Goal: Communication & Community: Answer question/provide support

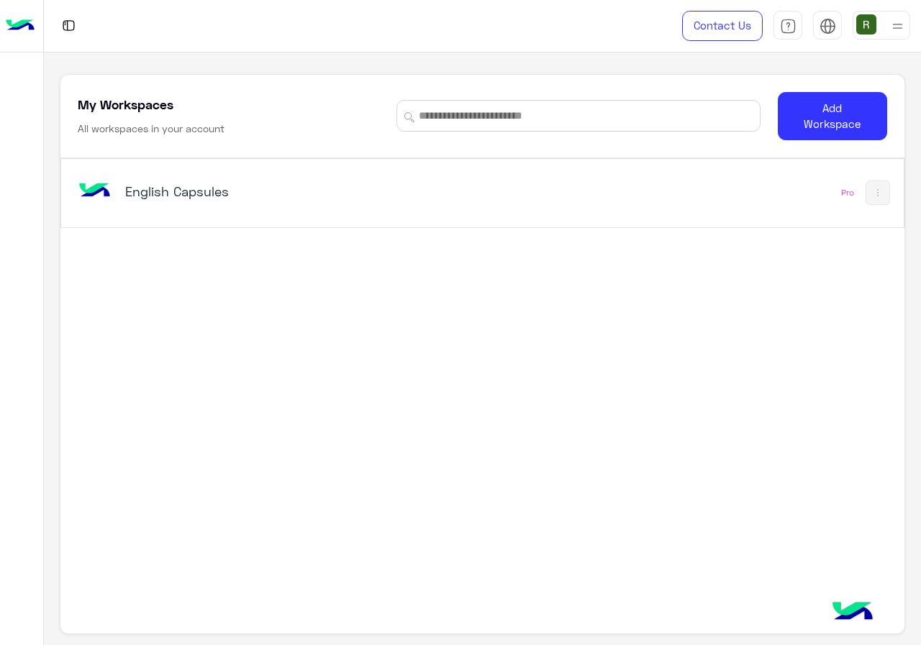
click at [420, 189] on div "English Capsules" at bounding box center [319, 193] width 489 height 42
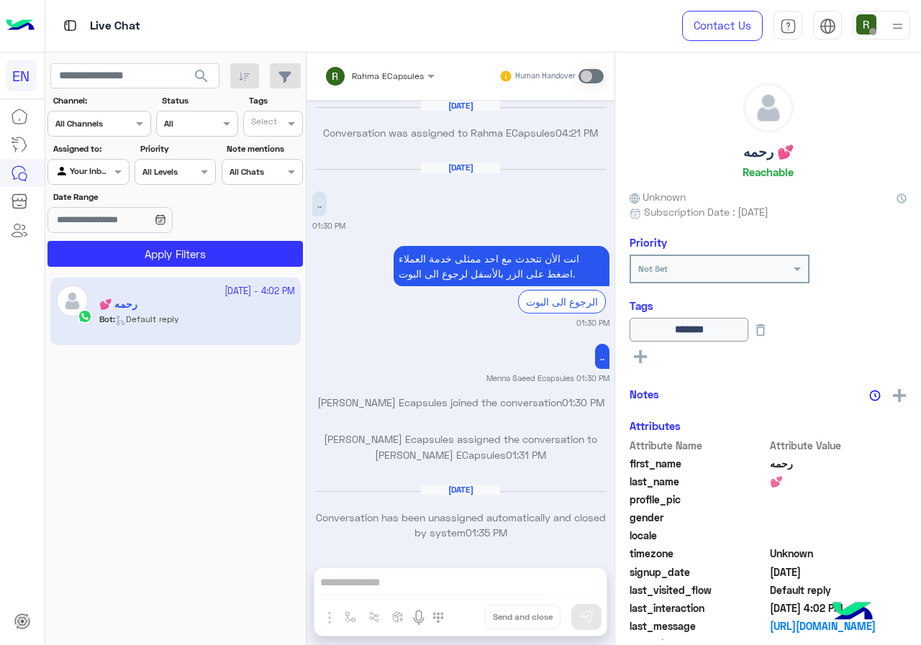
scroll to position [900, 0]
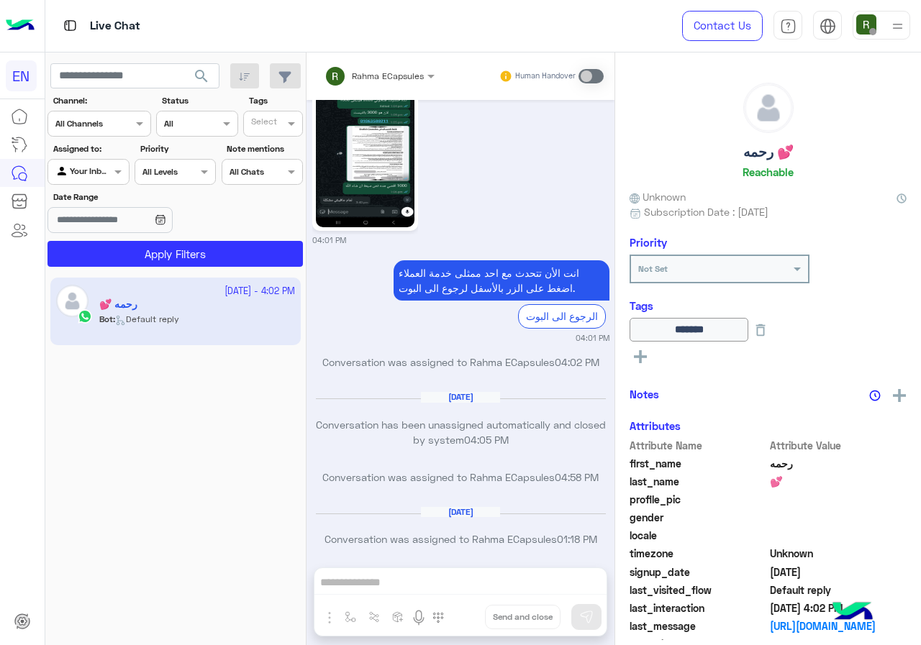
click at [103, 137] on section "Channel: Channel All Channels Status Channel All Tags Select Assigned to: Agent…" at bounding box center [175, 180] width 239 height 173
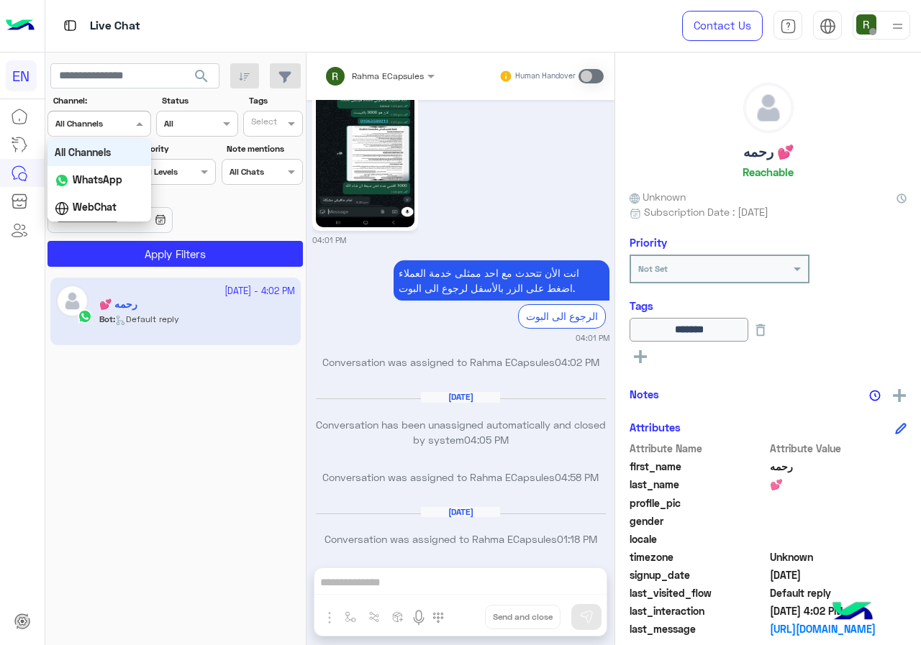
click at [109, 111] on div "Channel All Channels" at bounding box center [99, 124] width 104 height 26
click at [106, 124] on input "text" at bounding box center [81, 122] width 53 height 13
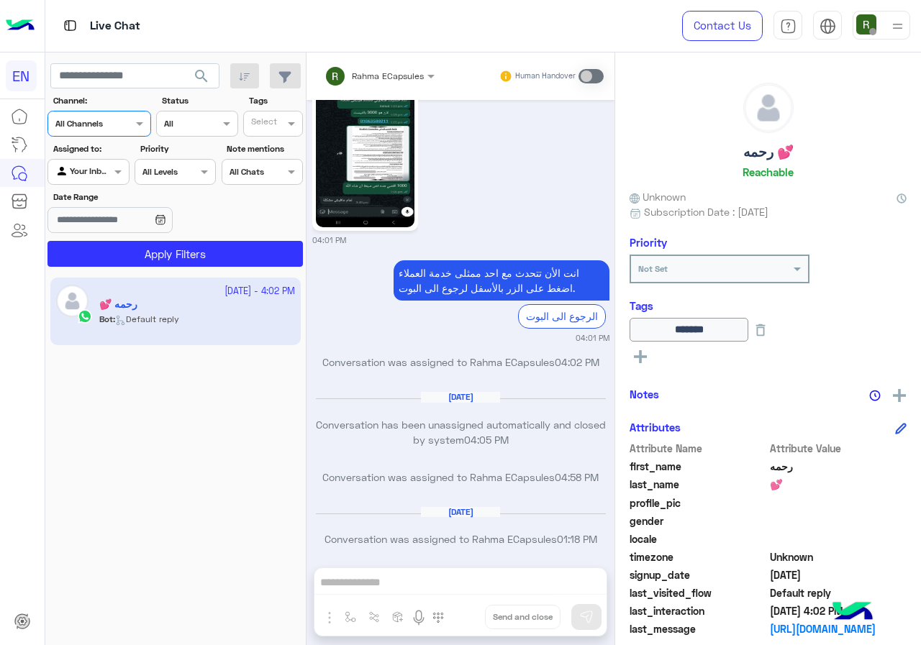
click at [101, 134] on div "Channel All Channels" at bounding box center [99, 124] width 104 height 26
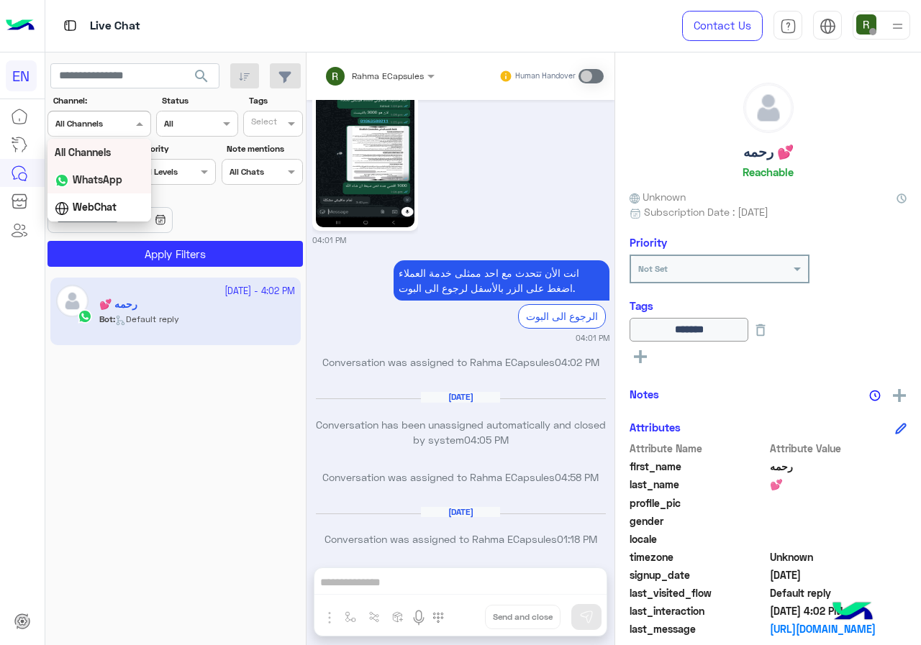
click at [109, 181] on b "WhatsApp" at bounding box center [98, 179] width 50 height 12
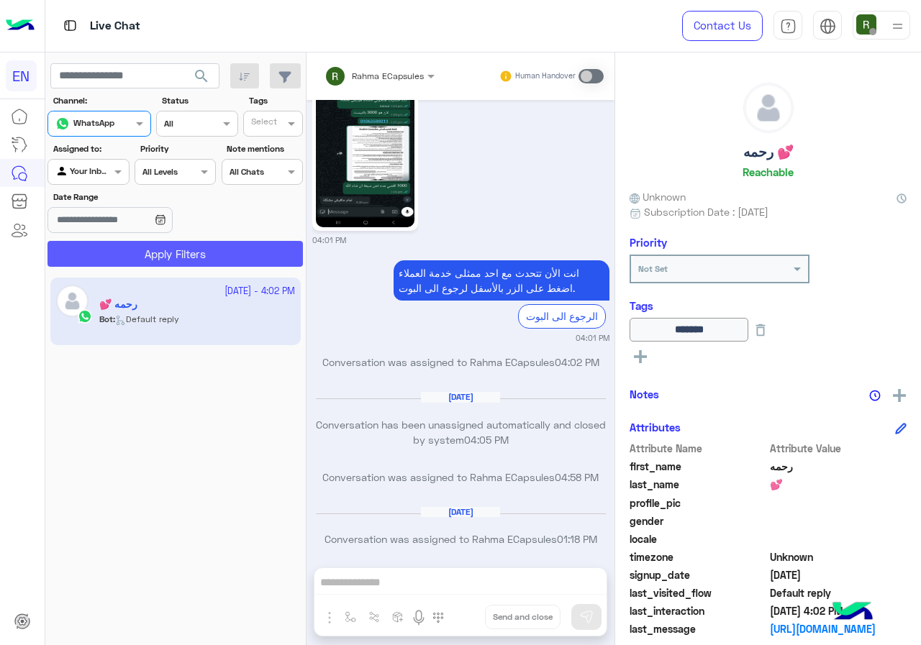
click at [124, 263] on button "Apply Filters" at bounding box center [174, 254] width 255 height 26
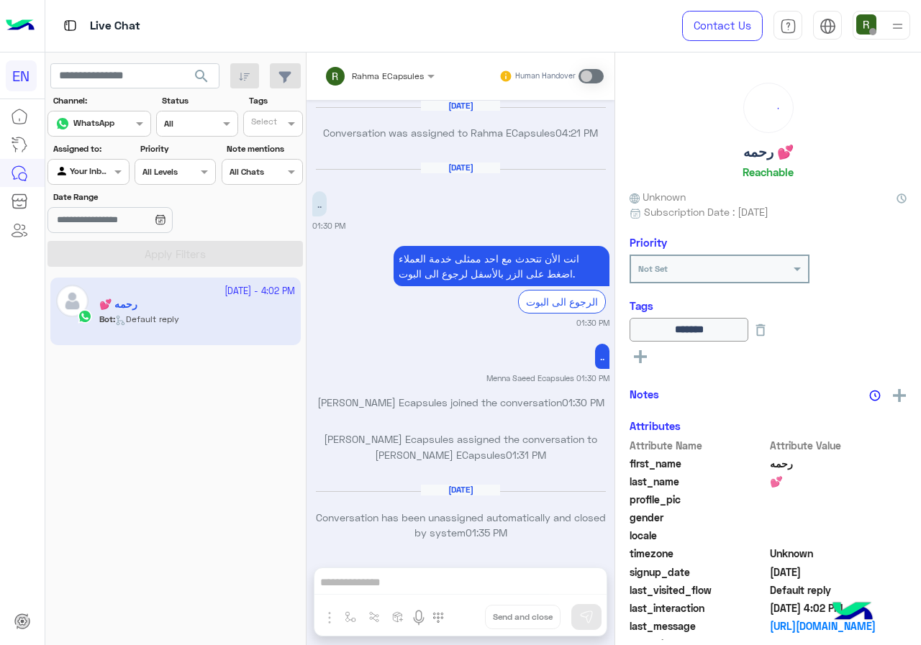
scroll to position [916, 0]
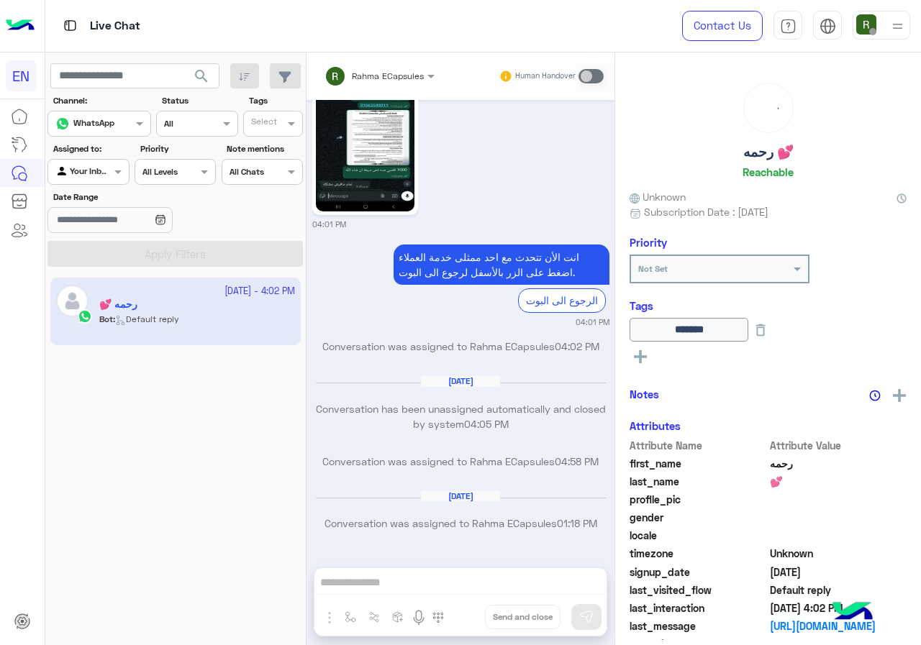
click at [101, 170] on div at bounding box center [88, 170] width 80 height 14
click at [101, 238] on div "Unassigned" at bounding box center [88, 228] width 83 height 28
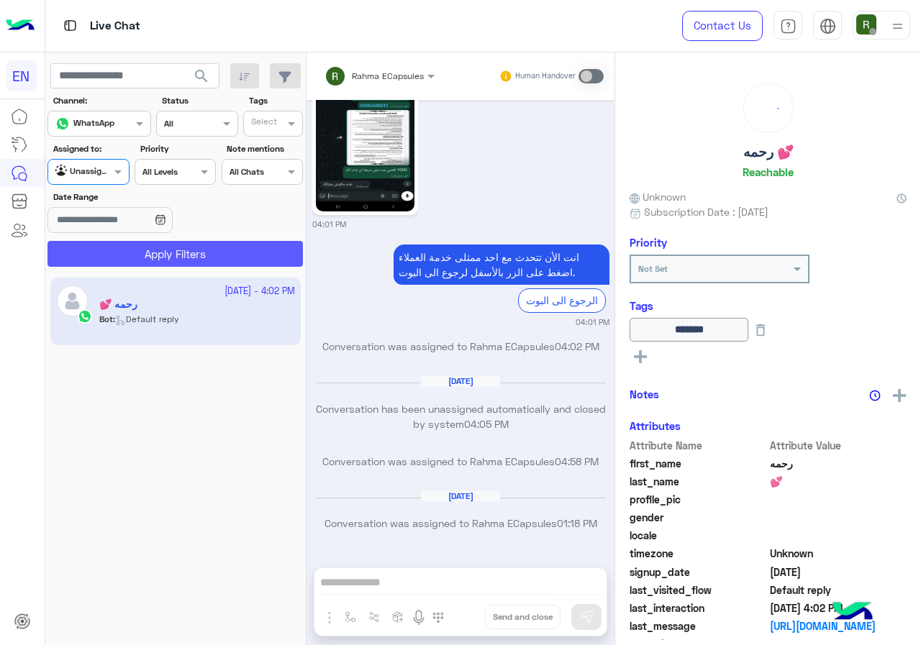
click at [117, 250] on button "Apply Filters" at bounding box center [174, 254] width 255 height 26
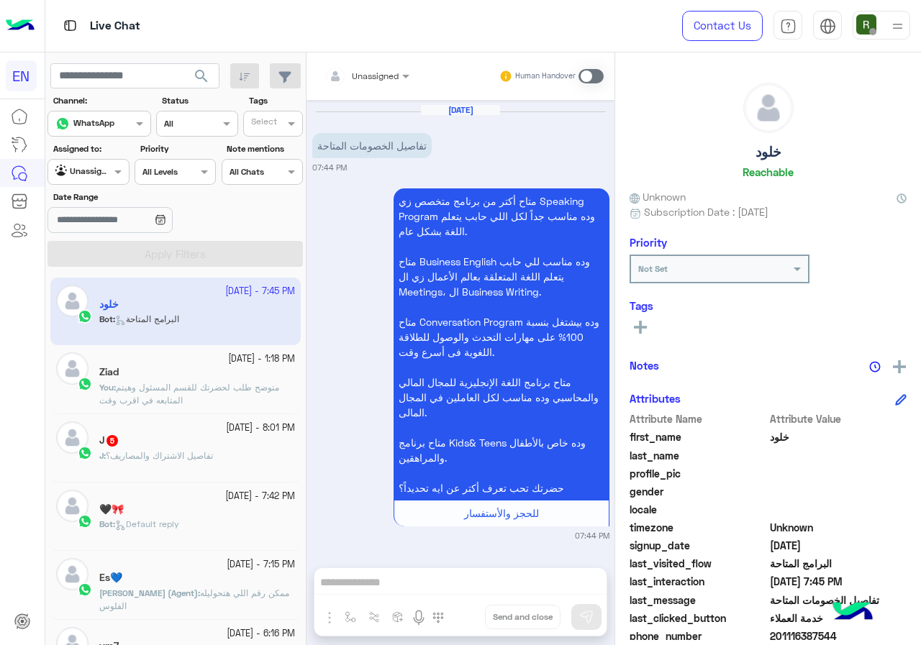
scroll to position [129, 0]
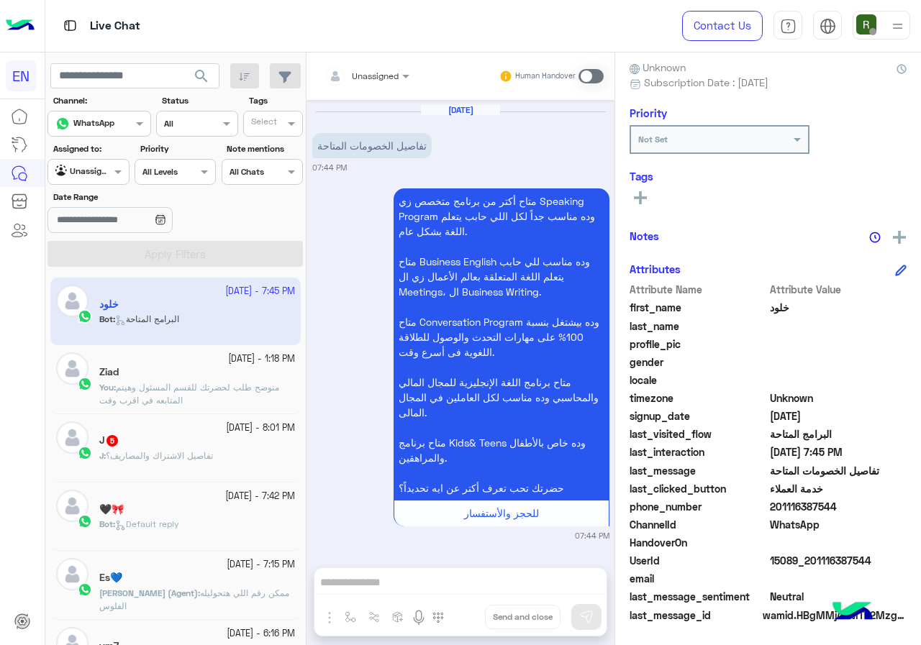
drag, startPoint x: 775, startPoint y: 506, endPoint x: 859, endPoint y: 514, distance: 83.8
click at [859, 514] on span "201116387544" at bounding box center [838, 506] width 137 height 15
copy span "01116387544"
click at [360, 68] on input "text" at bounding box center [349, 74] width 50 height 13
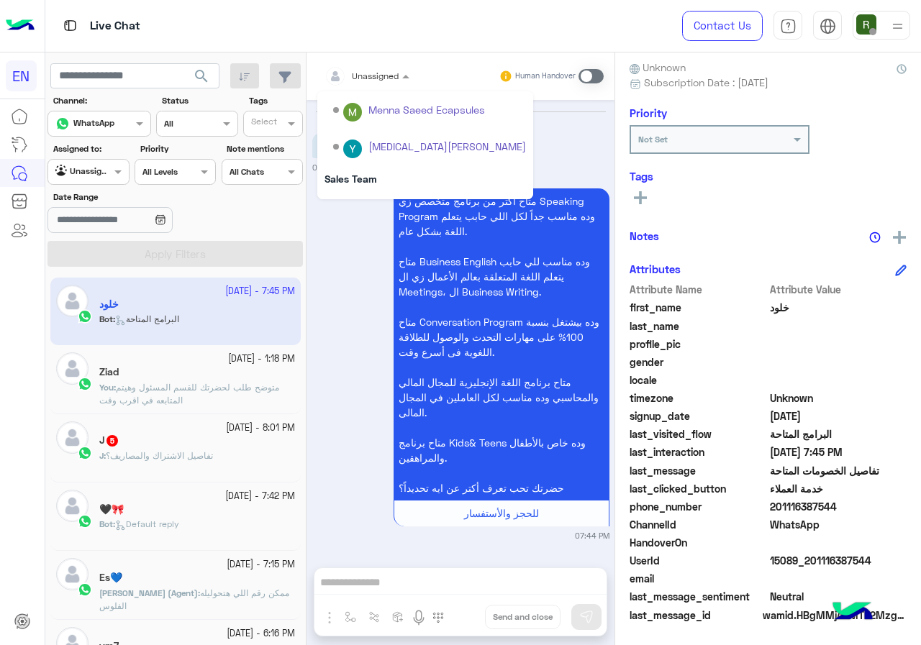
scroll to position [239, 0]
click at [373, 146] on div "Sales Team" at bounding box center [425, 149] width 216 height 27
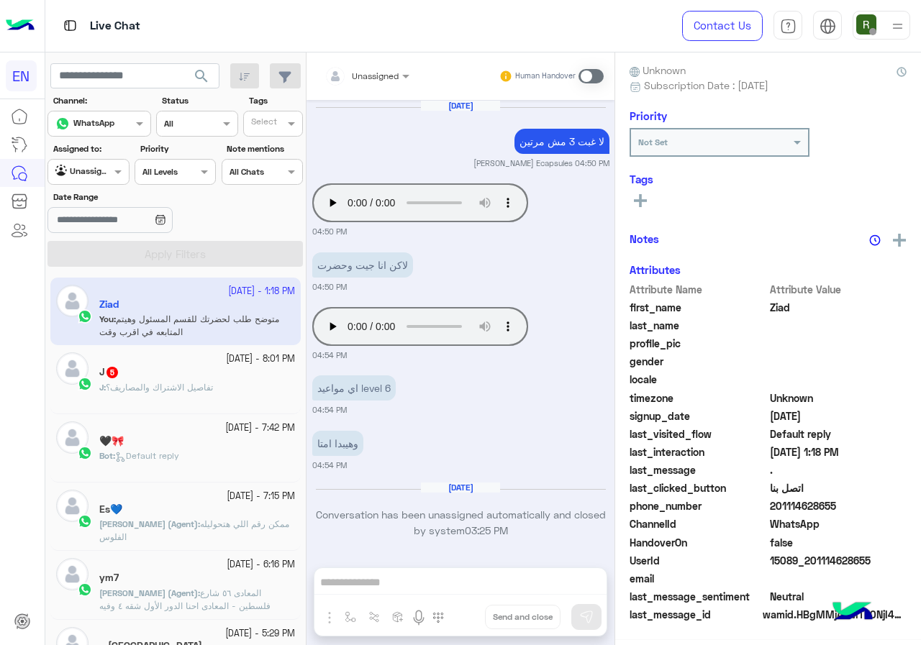
scroll to position [1320, 0]
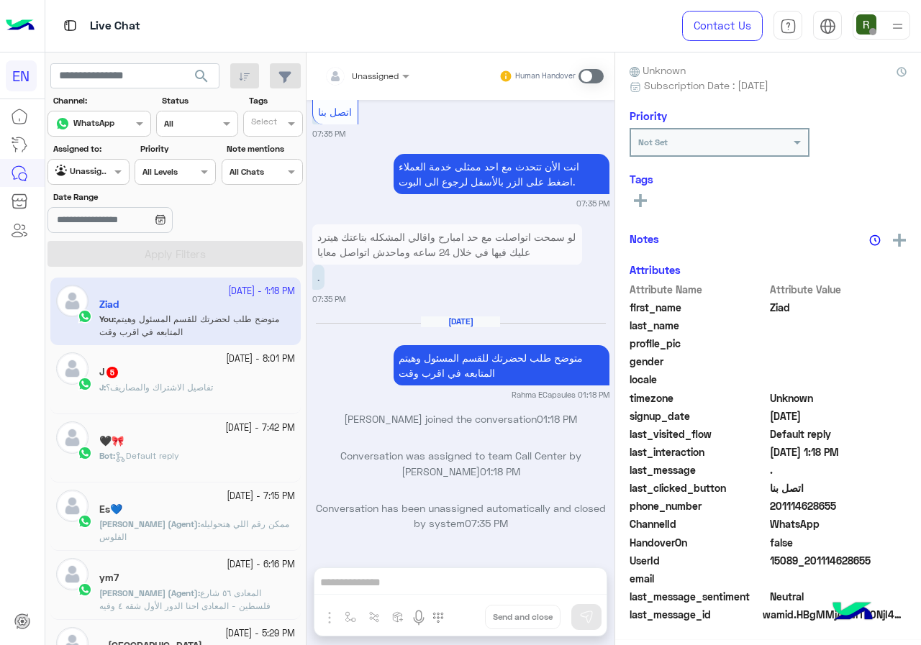
click at [378, 70] on div at bounding box center [366, 74] width 99 height 14
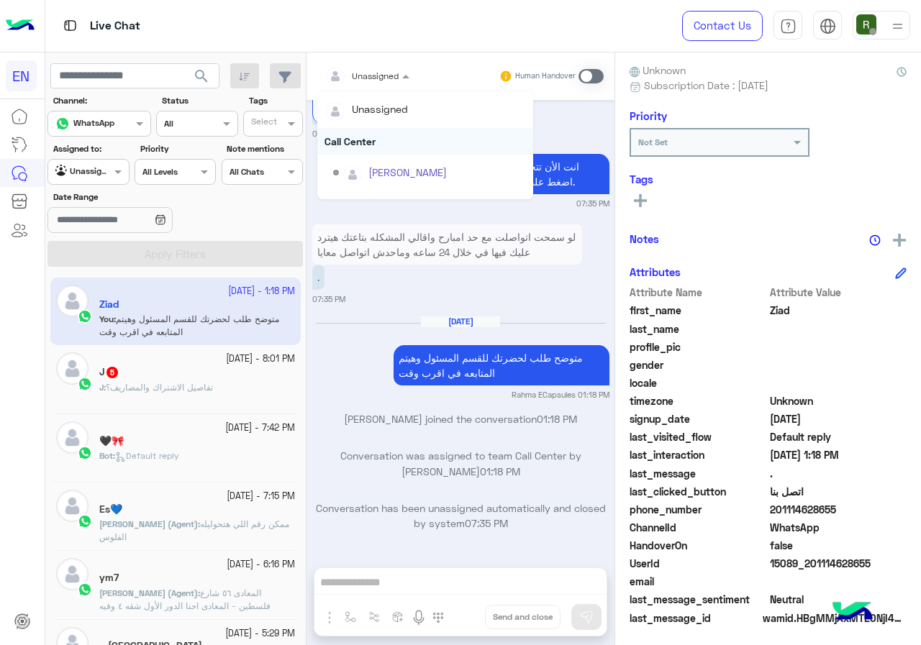
scroll to position [129, 0]
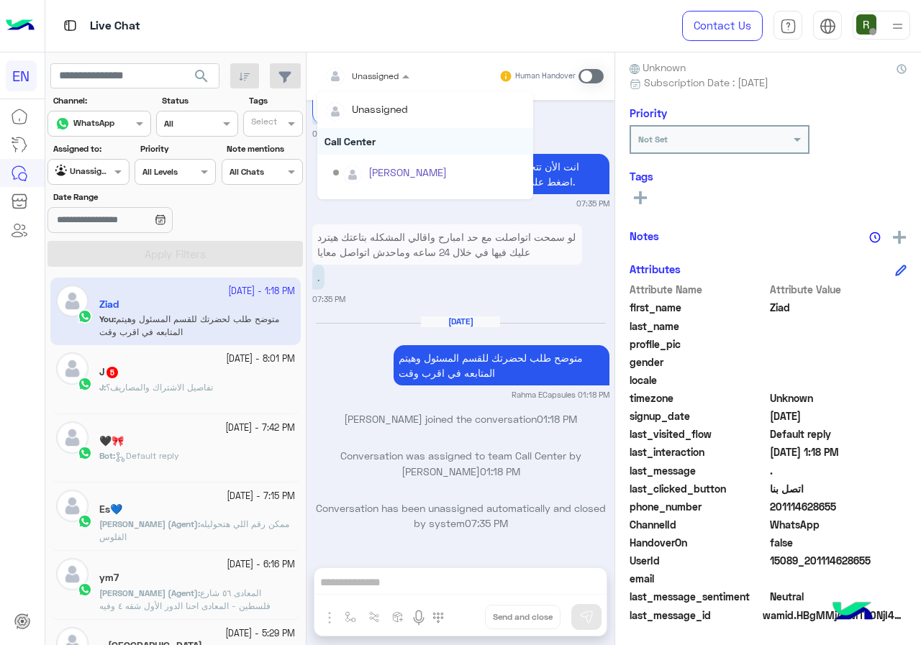
click at [379, 131] on div "Call Center" at bounding box center [425, 141] width 216 height 27
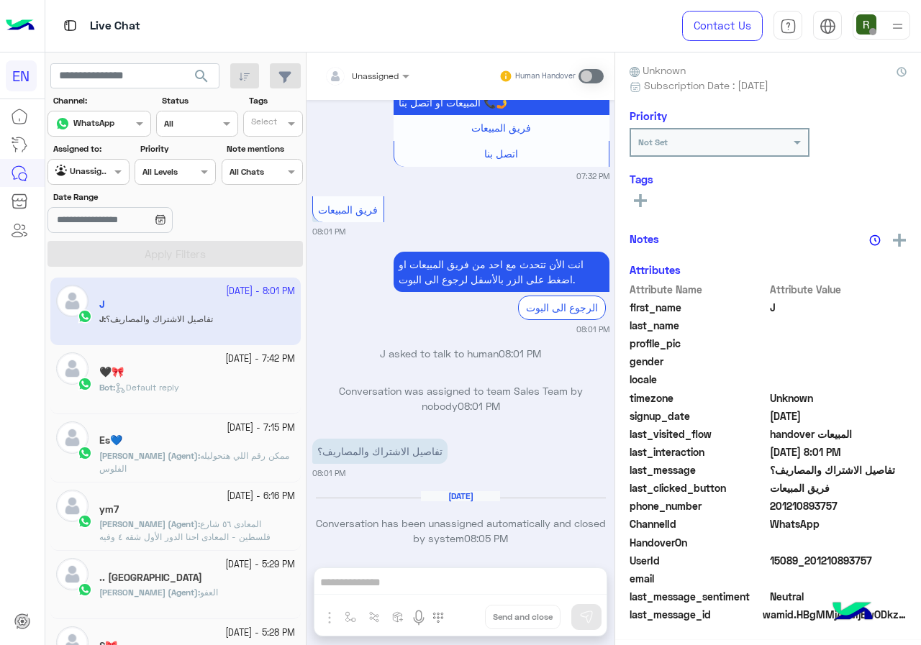
scroll to position [126, 0]
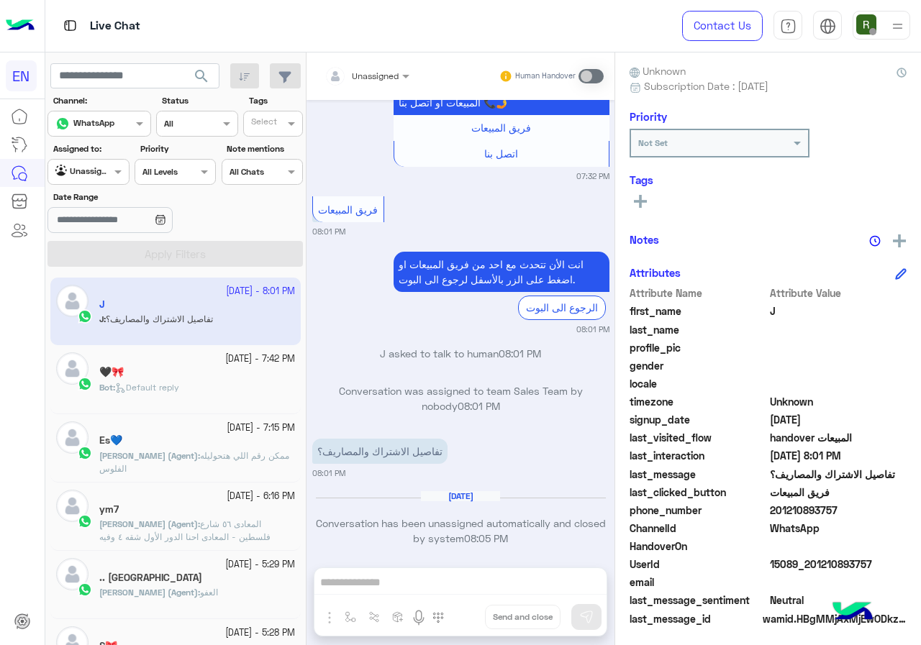
click at [365, 73] on input "text" at bounding box center [349, 74] width 50 height 13
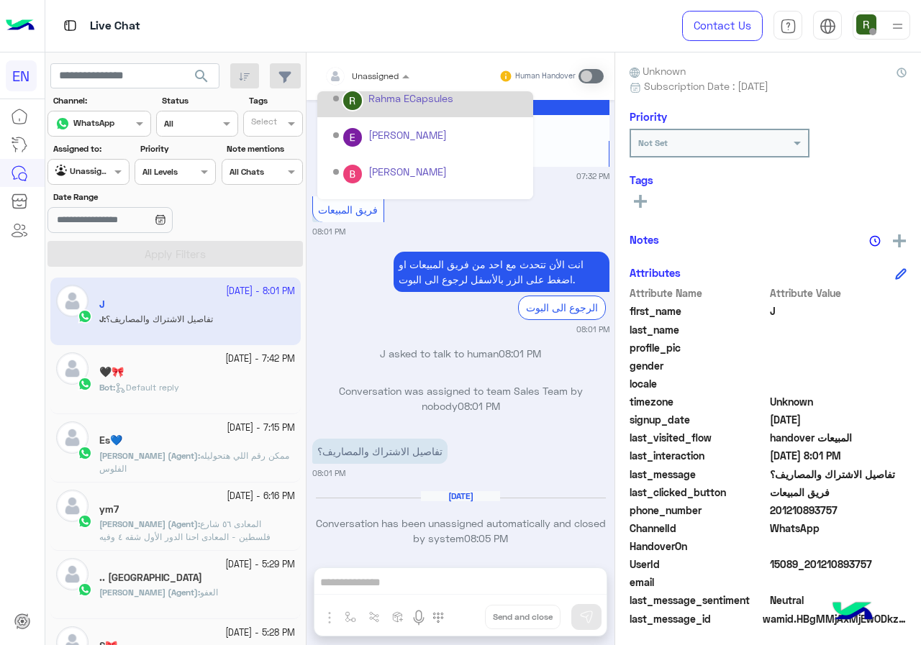
scroll to position [239, 0]
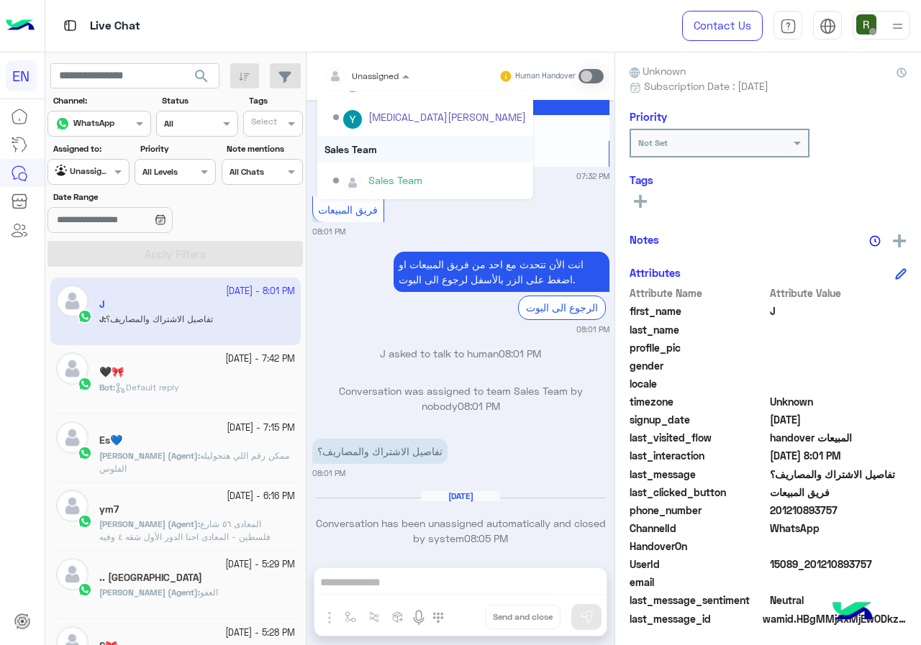
click at [414, 151] on div "Sales Team" at bounding box center [425, 149] width 216 height 27
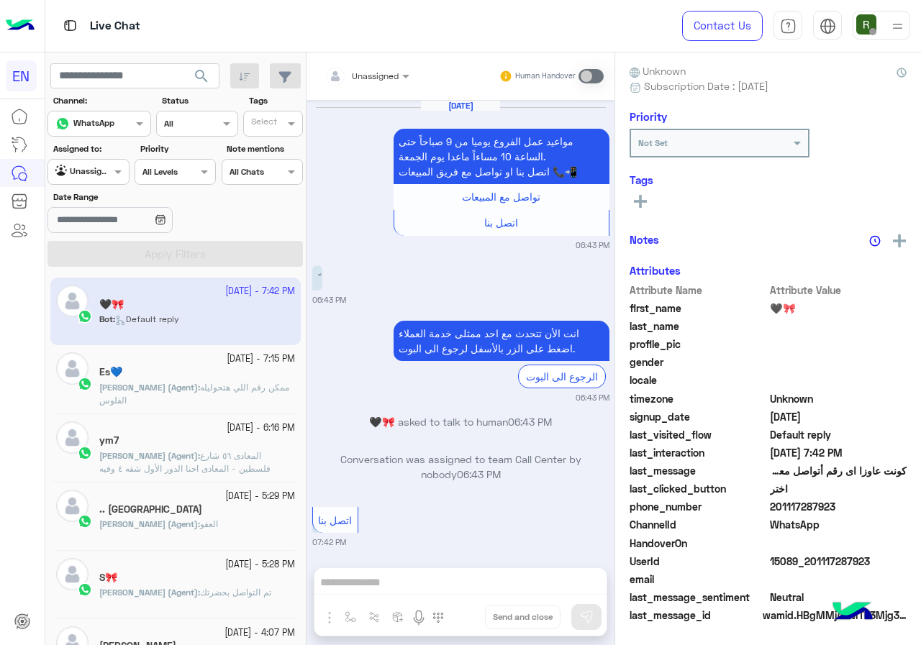
scroll to position [835, 0]
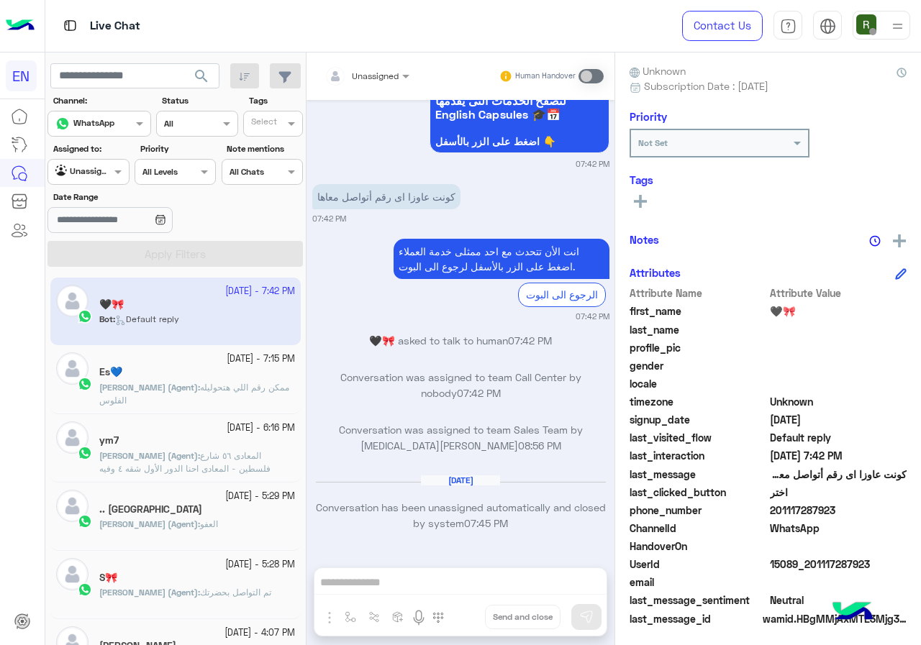
drag, startPoint x: 772, startPoint y: 507, endPoint x: 848, endPoint y: 514, distance: 75.9
click at [848, 514] on span "201117287923" at bounding box center [838, 510] width 137 height 15
copy span "01117287923"
click at [371, 62] on div "Unassigned Human Handover" at bounding box center [460, 76] width 308 height 47
click at [370, 73] on input "text" at bounding box center [349, 74] width 50 height 13
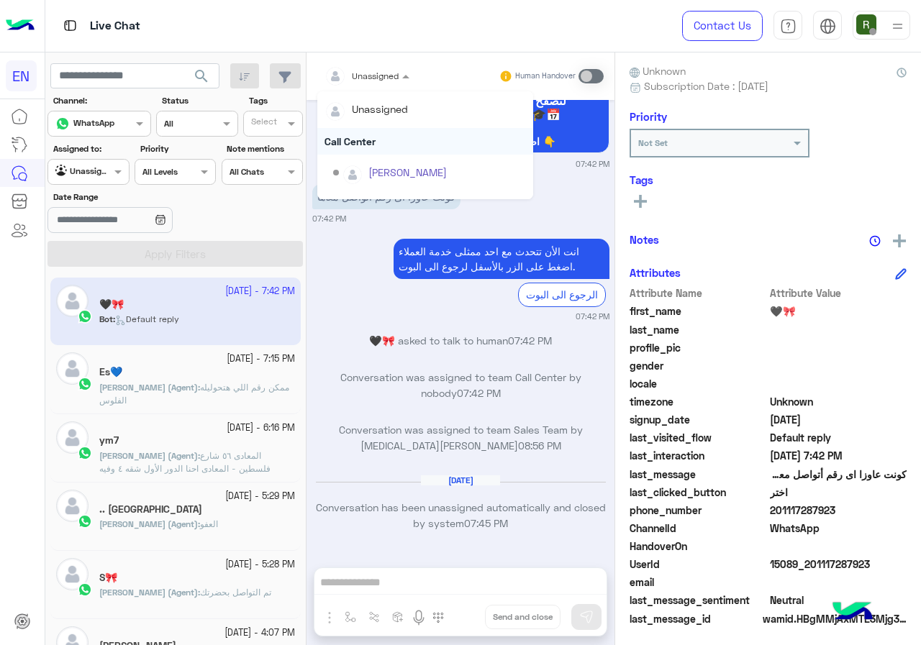
scroll to position [239, 0]
click at [386, 142] on div "Sales Team" at bounding box center [425, 149] width 216 height 27
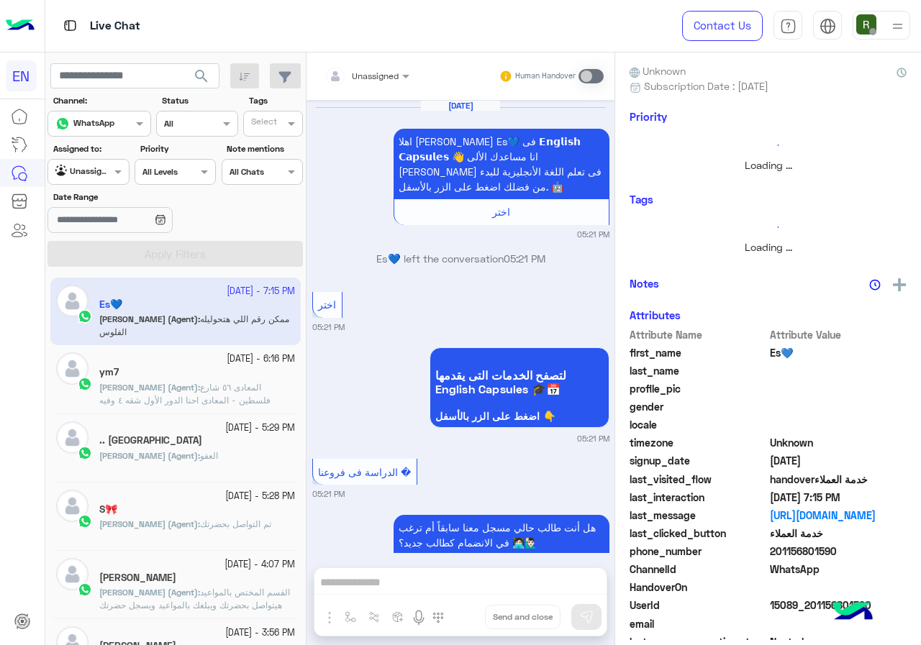
scroll to position [1191, 0]
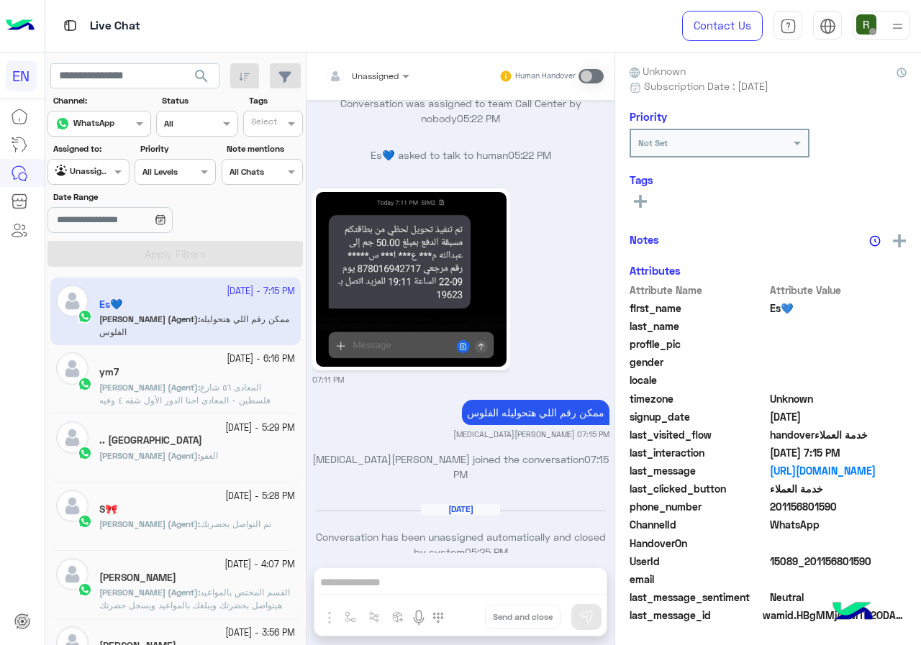
click at [95, 170] on div at bounding box center [88, 170] width 80 height 14
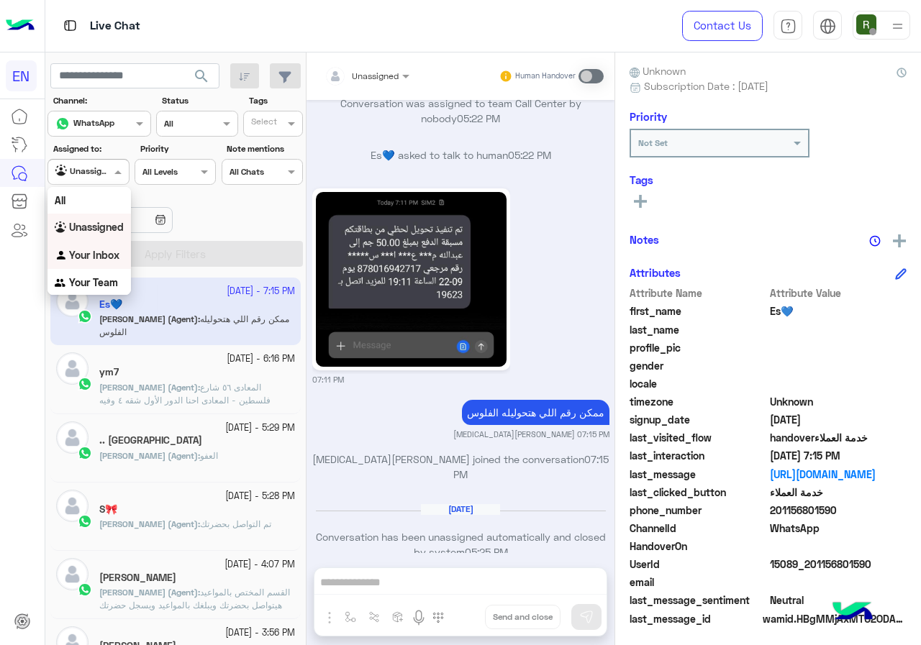
click at [96, 257] on b "Your Inbox" at bounding box center [94, 255] width 50 height 12
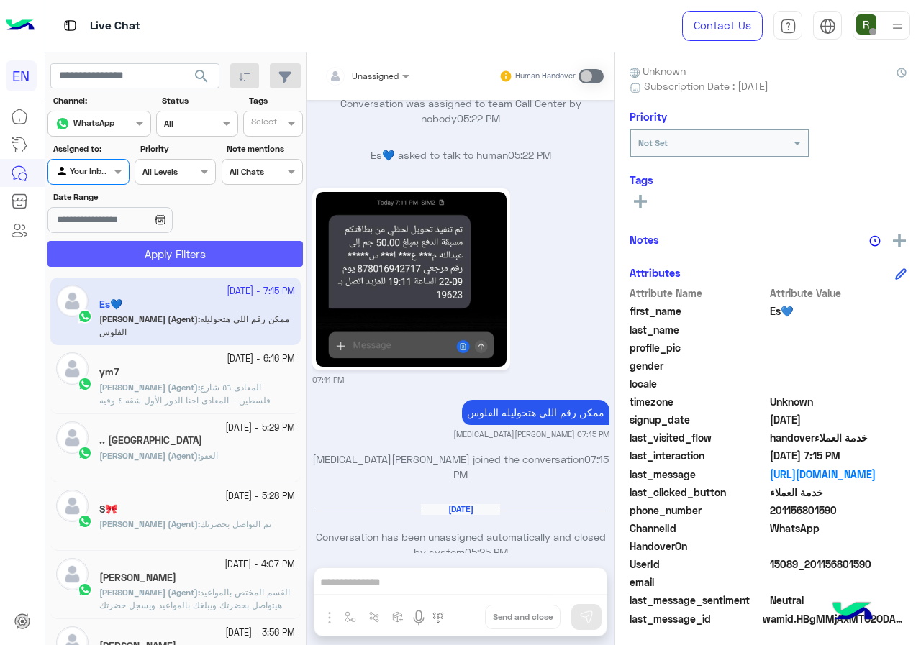
click at [104, 257] on button "Apply Filters" at bounding box center [174, 254] width 255 height 26
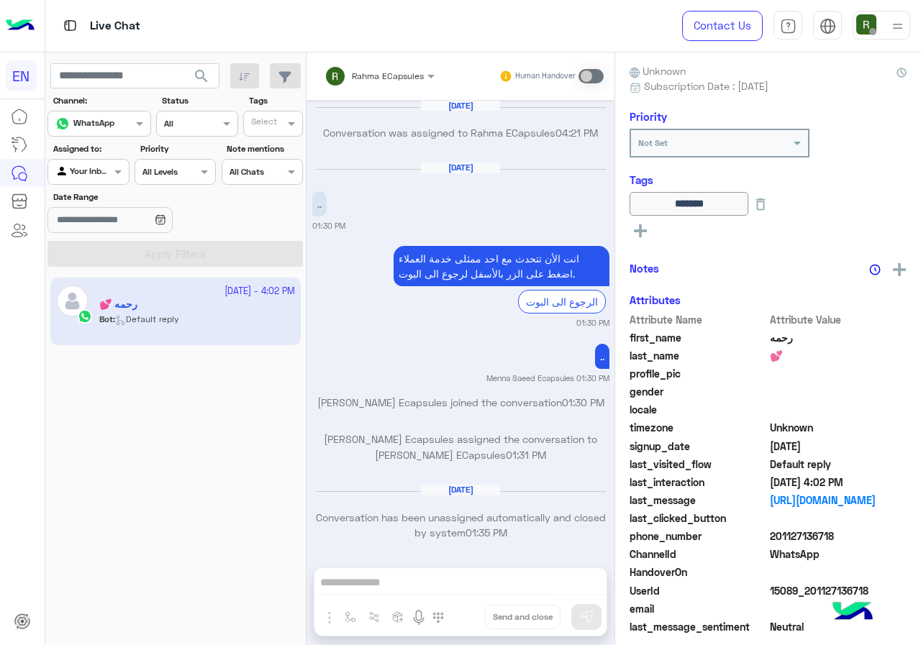
scroll to position [916, 0]
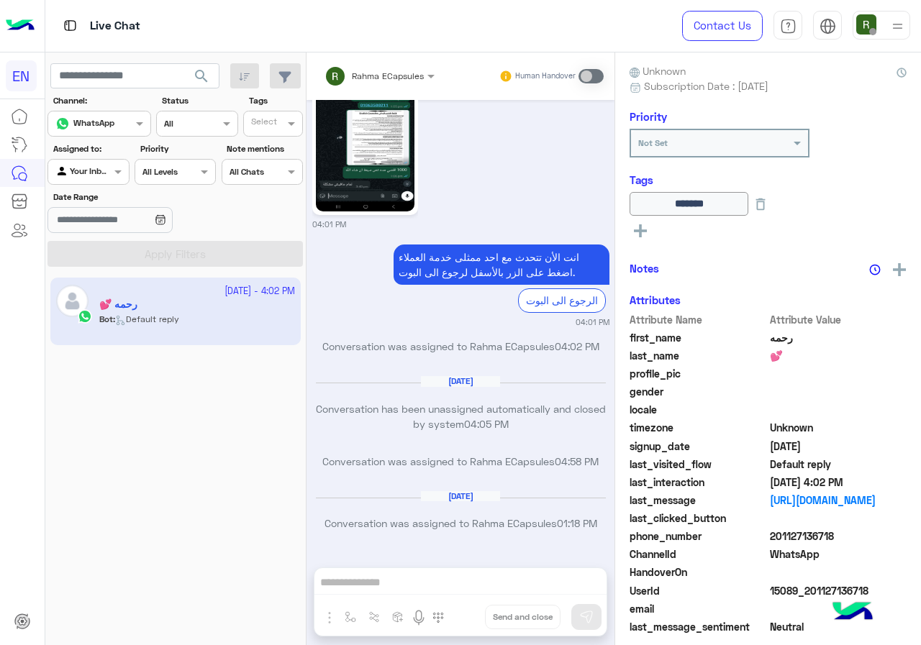
click at [88, 177] on div "Your Inbox" at bounding box center [82, 172] width 55 height 14
click at [101, 278] on b "Your Team" at bounding box center [93, 282] width 49 height 12
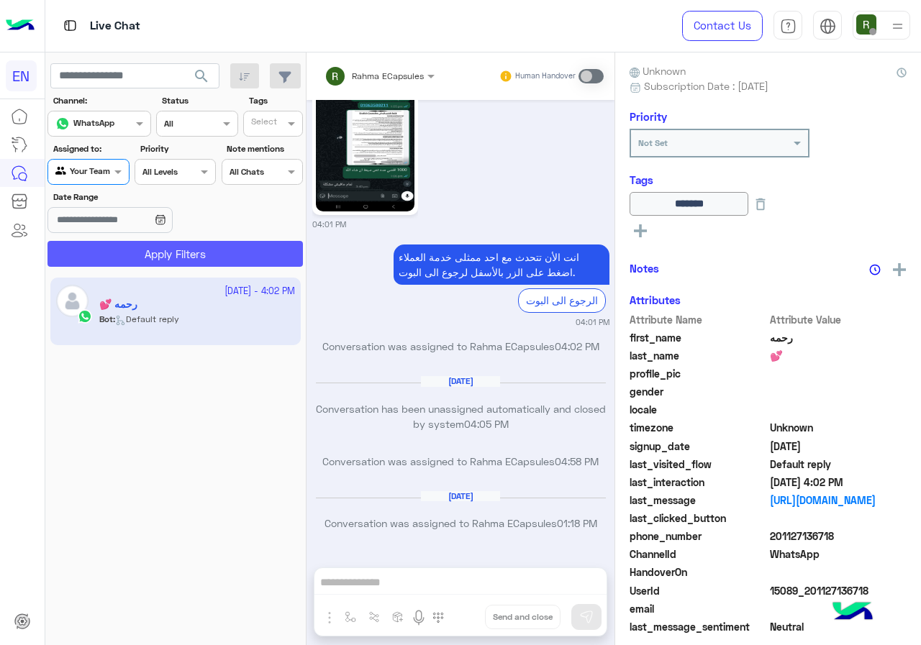
click at [104, 259] on button "Apply Filters" at bounding box center [174, 254] width 255 height 26
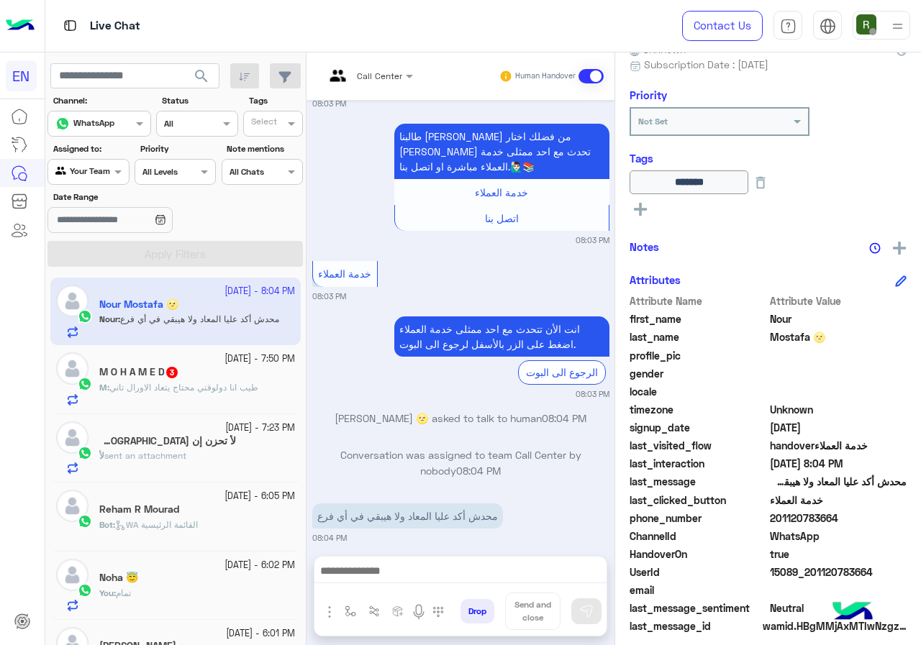
scroll to position [159, 0]
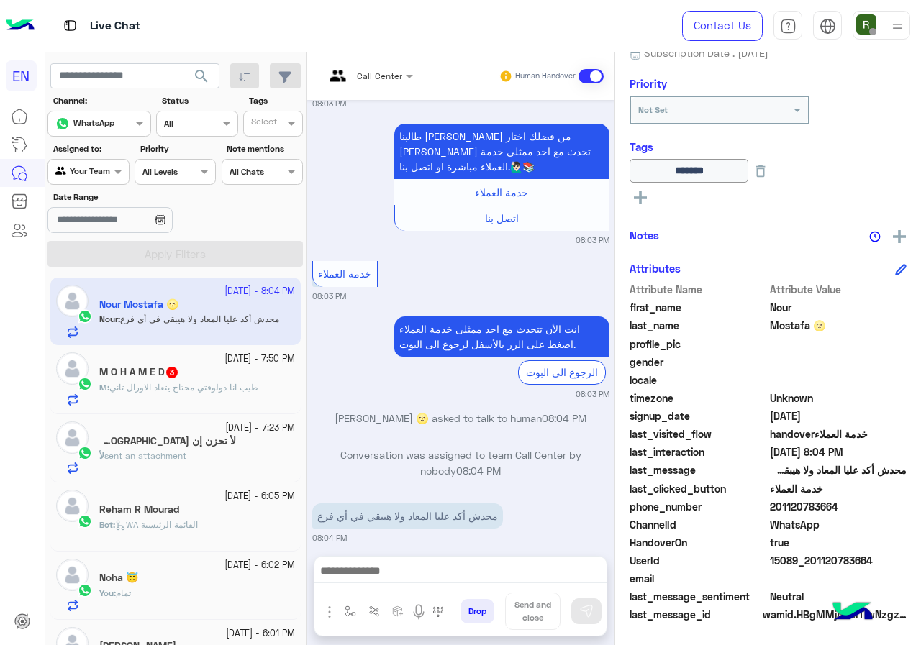
drag, startPoint x: 771, startPoint y: 506, endPoint x: 833, endPoint y: 506, distance: 61.9
click at [833, 506] on span "201120783664" at bounding box center [838, 506] width 137 height 15
copy span "01120783664"
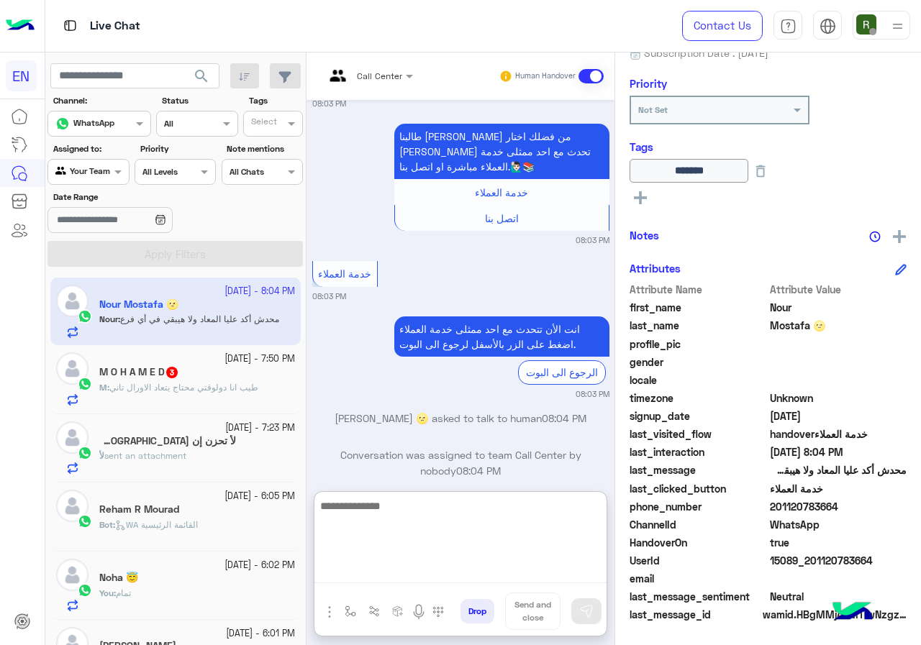
paste textarea "**********"
type textarea "**********"
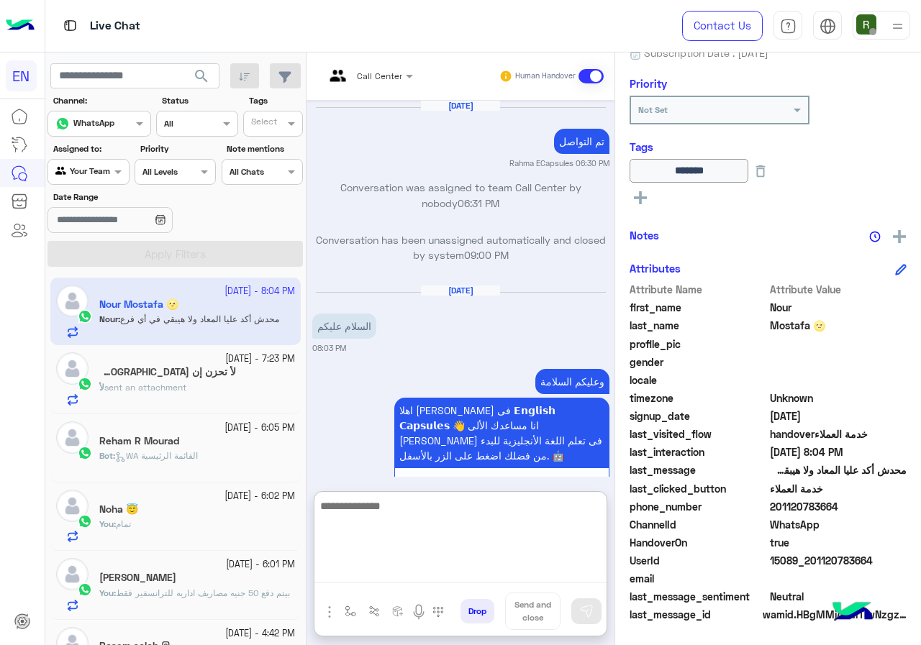
scroll to position [1172, 0]
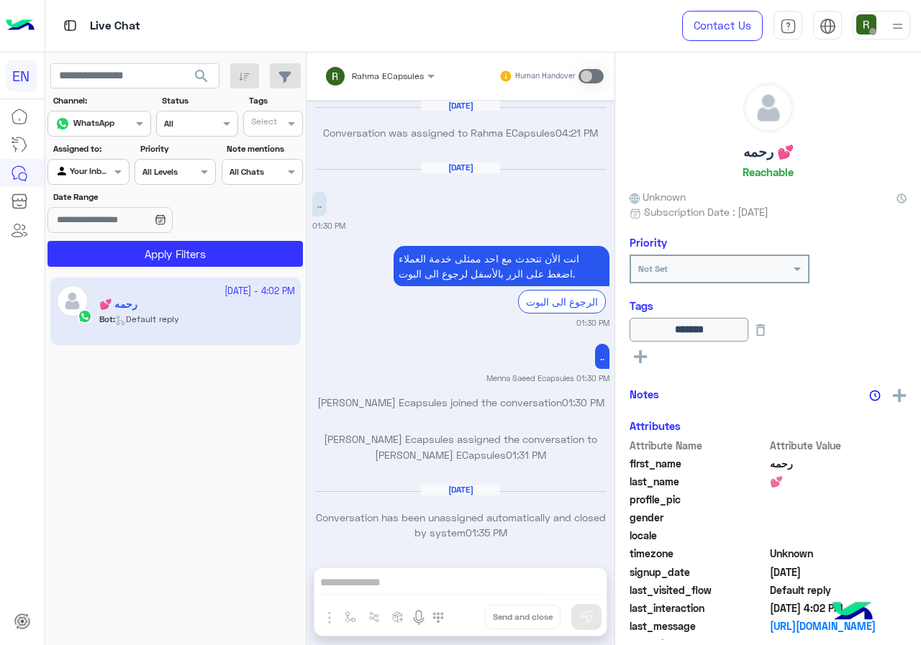
scroll to position [916, 0]
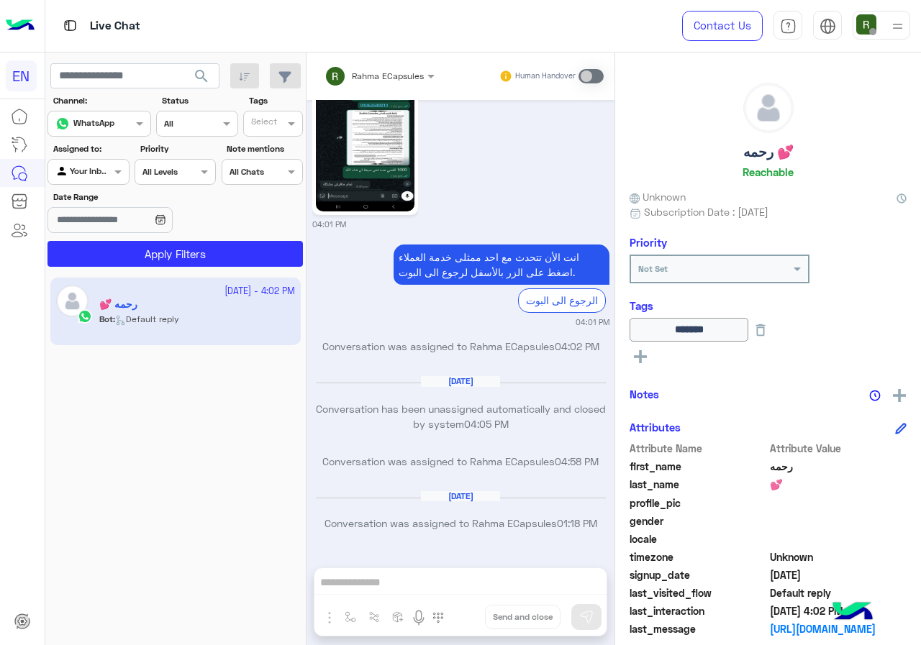
click at [99, 173] on div at bounding box center [88, 170] width 80 height 14
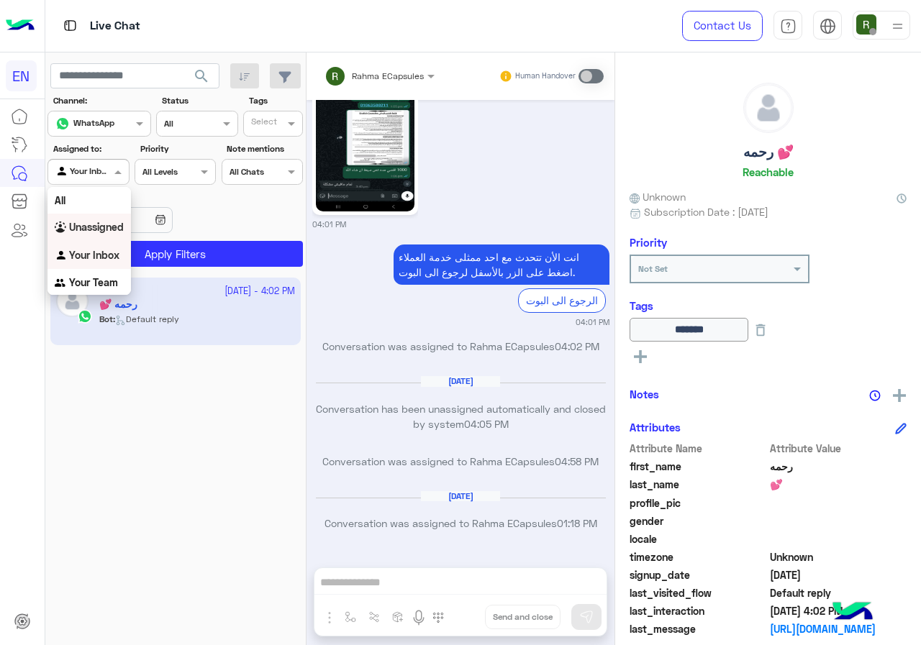
click at [117, 227] on b "Unassigned" at bounding box center [96, 227] width 55 height 12
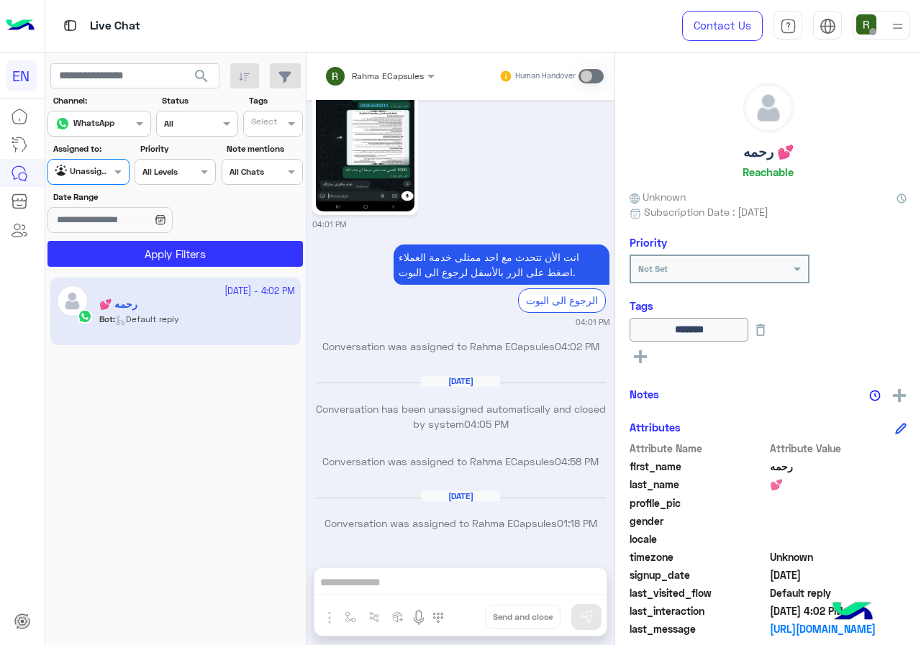
drag, startPoint x: 103, startPoint y: 160, endPoint x: 108, endPoint y: 185, distance: 25.0
click at [104, 162] on div "Agent Filter Unassigned" at bounding box center [87, 172] width 81 height 26
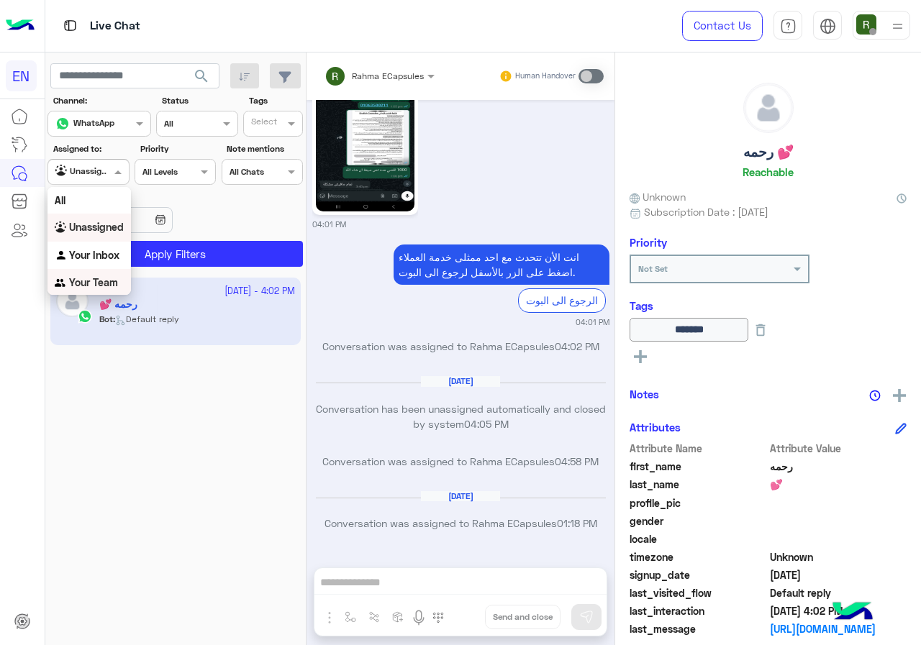
click at [101, 278] on b "Your Team" at bounding box center [93, 282] width 49 height 12
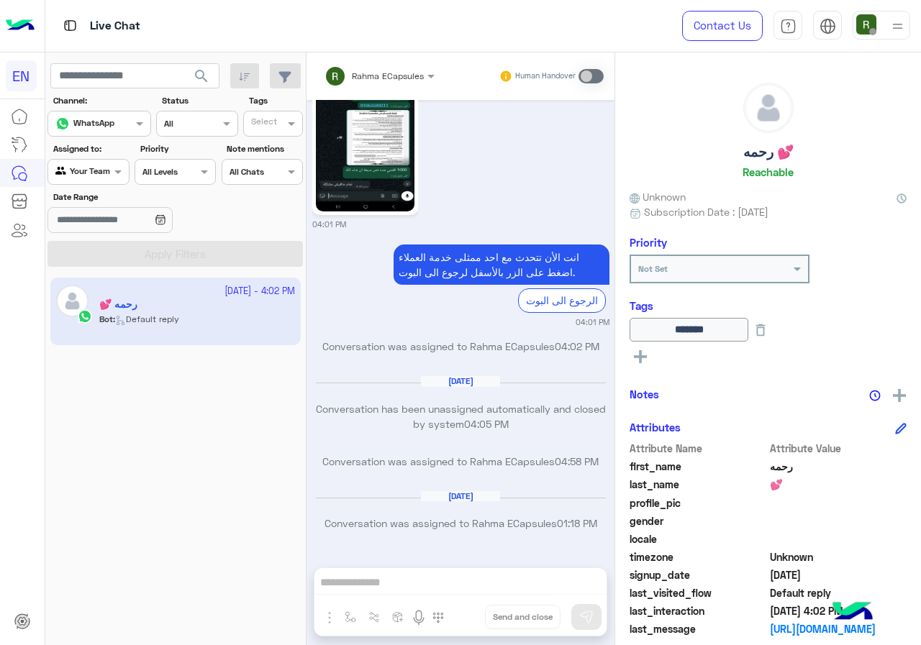
click at [207, 76] on span "search" at bounding box center [201, 76] width 17 height 17
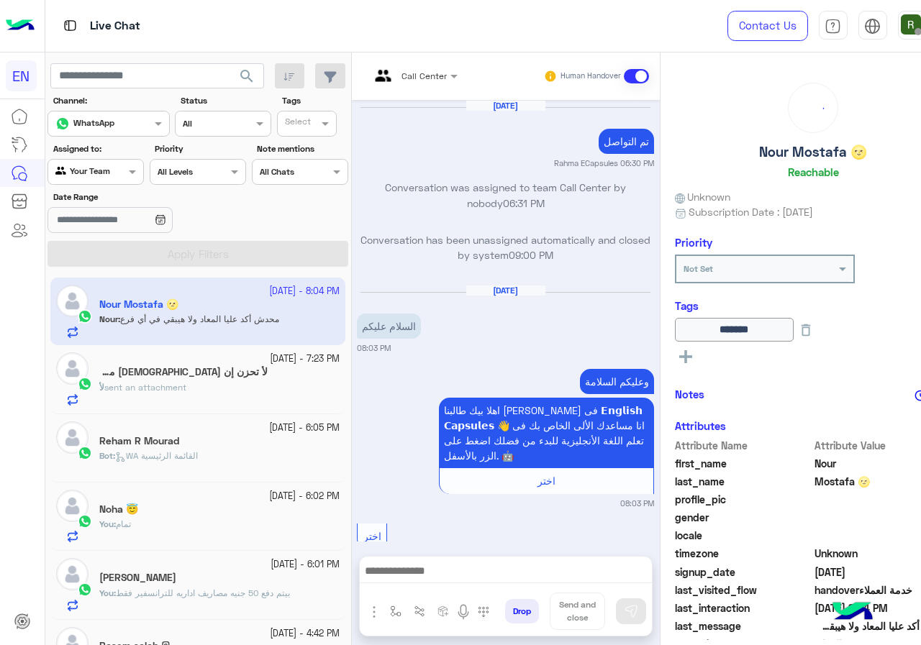
scroll to position [1108, 0]
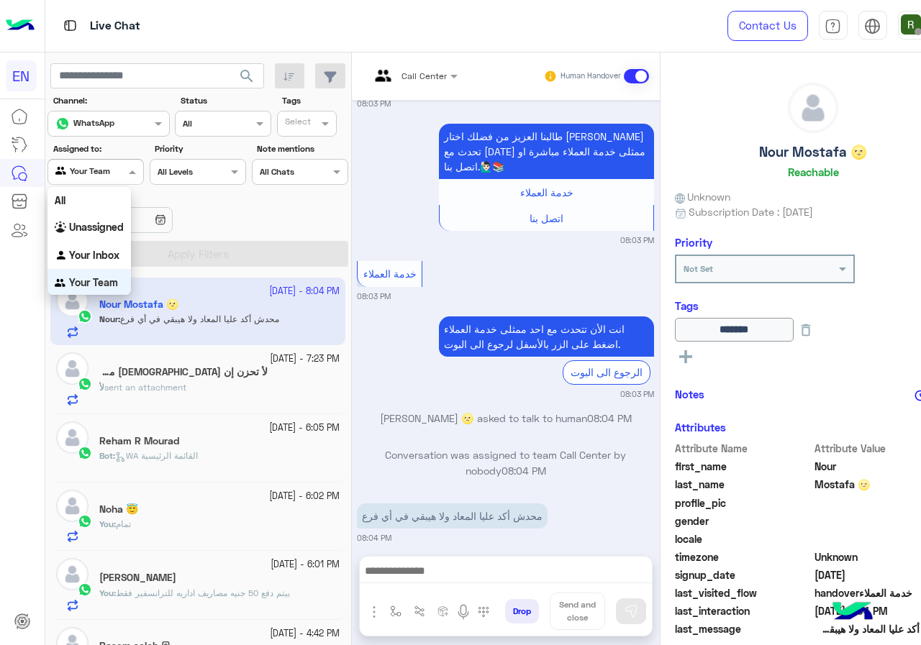
click at [104, 170] on div at bounding box center [95, 170] width 95 height 14
click at [104, 234] on div "Unassigned" at bounding box center [88, 225] width 83 height 28
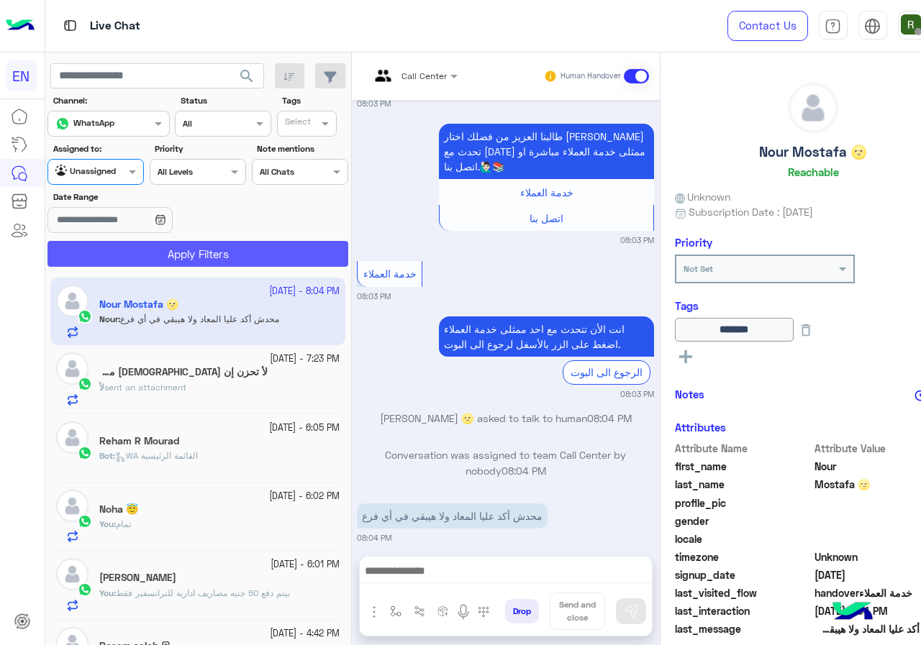
click at [130, 254] on button "Apply Filters" at bounding box center [197, 254] width 301 height 26
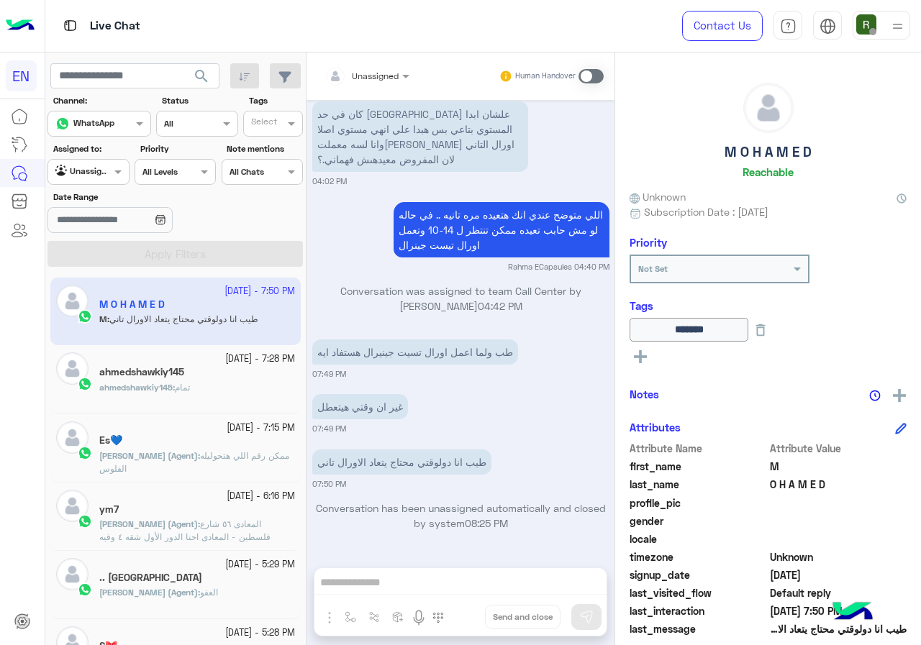
scroll to position [159, 0]
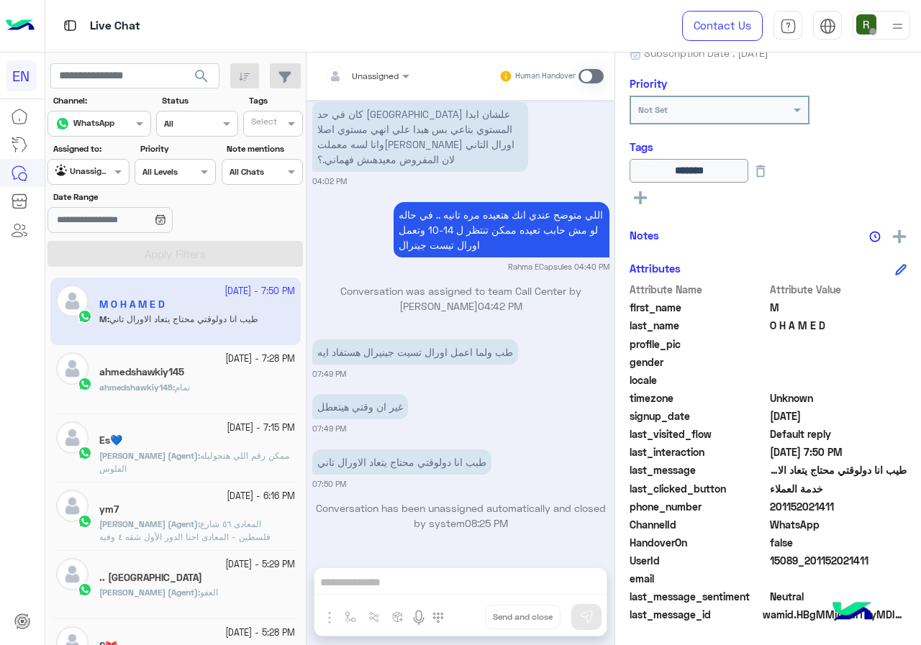
click at [593, 76] on span at bounding box center [590, 76] width 25 height 14
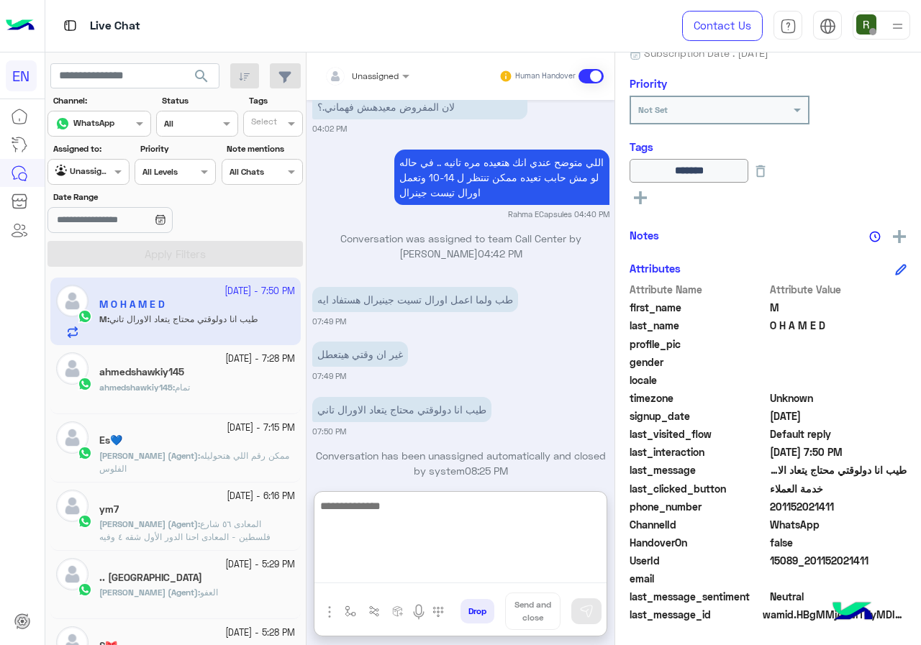
click at [452, 567] on textarea at bounding box center [460, 540] width 292 height 86
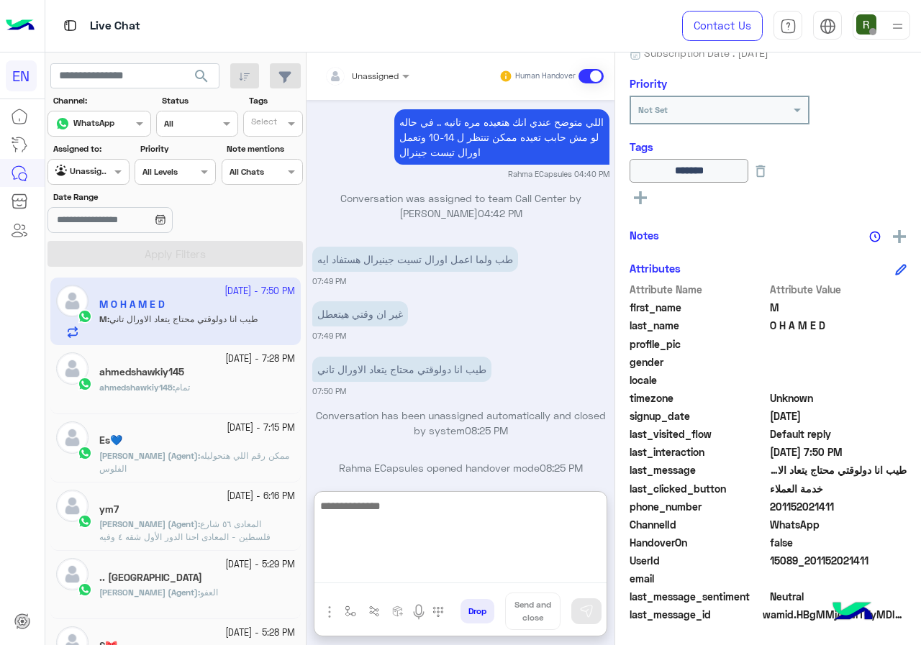
scroll to position [936, 0]
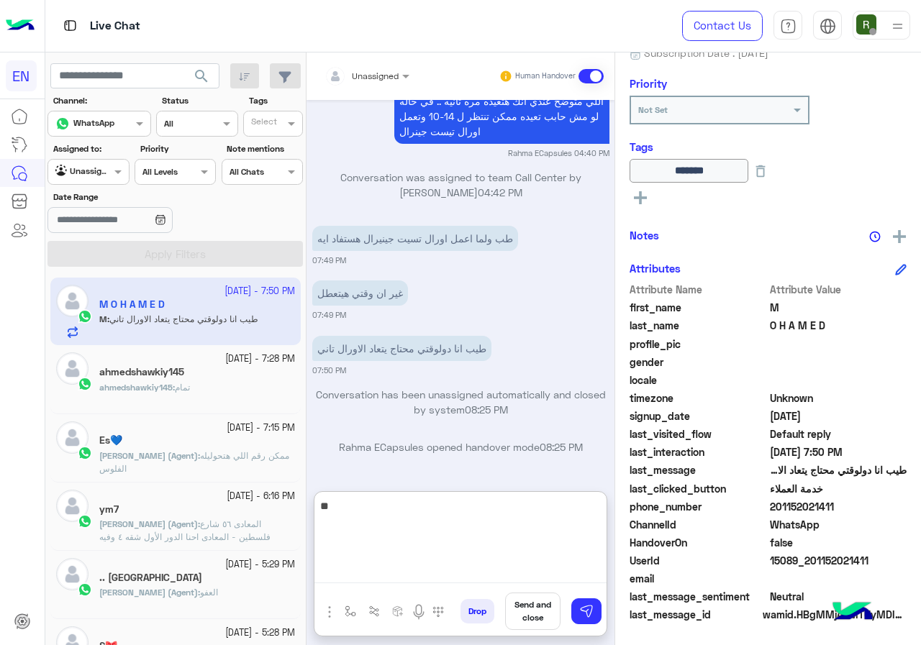
type textarea "*"
click at [473, 503] on textarea "**********" at bounding box center [460, 540] width 292 height 86
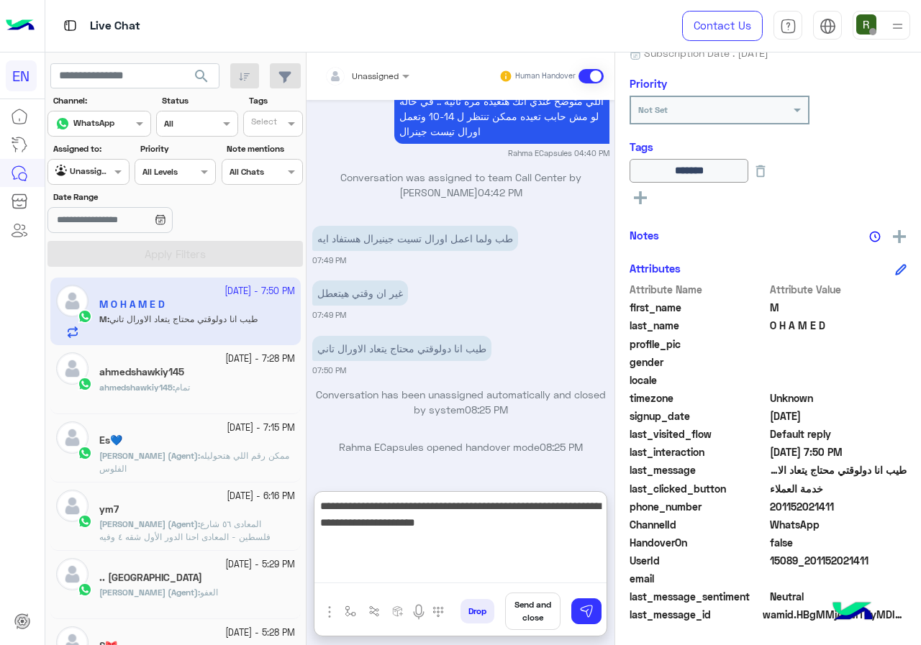
click at [354, 508] on textarea "**********" at bounding box center [460, 540] width 292 height 86
type textarea "**********"
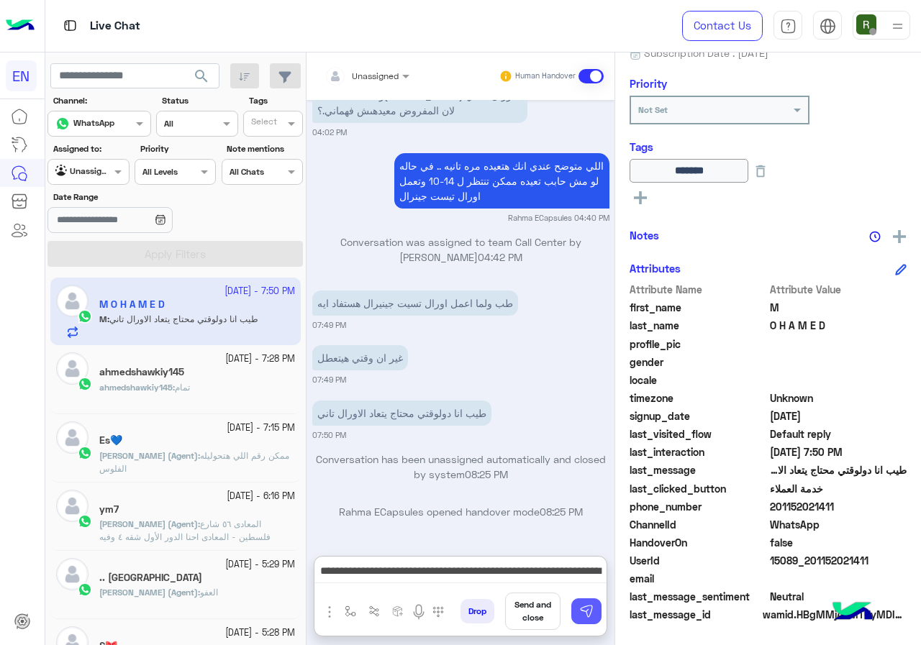
click at [579, 611] on img at bounding box center [586, 611] width 14 height 14
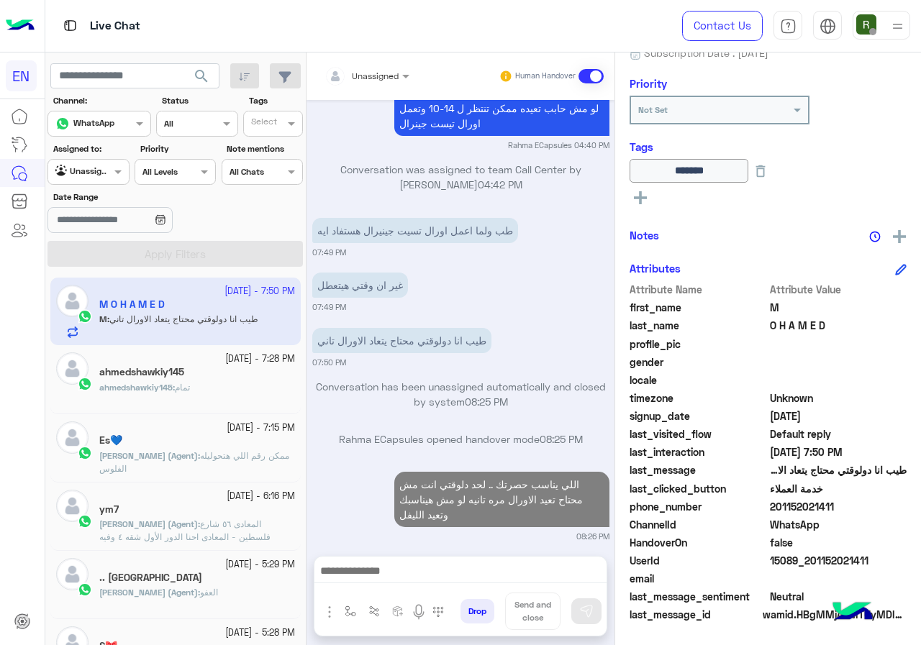
scroll to position [957, 0]
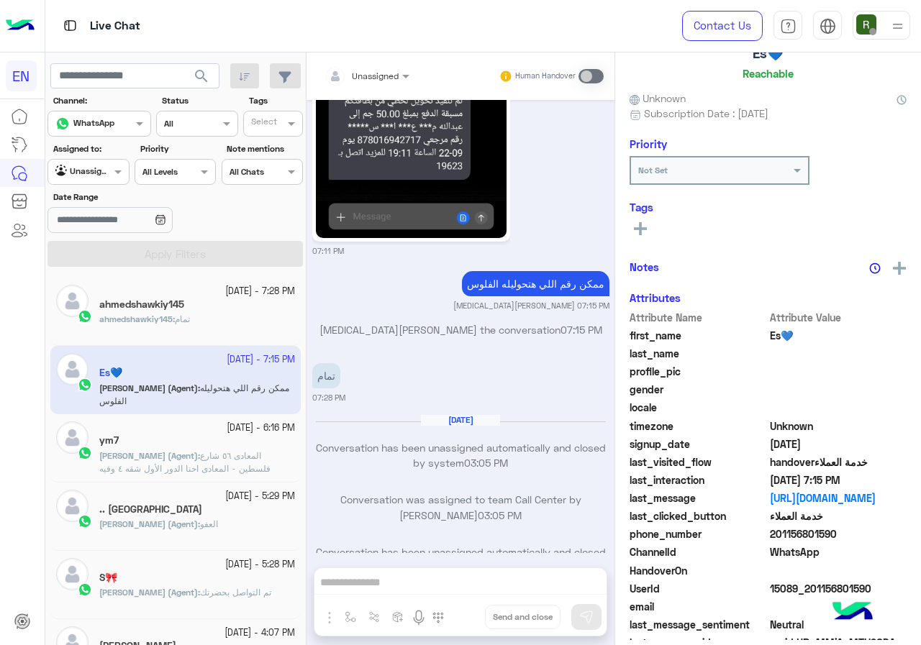
scroll to position [127, 0]
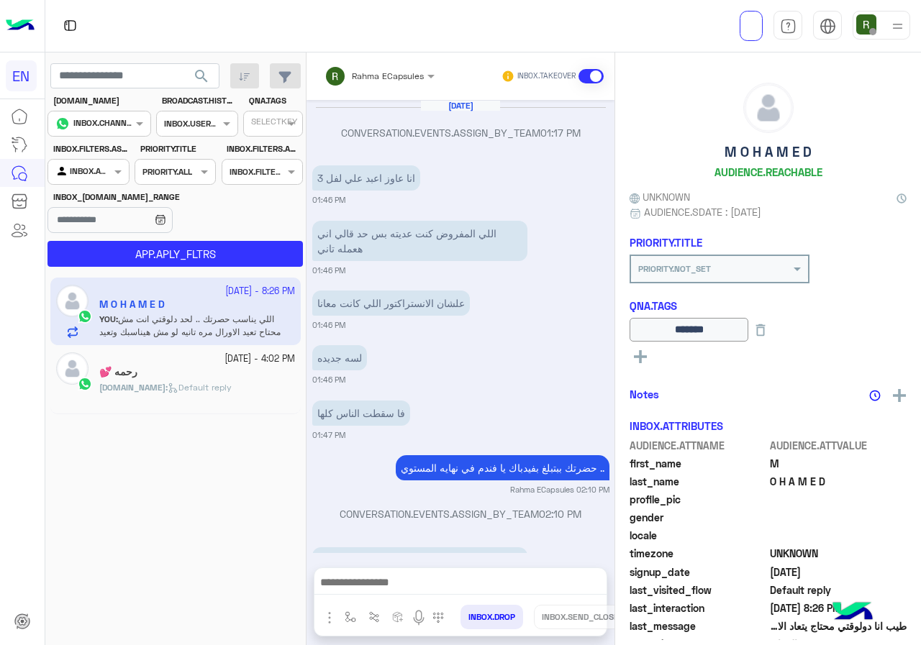
scroll to position [729, 0]
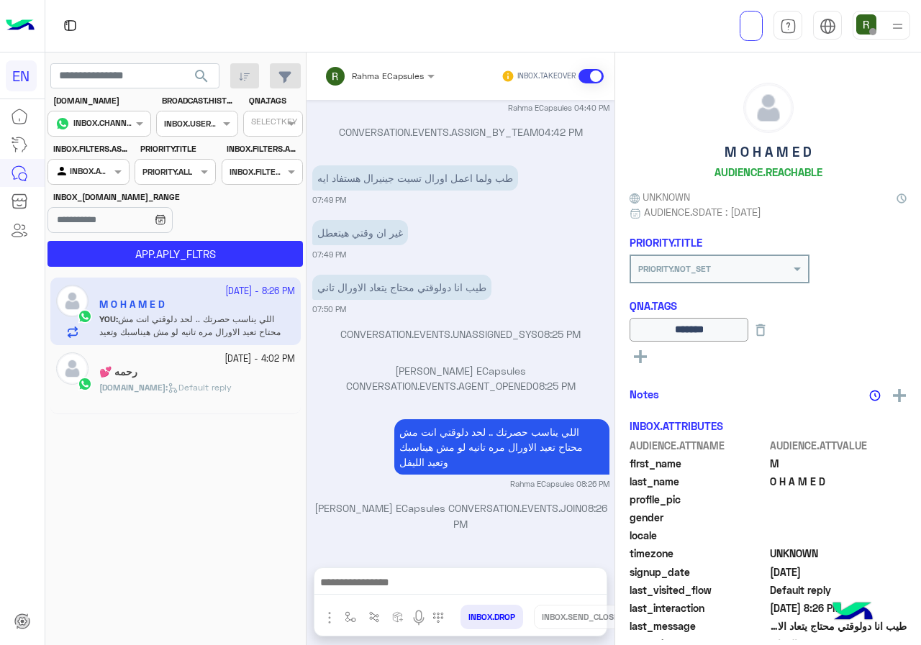
click at [380, 80] on span "Rahma ECapsules" at bounding box center [388, 75] width 72 height 11
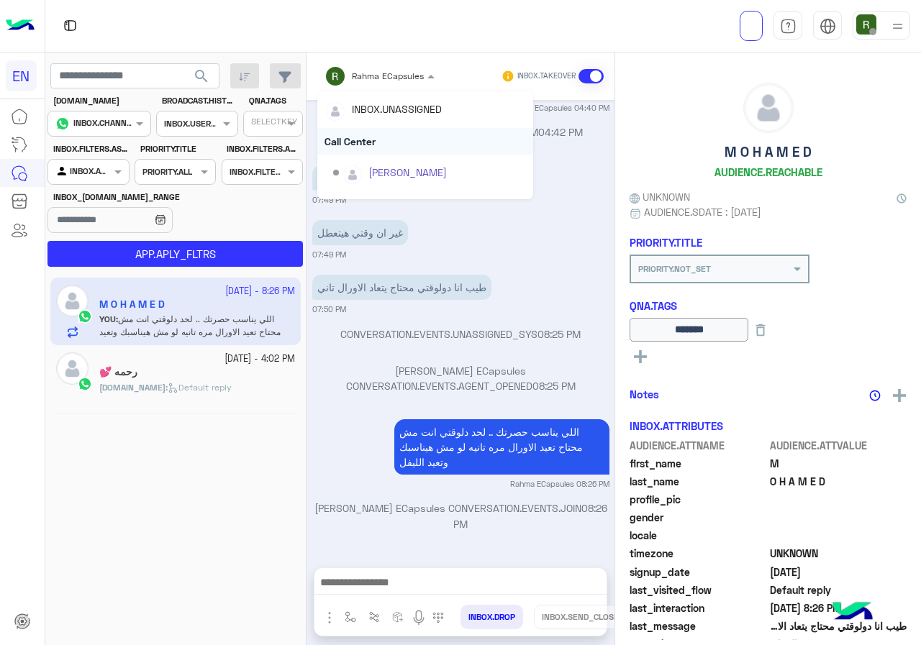
click at [380, 150] on div "Call Center" at bounding box center [425, 141] width 216 height 27
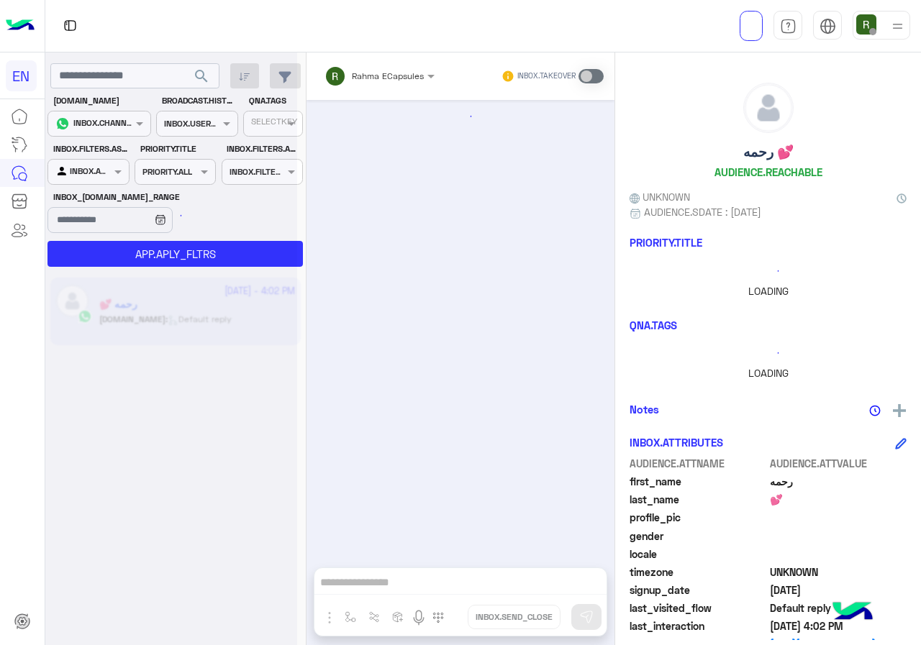
click at [98, 175] on div at bounding box center [171, 328] width 252 height 645
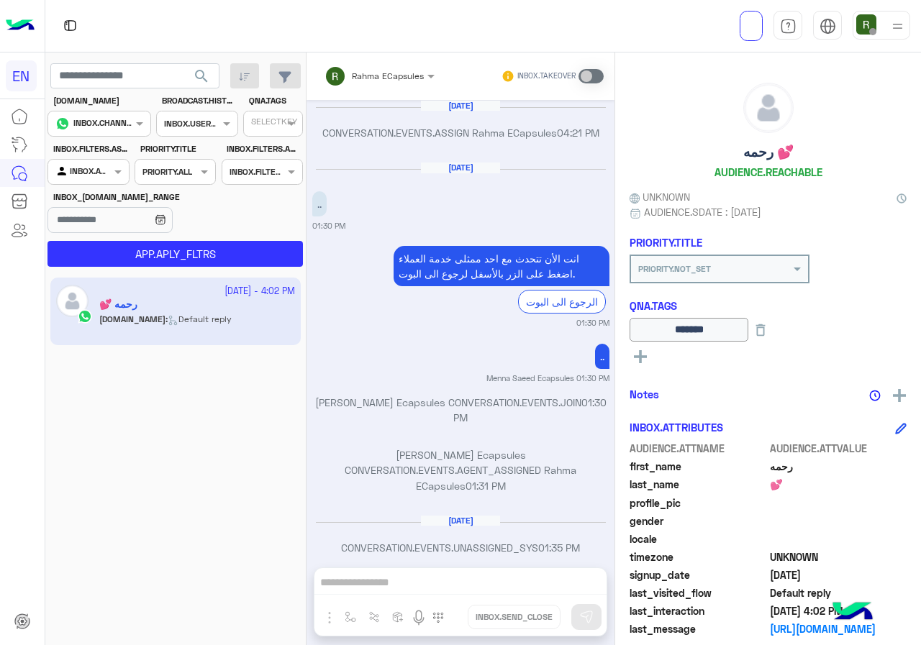
scroll to position [901, 0]
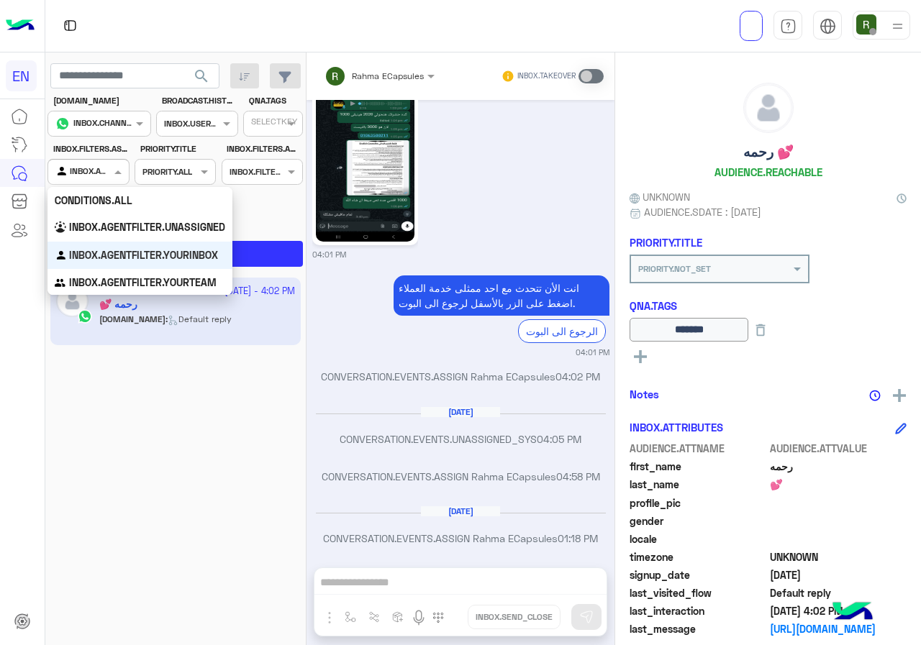
click at [99, 173] on div at bounding box center [88, 170] width 80 height 14
click at [99, 227] on b "INBOX.AGENTFILTER.UNASSIGNED" at bounding box center [147, 227] width 156 height 12
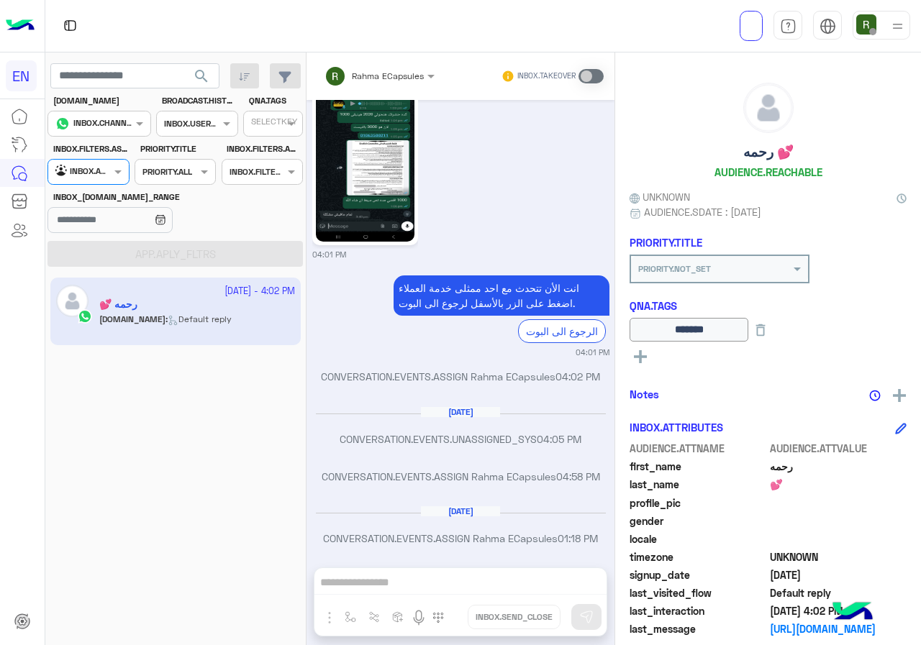
click at [134, 275] on div "12 August - 4:02 PM رحمه 💕 INBOX.BOT : Default reply" at bounding box center [175, 462] width 261 height 378
click at [191, 62] on app-inbox-users-filters "search CHANNEL.ANALYTICS CHANNELS INBOX.CHANNELS.WHATSAPP BROADCAST.HISTORY.STA…" at bounding box center [175, 163] width 261 height 220
click at [203, 81] on span "search" at bounding box center [201, 76] width 17 height 17
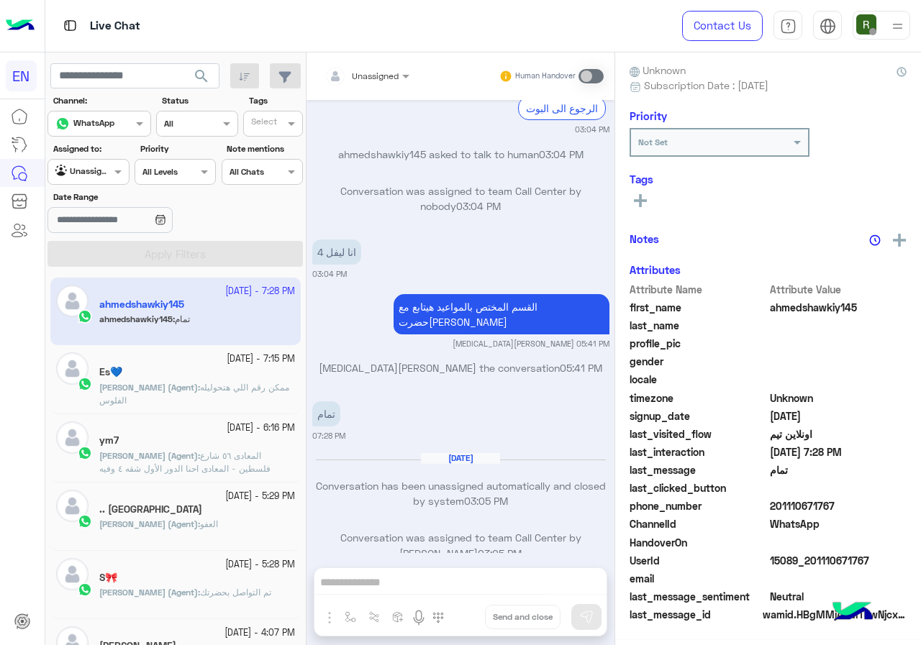
scroll to position [126, 0]
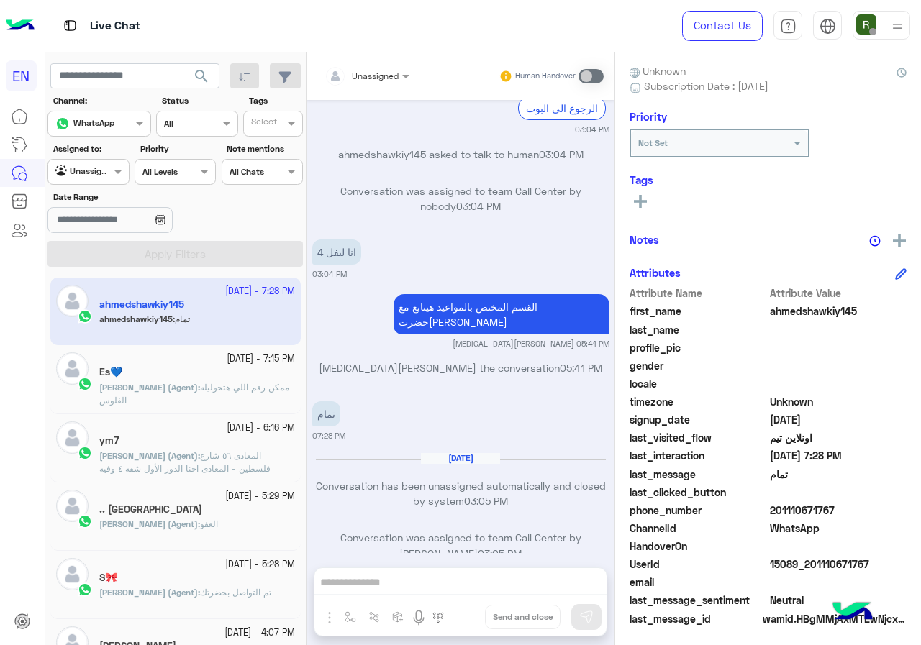
click at [377, 76] on div at bounding box center [366, 74] width 99 height 14
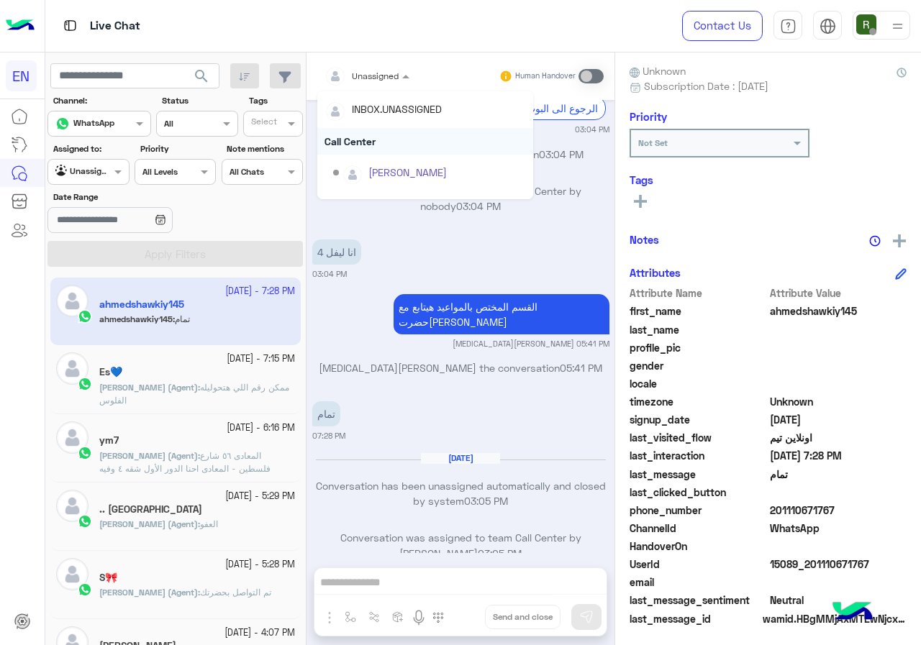
click at [378, 147] on div "Call Center" at bounding box center [425, 141] width 216 height 27
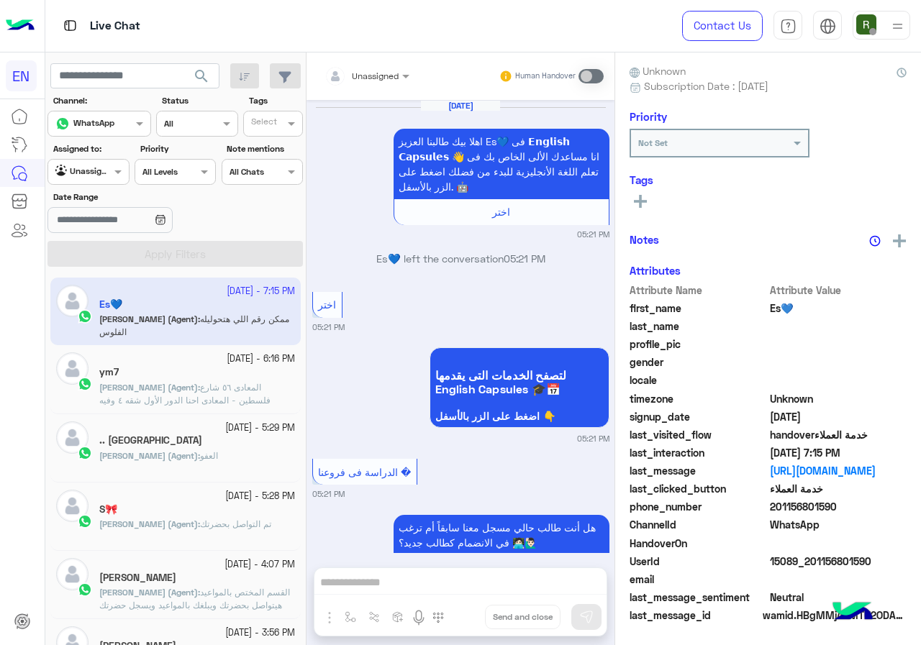
scroll to position [1191, 0]
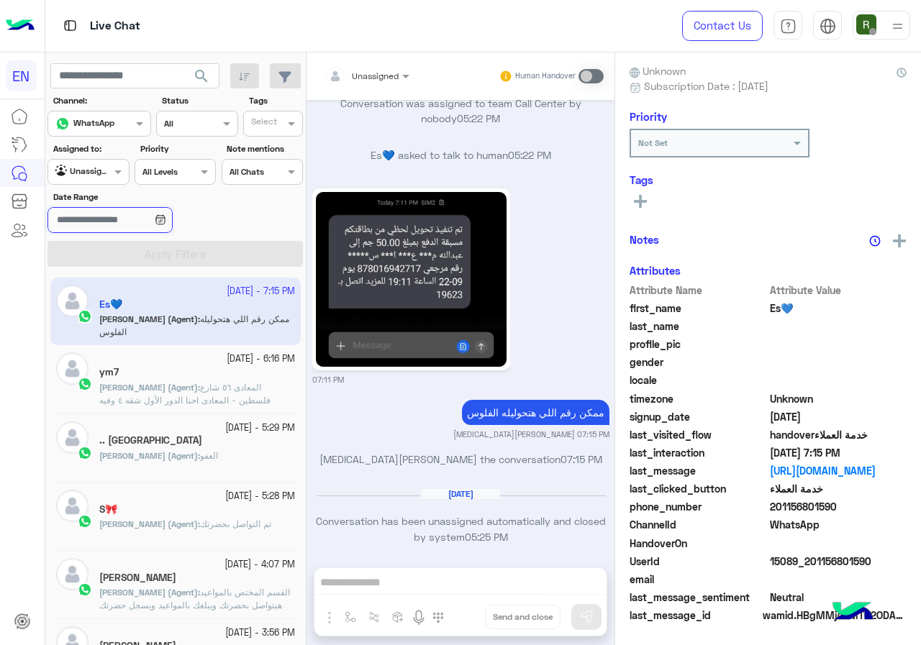
click at [108, 207] on input "Date Range" at bounding box center [109, 220] width 124 height 26
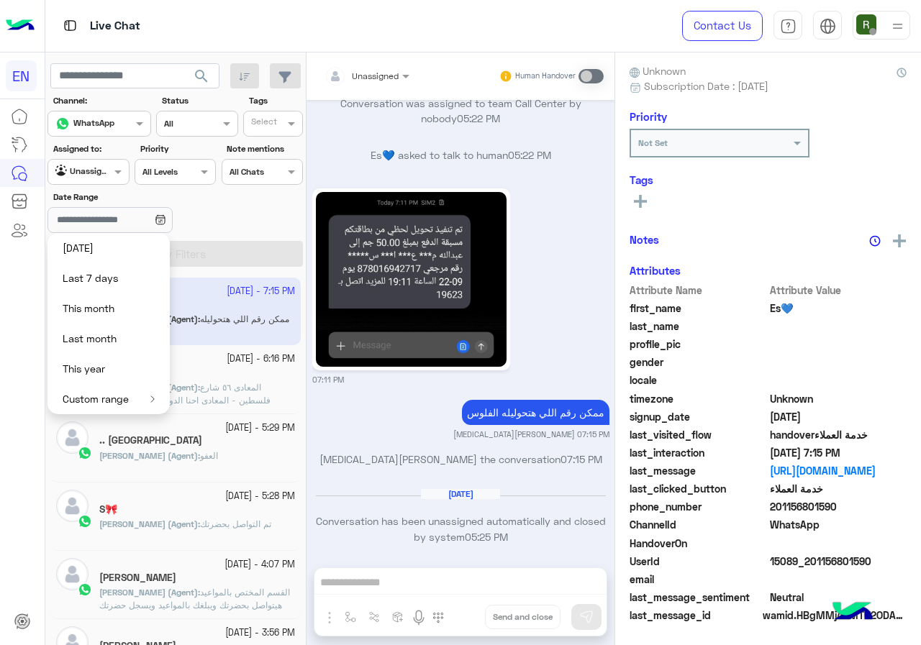
click at [106, 186] on section "Channel: Channel WhatsApp Status Channel All Tags Select Assigned to: Agent Fil…" at bounding box center [175, 180] width 239 height 173
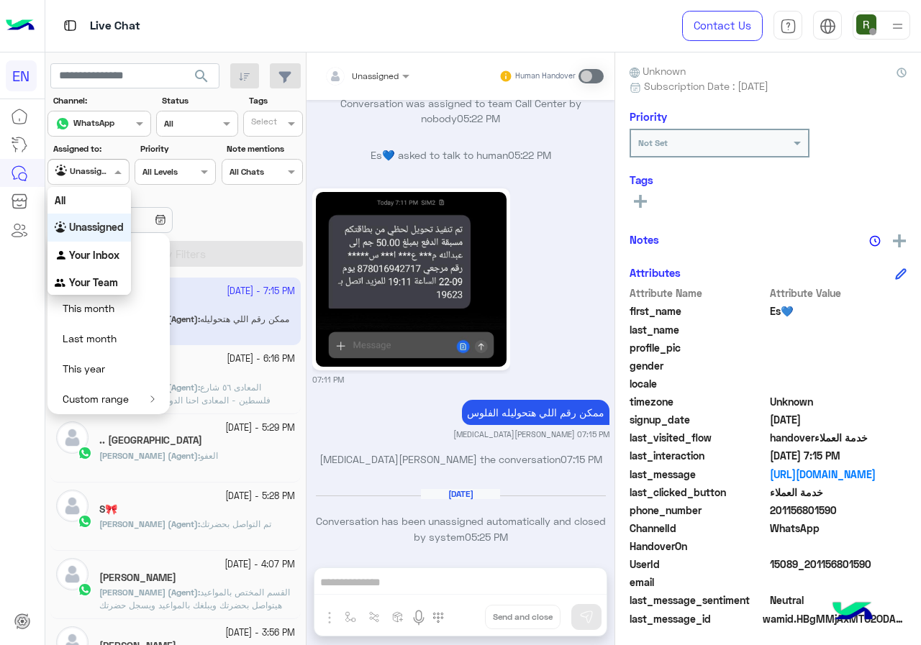
click at [84, 174] on input "text" at bounding box center [71, 170] width 33 height 13
click at [106, 257] on b "Your Inbox" at bounding box center [94, 255] width 50 height 12
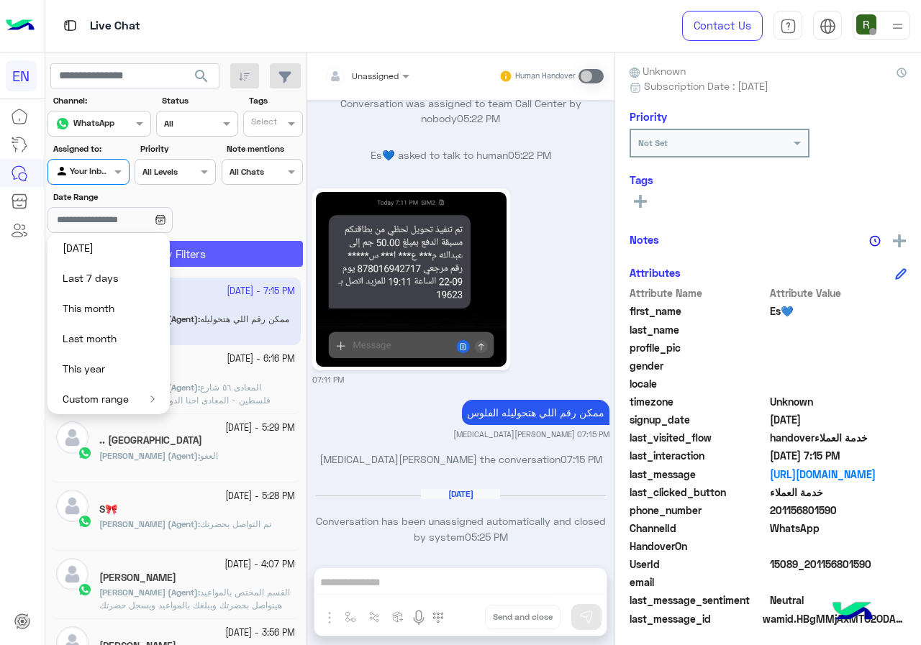
click at [226, 252] on button "Apply Filters" at bounding box center [174, 254] width 255 height 26
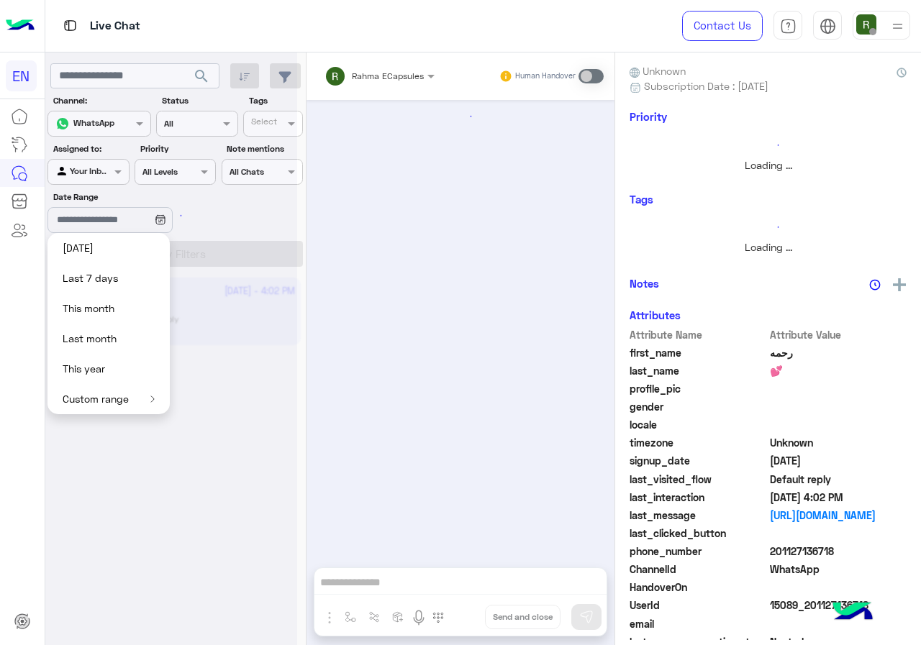
click at [216, 223] on div "Date Range" at bounding box center [132, 213] width 174 height 45
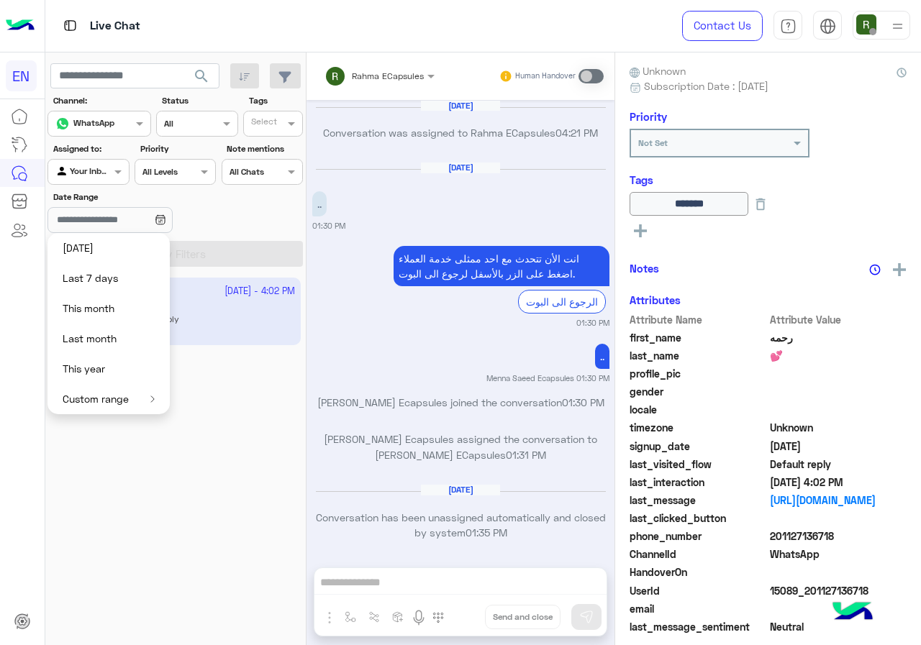
scroll to position [916, 0]
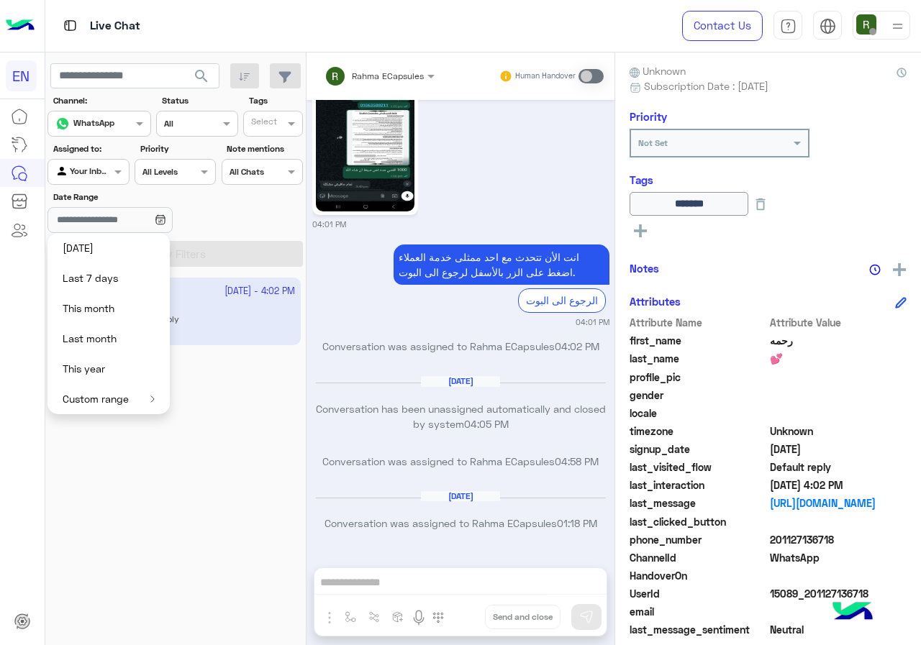
click at [187, 443] on div "12 August - 4:02 PM رحمه 💕 Bot : Default reply" at bounding box center [175, 462] width 261 height 378
click at [119, 219] on input "Date Range" at bounding box center [109, 220] width 124 height 26
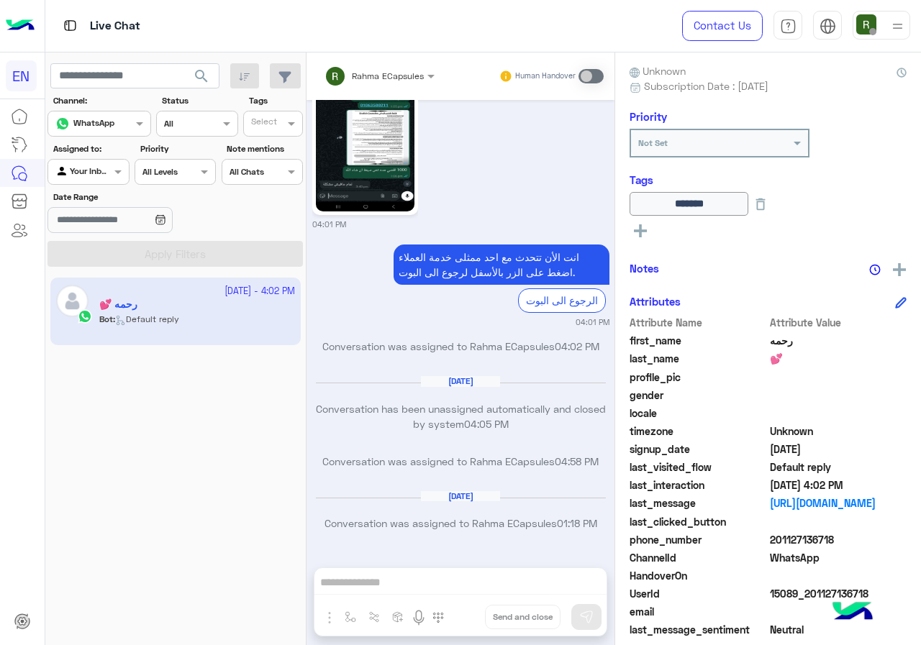
click at [99, 168] on div at bounding box center [88, 170] width 80 height 14
click at [118, 283] on div "Your Team" at bounding box center [88, 283] width 83 height 28
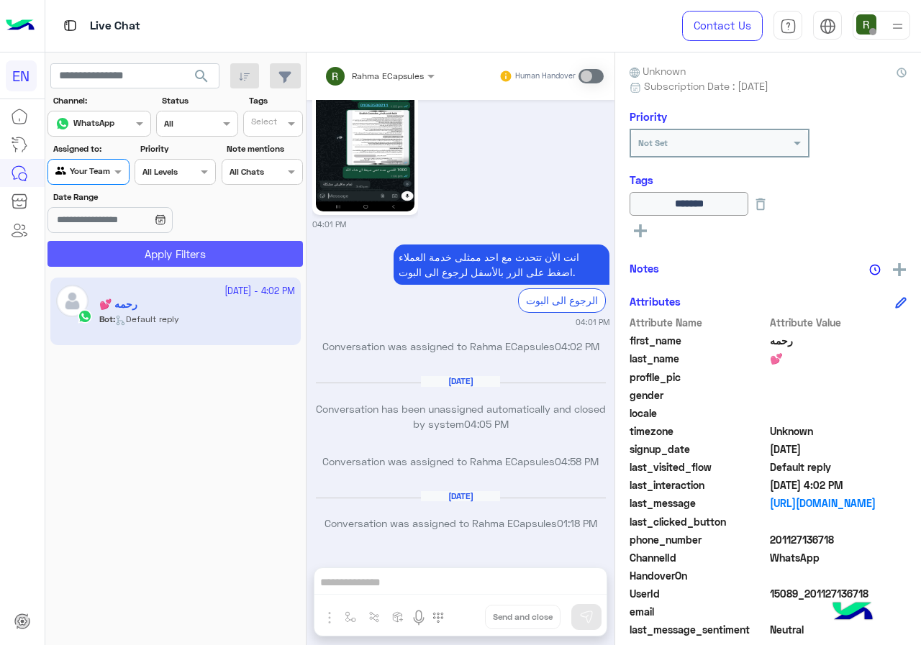
click at [139, 254] on button "Apply Filters" at bounding box center [174, 254] width 255 height 26
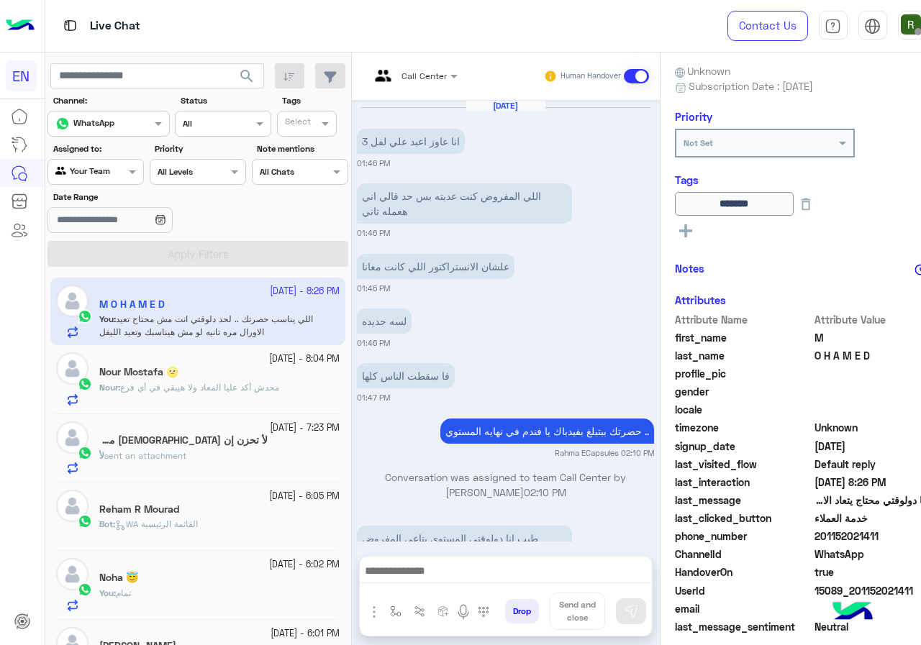
scroll to position [787, 0]
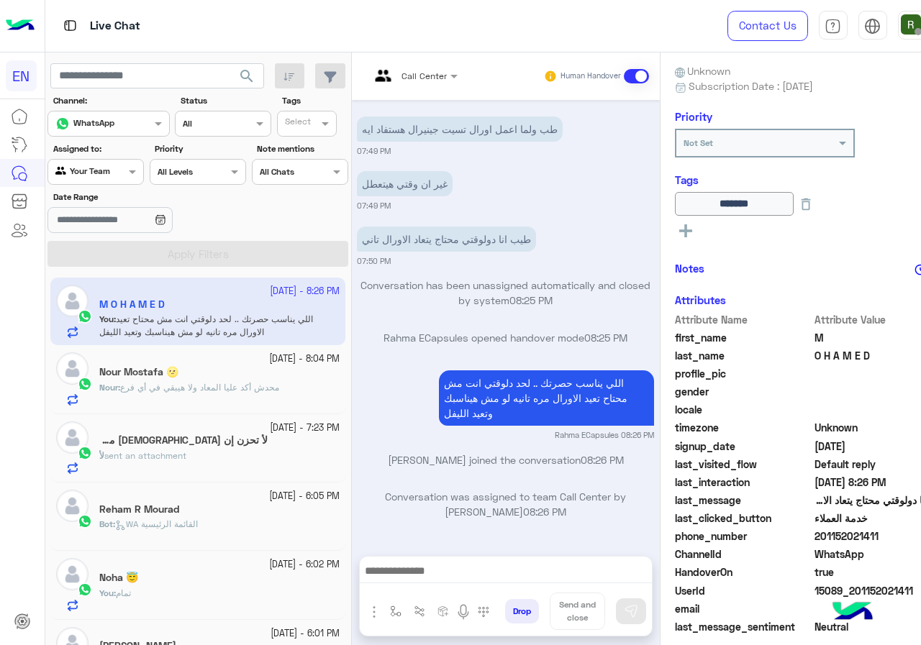
click at [230, 394] on p "Nour : محدش أكد عليا المعاد ولا هيبقي في أي فرع" at bounding box center [189, 387] width 180 height 13
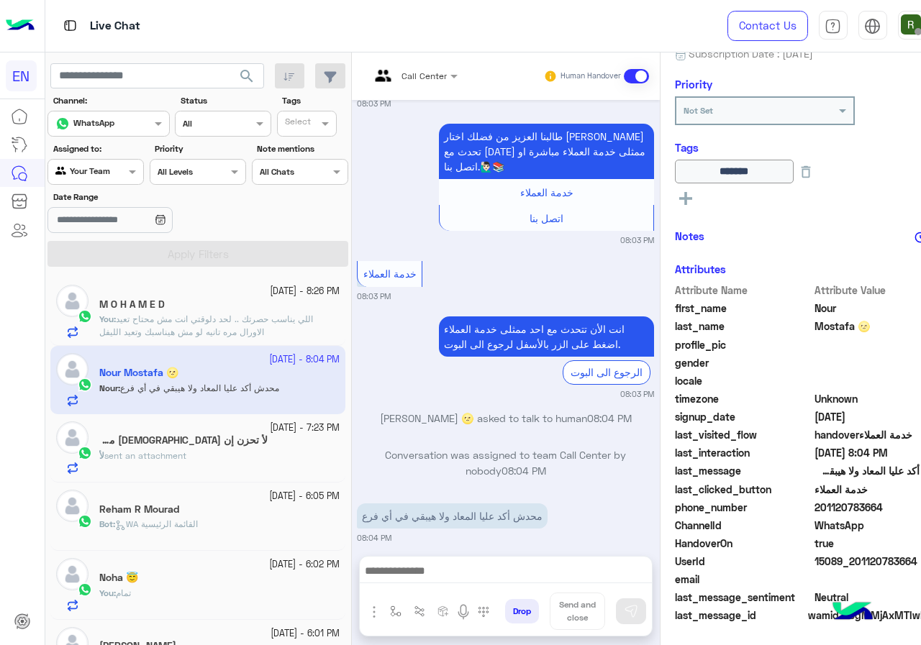
scroll to position [159, 0]
click at [483, 556] on div "Drop Send and close" at bounding box center [505, 596] width 293 height 81
click at [483, 560] on div at bounding box center [506, 575] width 292 height 36
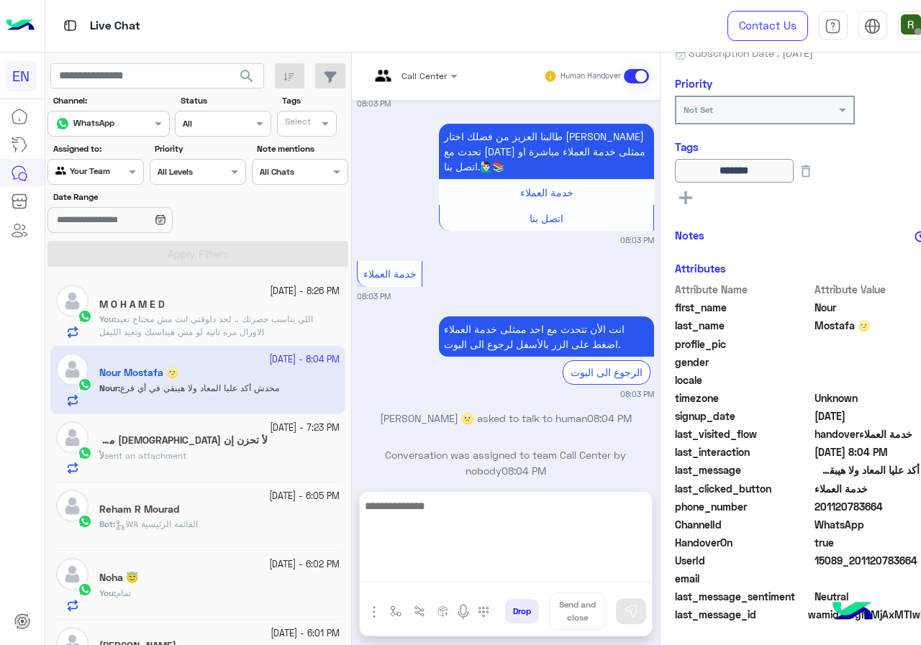
click at [481, 564] on textarea at bounding box center [506, 540] width 292 height 86
click at [474, 508] on textarea "**********" at bounding box center [506, 540] width 292 height 86
click at [392, 517] on textarea "**********" at bounding box center [506, 540] width 292 height 86
paste textarea "**********"
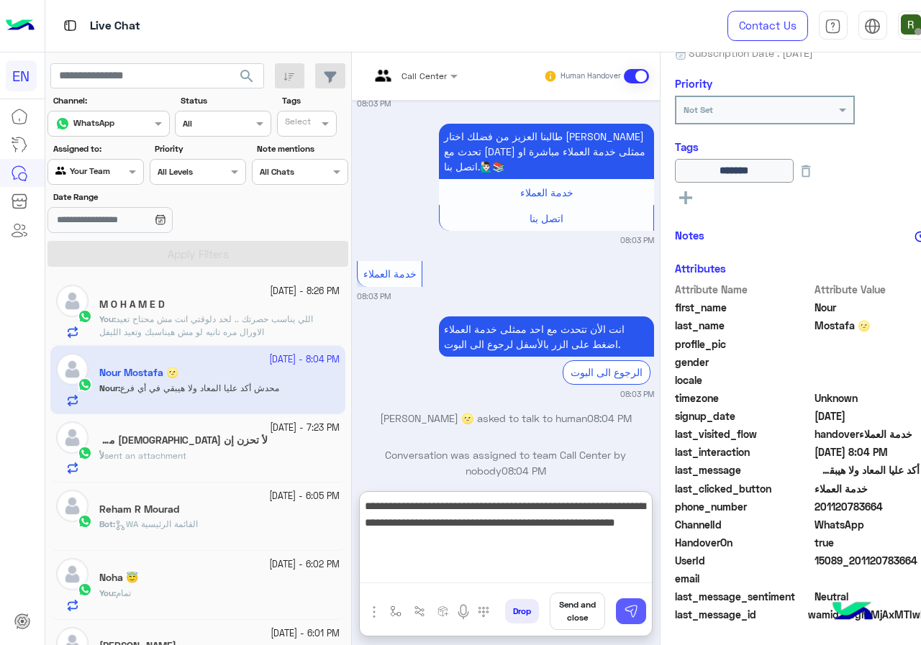
type textarea "**********"
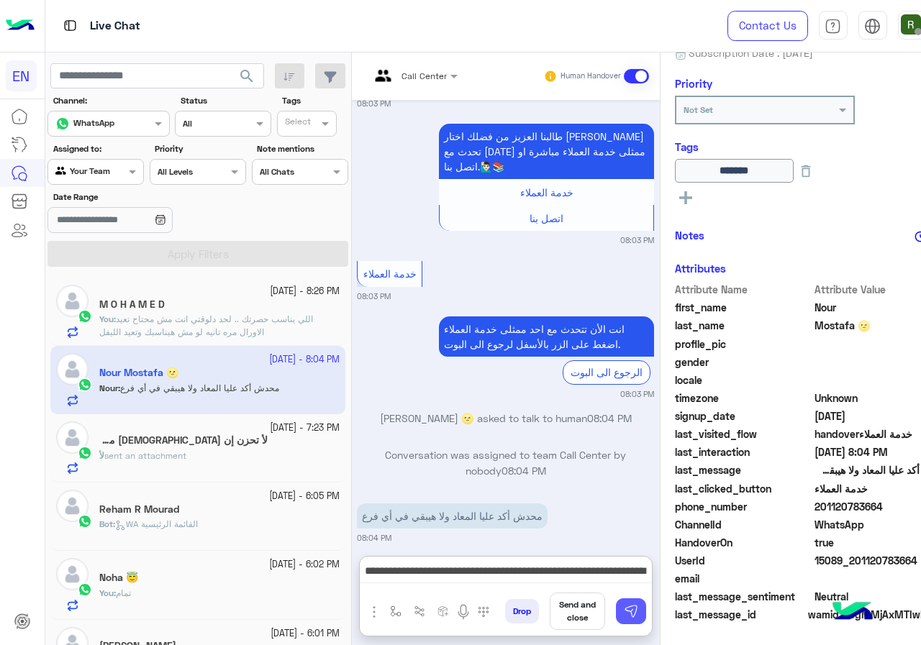
click at [616, 619] on button at bounding box center [631, 611] width 30 height 26
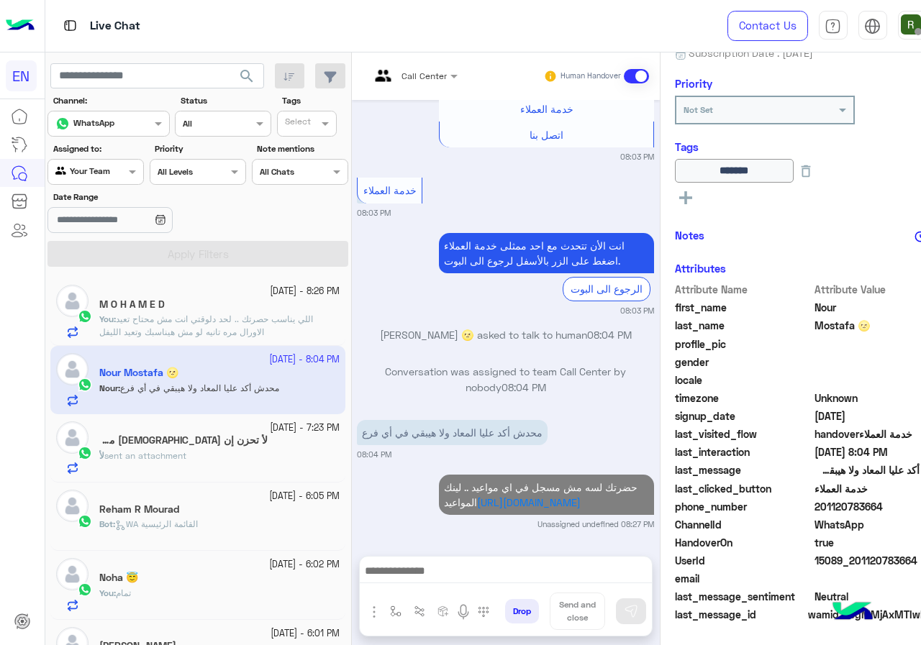
scroll to position [1208, 0]
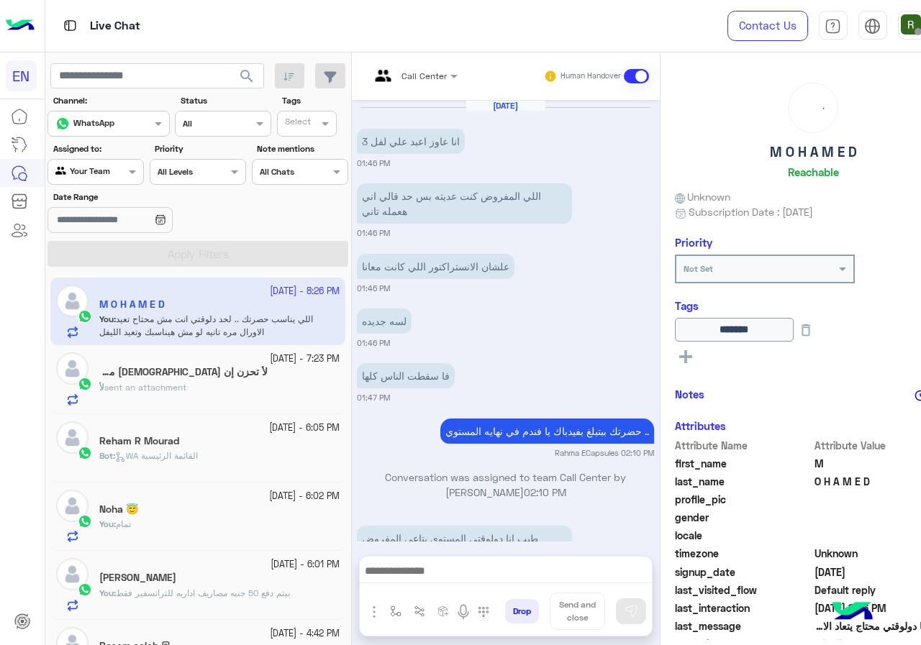
scroll to position [787, 0]
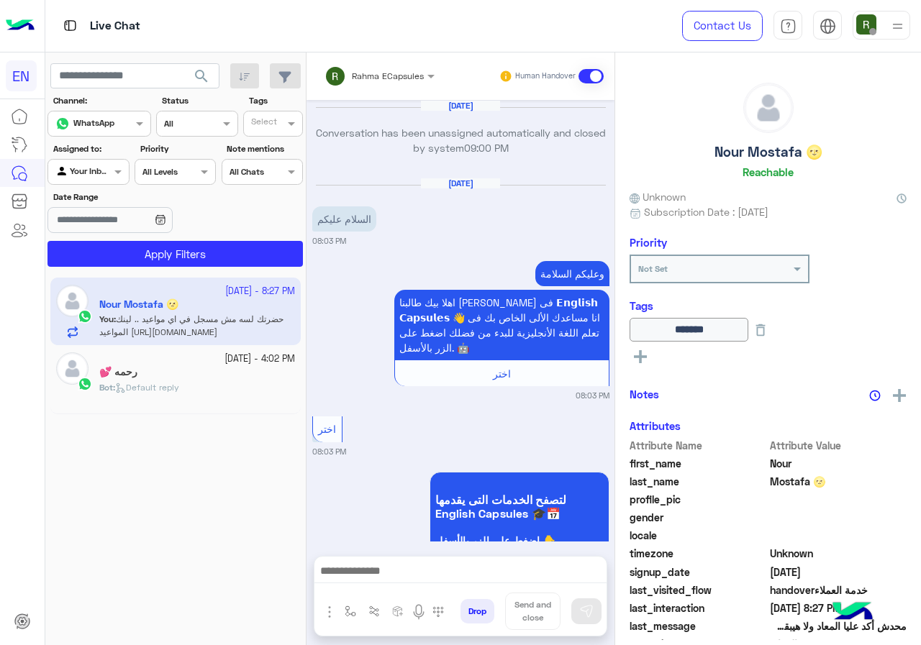
scroll to position [1138, 0]
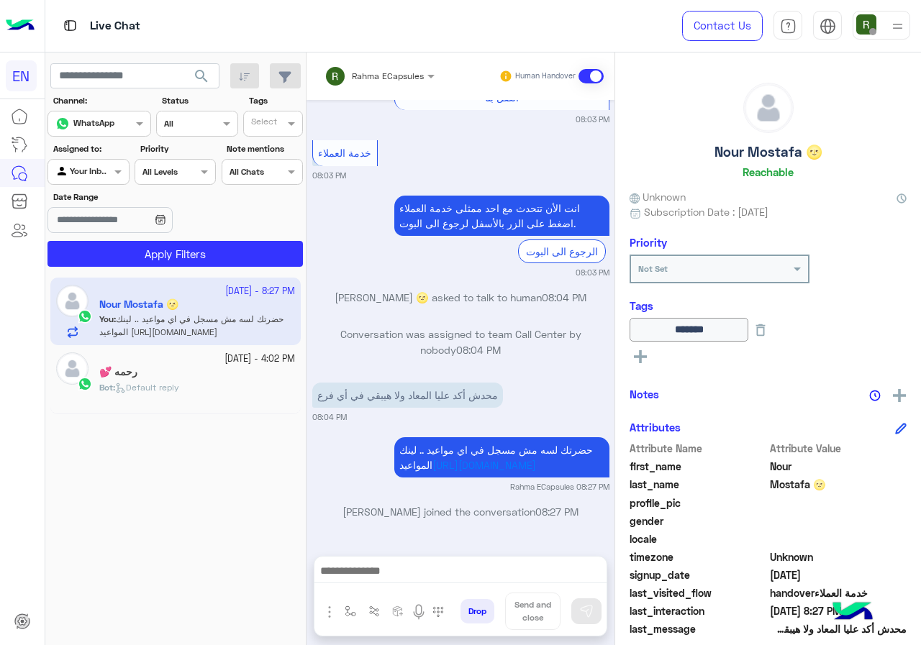
click at [414, 68] on div at bounding box center [379, 74] width 124 height 14
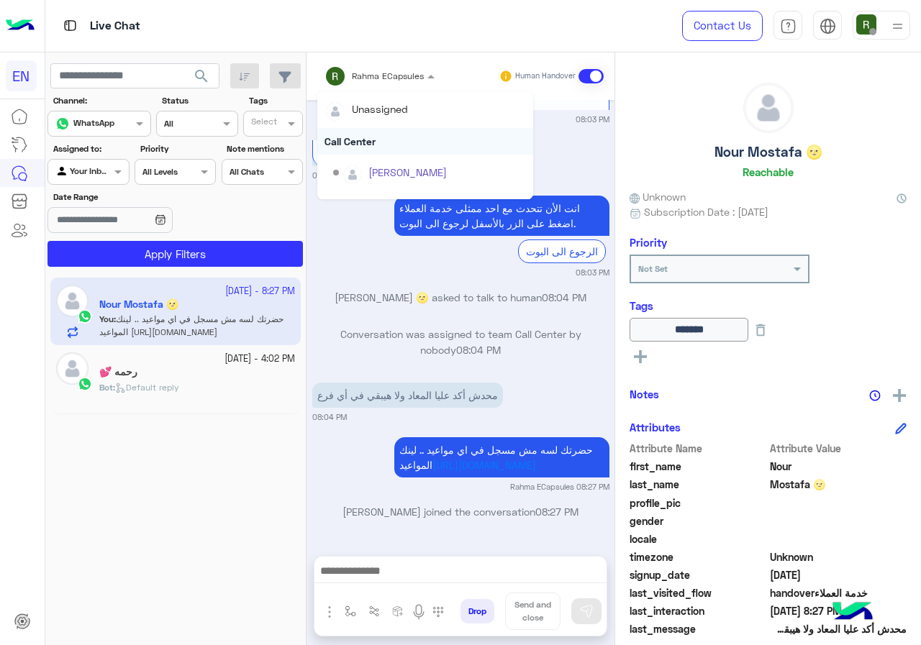
click at [398, 151] on div "Call Center" at bounding box center [425, 141] width 216 height 27
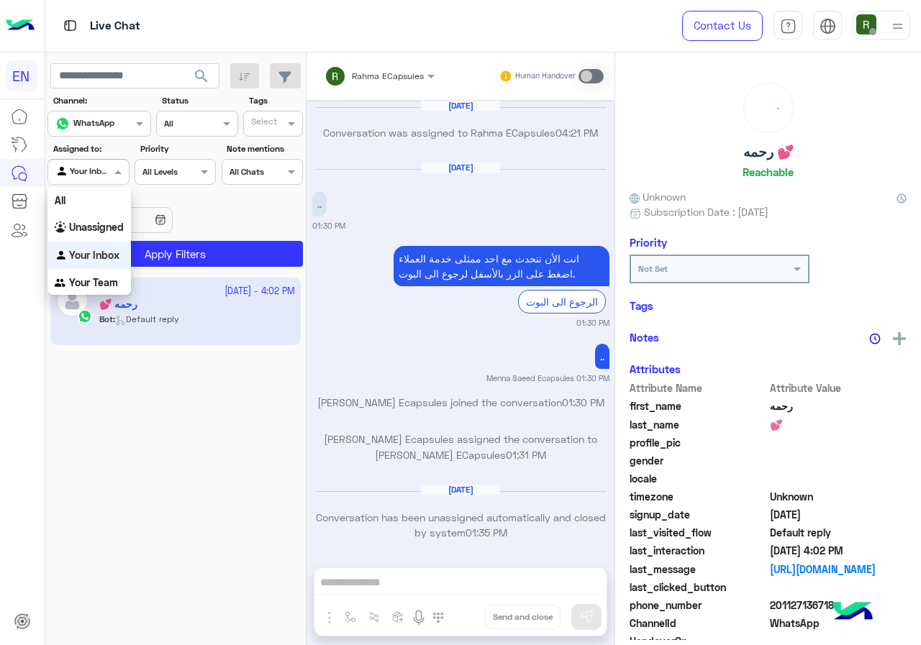
click at [95, 172] on div at bounding box center [88, 170] width 80 height 14
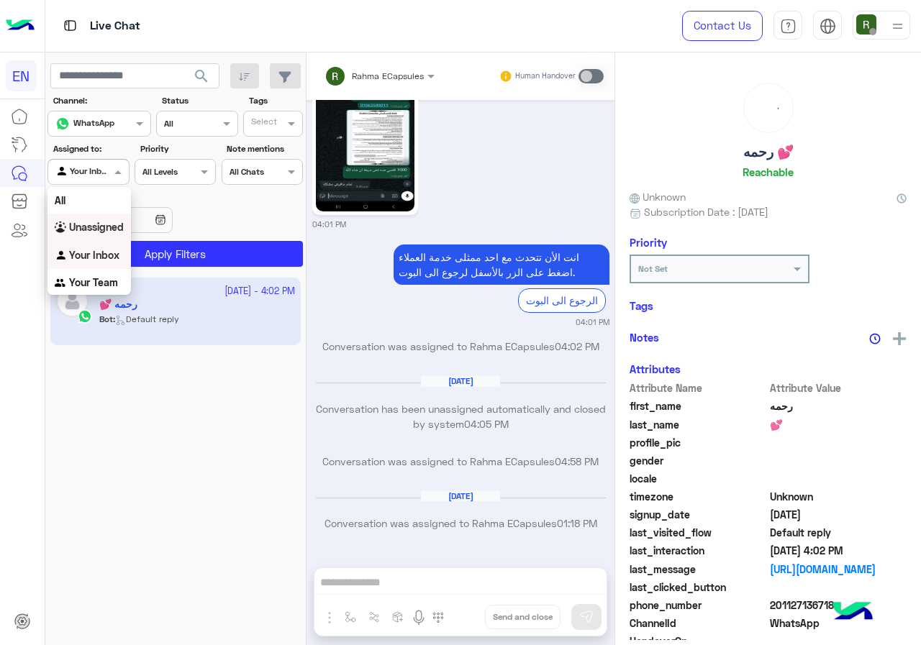
click at [96, 228] on b "Unassigned" at bounding box center [96, 227] width 55 height 12
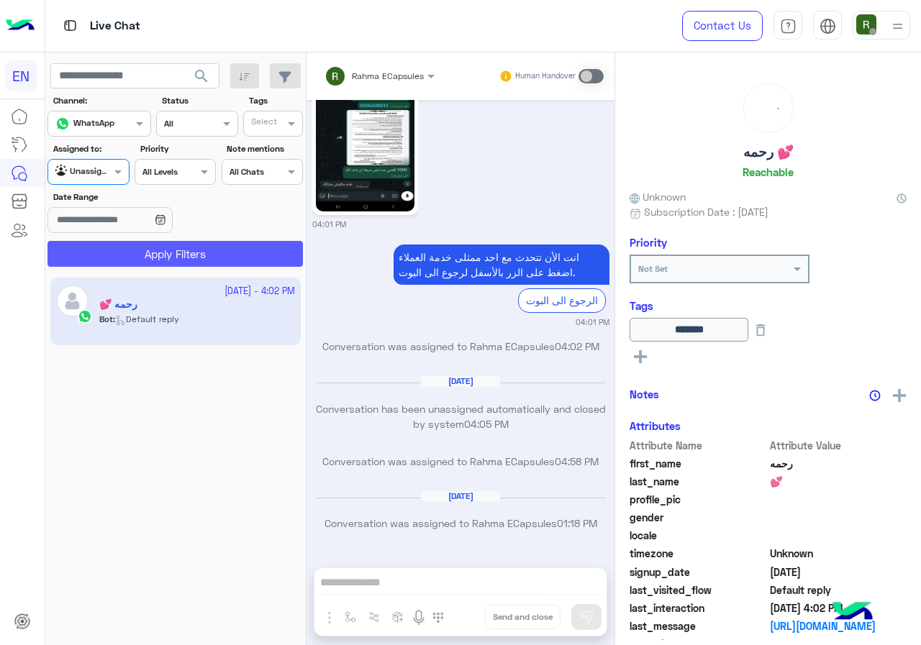
click at [112, 263] on button "Apply Filters" at bounding box center [174, 254] width 255 height 26
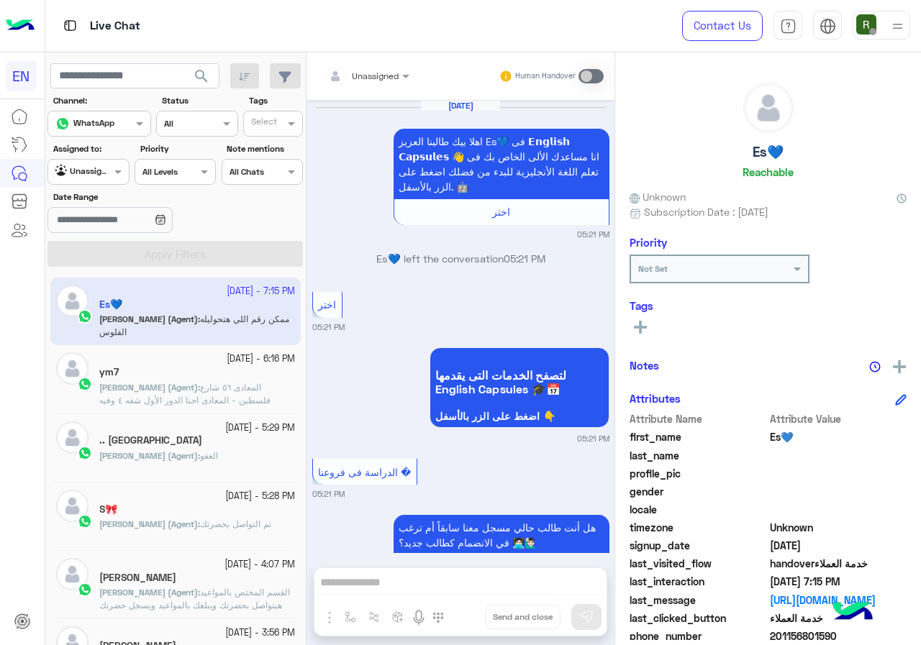
scroll to position [1191, 0]
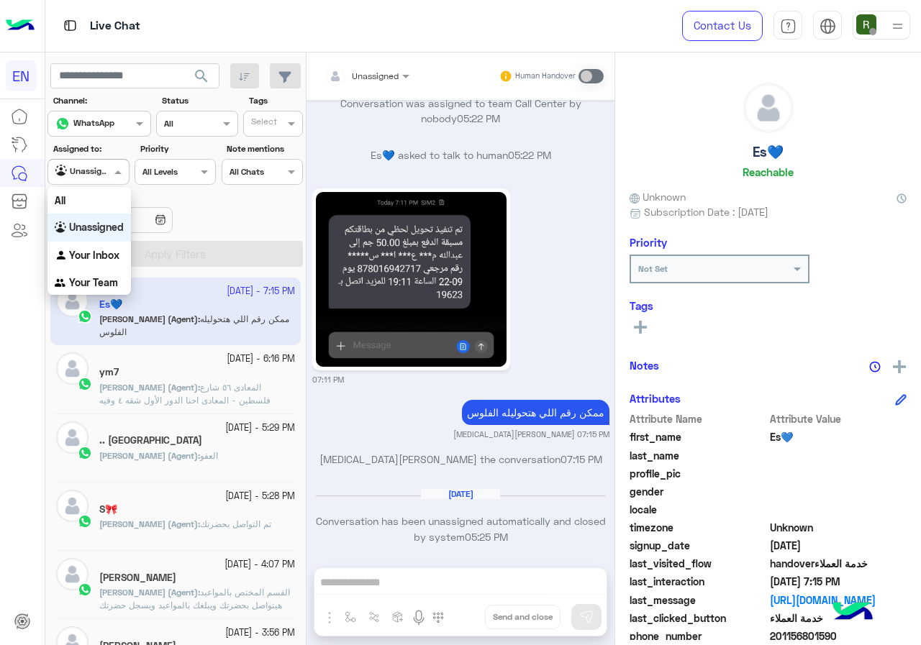
click at [93, 167] on div at bounding box center [88, 170] width 80 height 14
click at [92, 281] on b "Your Team" at bounding box center [93, 282] width 49 height 12
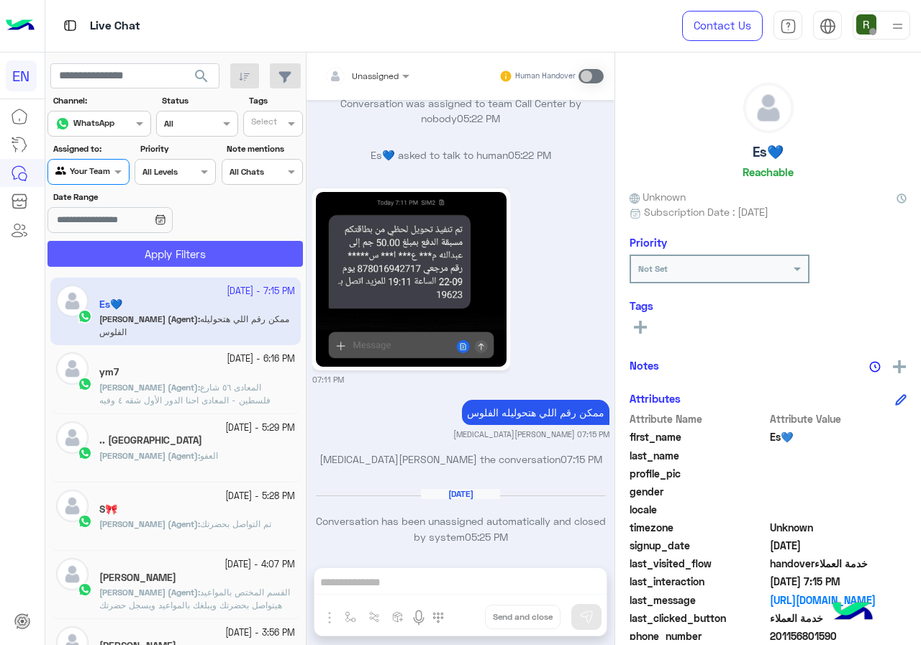
click at [118, 255] on button "Apply Filters" at bounding box center [174, 254] width 255 height 26
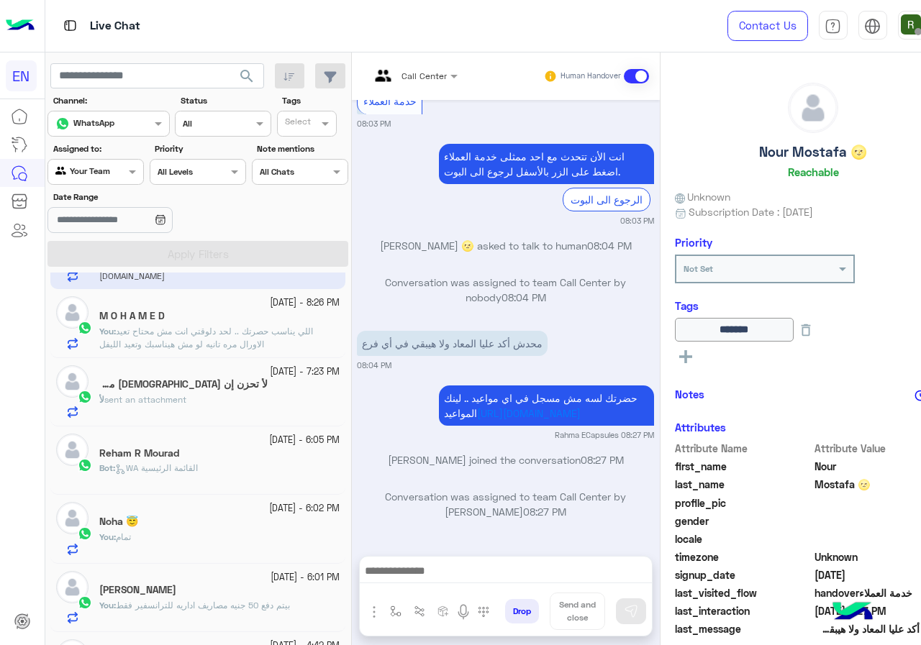
scroll to position [72, 0]
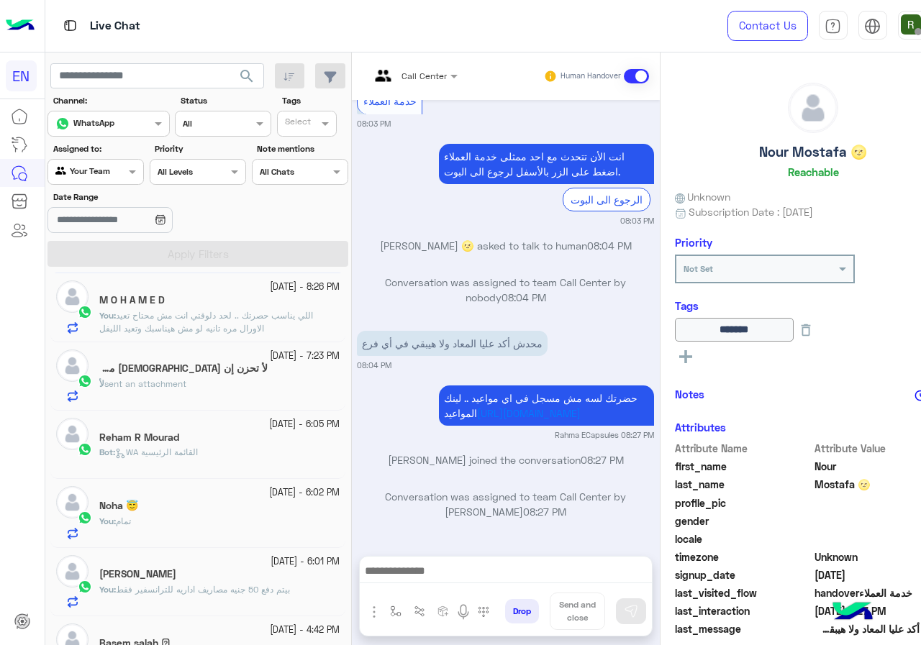
click at [209, 397] on div "لأ sent an attachment" at bounding box center [219, 390] width 240 height 25
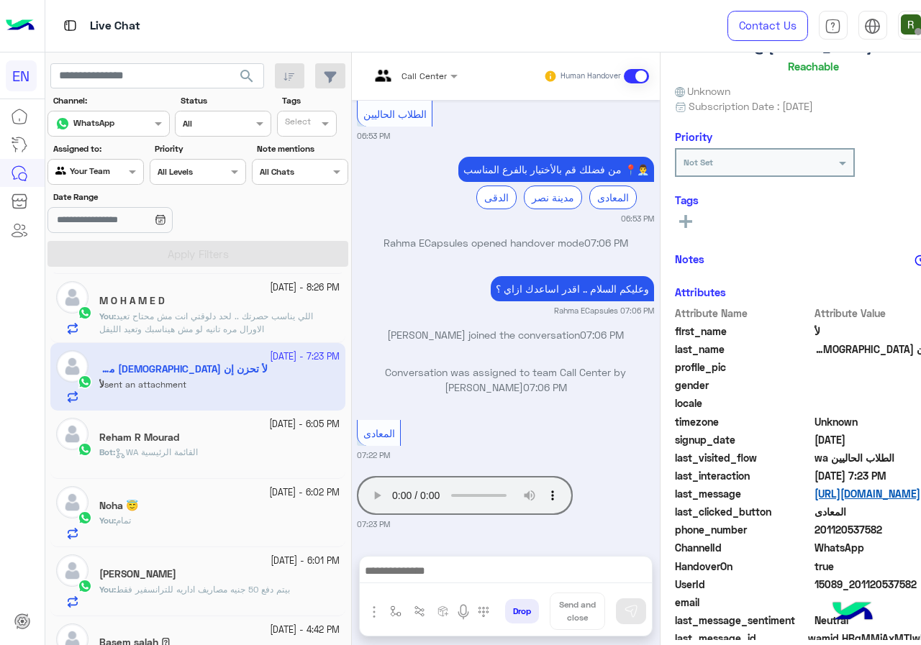
scroll to position [129, 0]
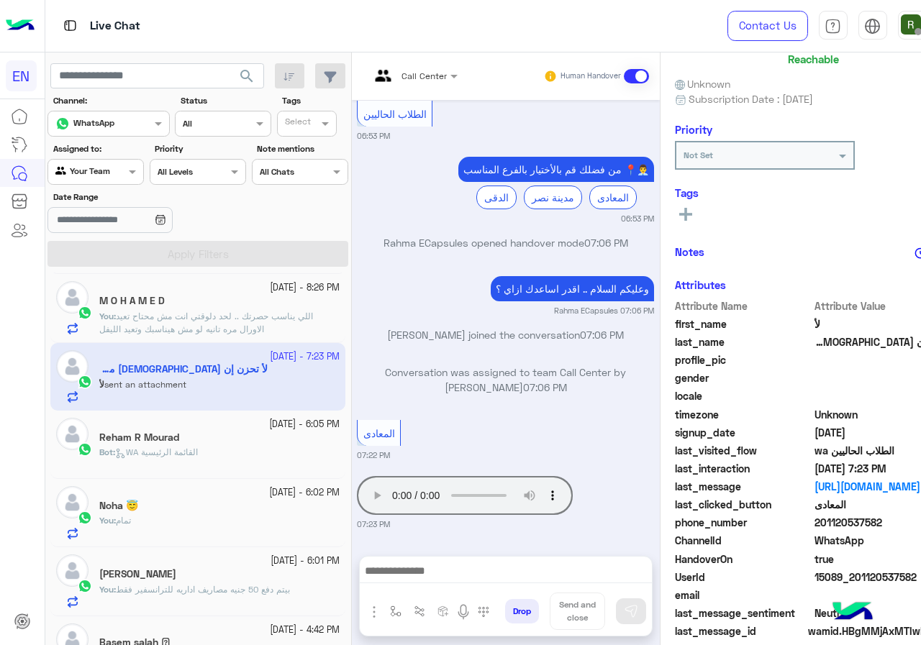
drag, startPoint x: 775, startPoint y: 505, endPoint x: 833, endPoint y: 503, distance: 57.6
click at [833, 515] on span "201120537582" at bounding box center [882, 522] width 137 height 15
copy span "01120537582"
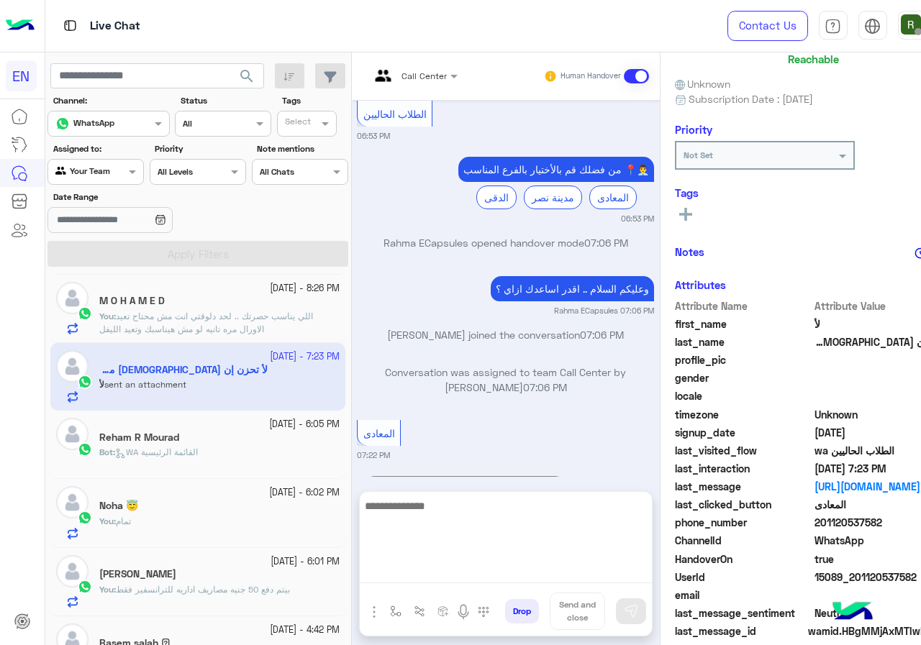
click at [412, 583] on textarea at bounding box center [506, 540] width 292 height 86
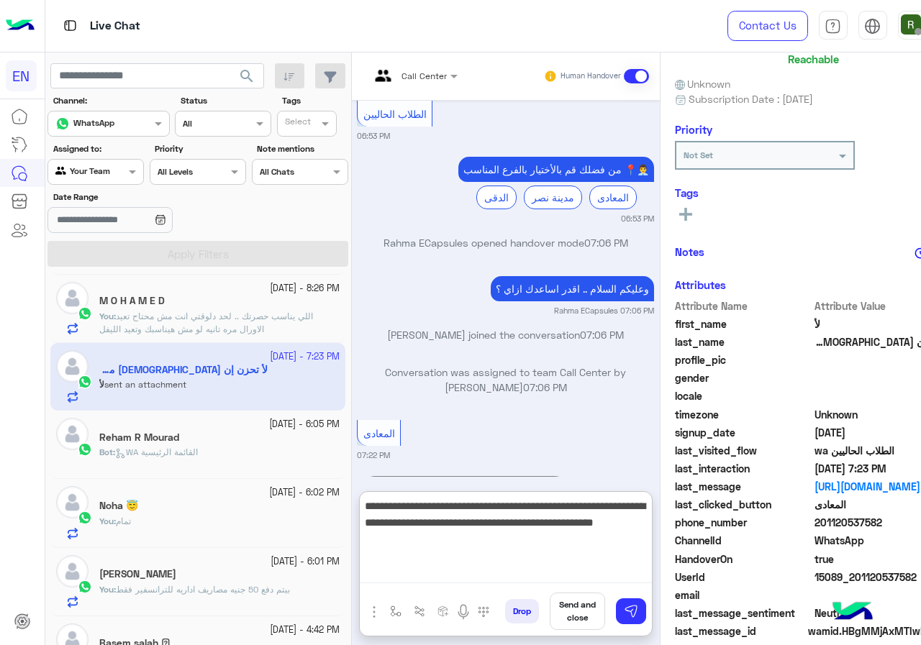
type textarea "**********"
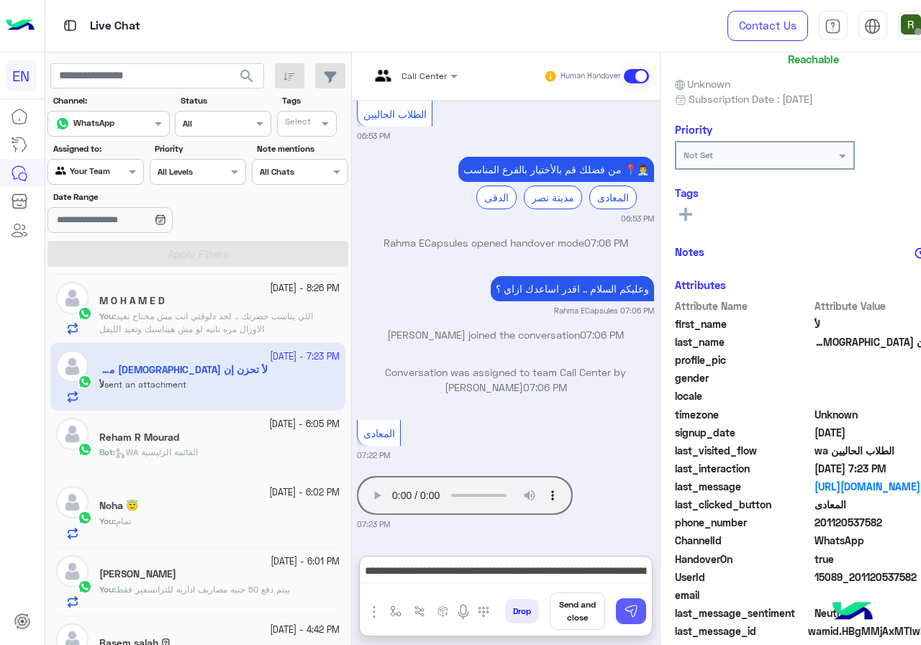
click at [624, 616] on img at bounding box center [631, 611] width 14 height 14
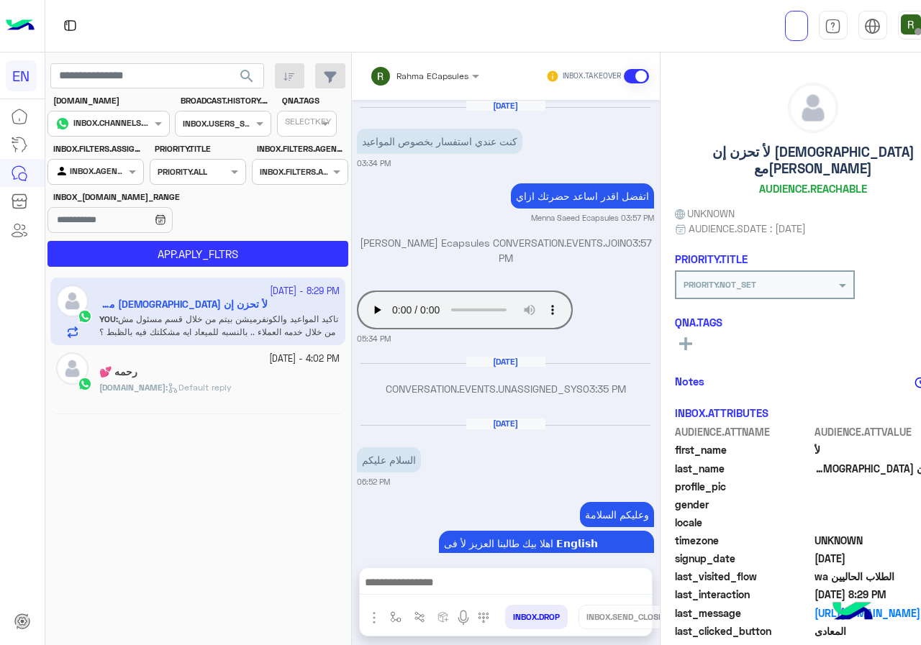
scroll to position [975, 0]
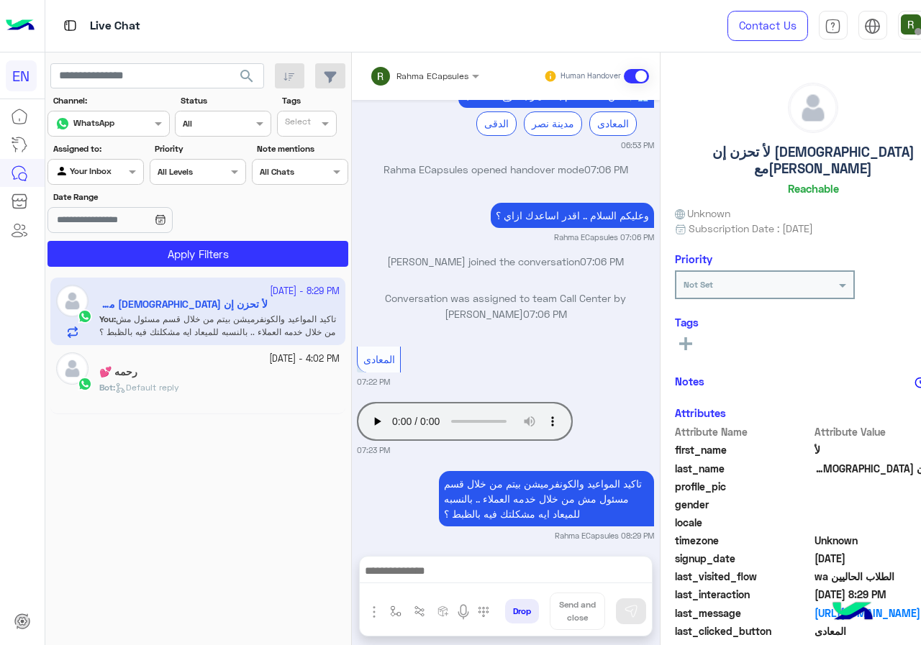
click at [370, 68] on input "text" at bounding box center [406, 74] width 73 height 13
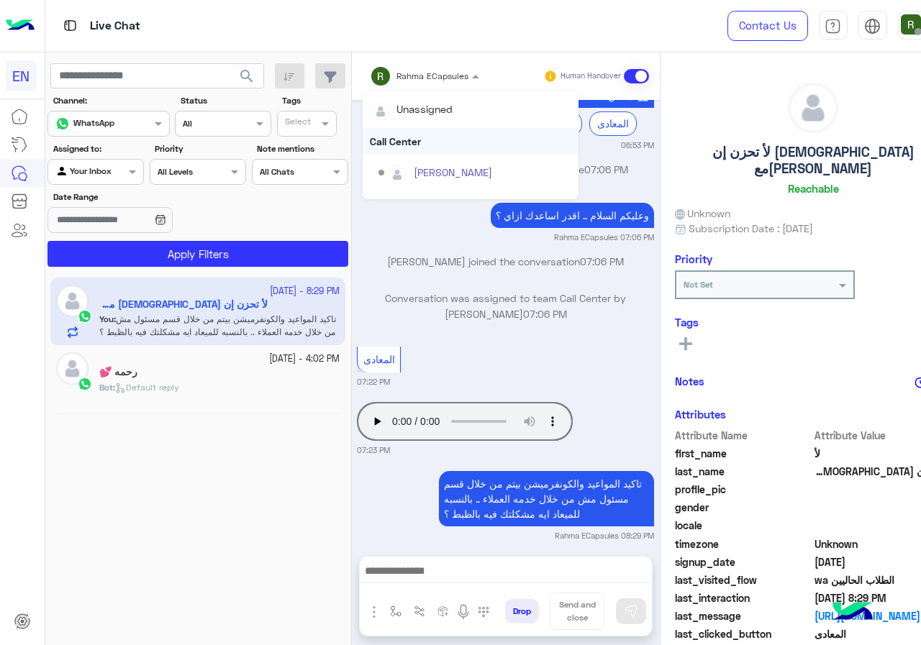
click at [389, 152] on div "Call Center" at bounding box center [470, 141] width 216 height 27
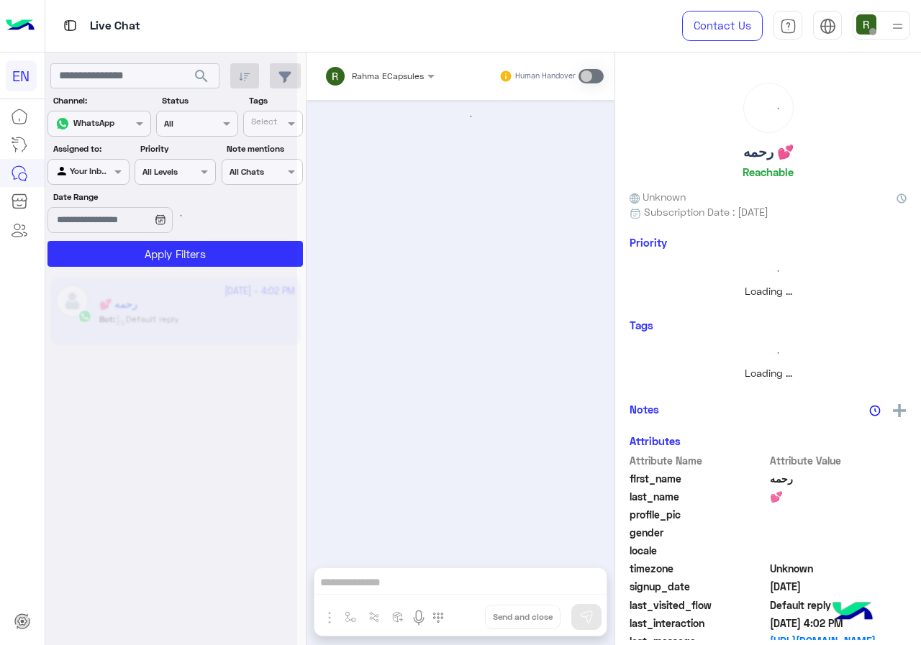
scroll to position [916, 0]
click at [93, 178] on div "Your Inbox" at bounding box center [82, 172] width 55 height 14
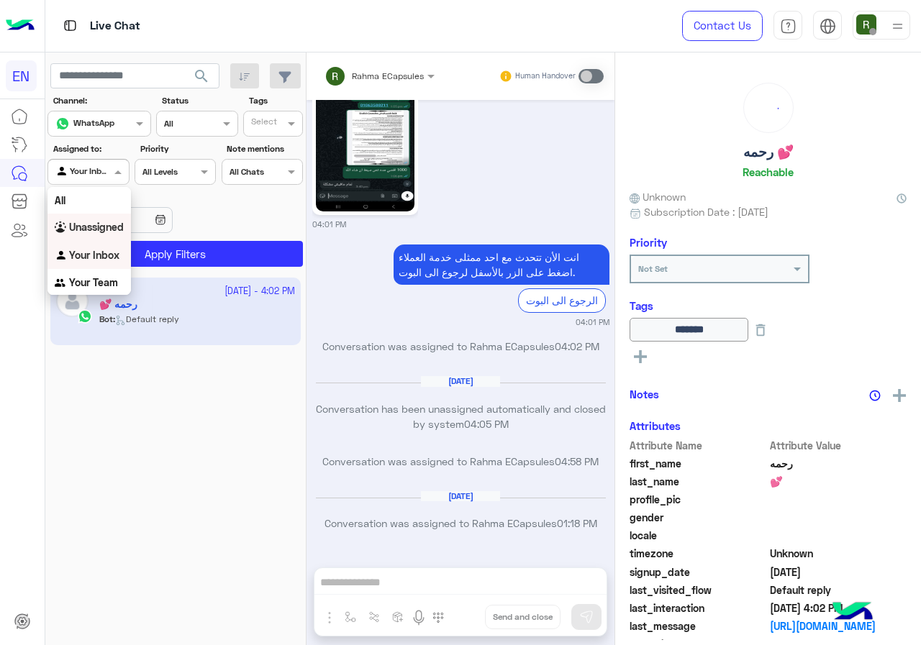
click at [97, 227] on b "Unassigned" at bounding box center [96, 227] width 55 height 12
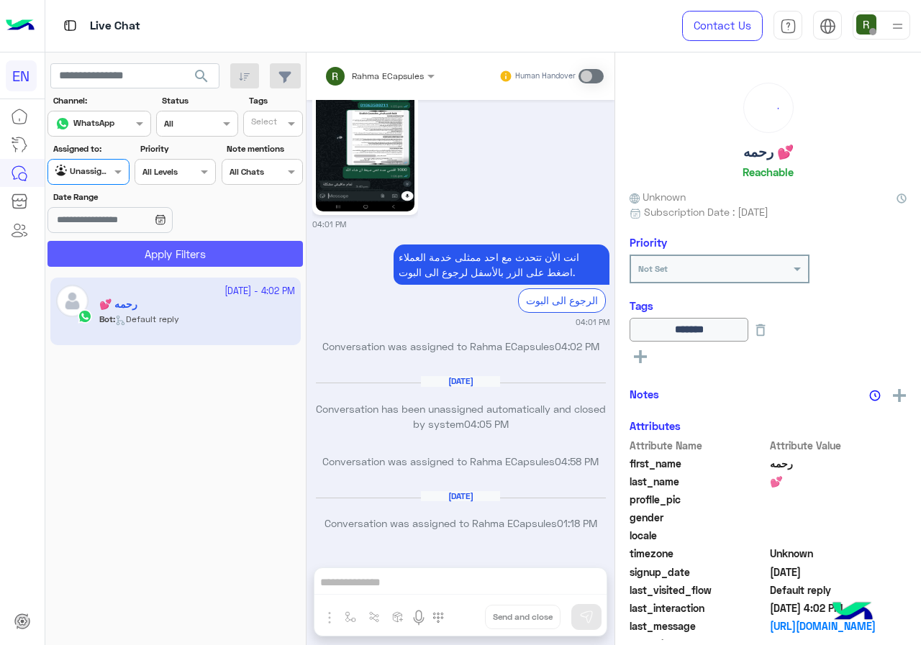
click at [160, 256] on button "Apply Filters" at bounding box center [174, 254] width 255 height 26
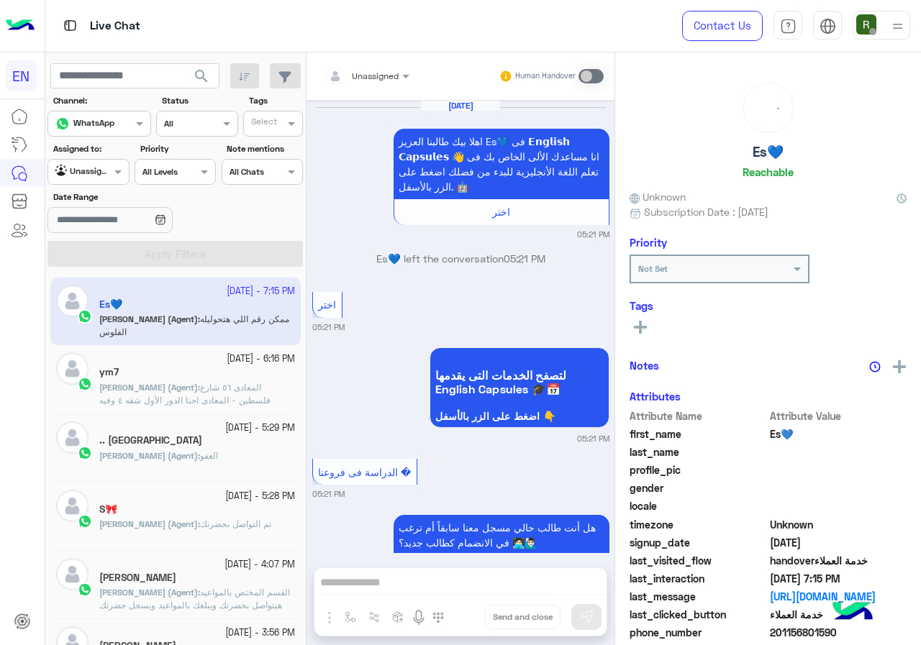
scroll to position [1191, 0]
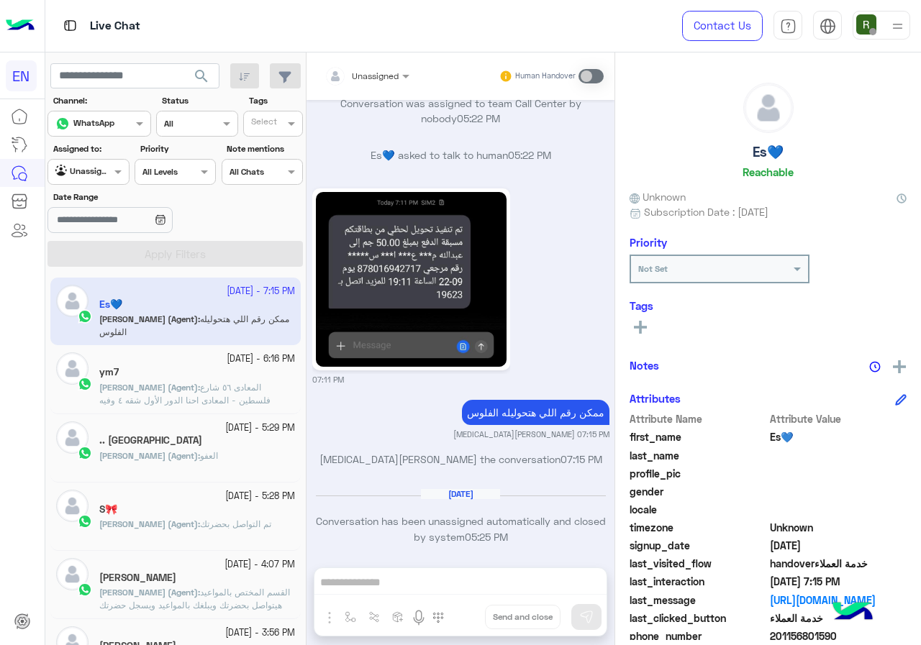
click at [82, 165] on input "text" at bounding box center [71, 170] width 33 height 13
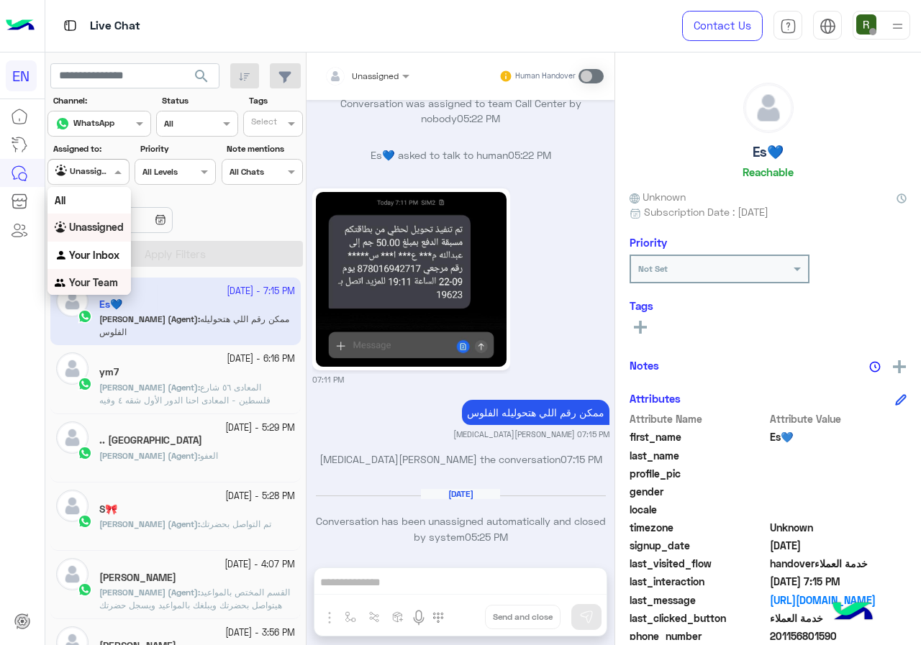
click at [108, 284] on b "Your Team" at bounding box center [93, 282] width 49 height 12
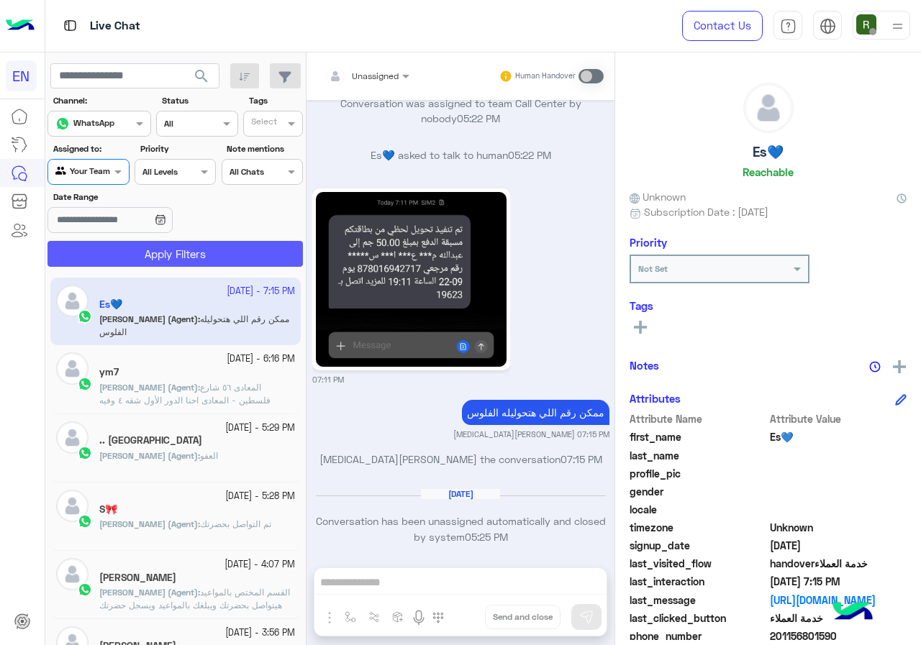
click at [150, 245] on button "Apply Filters" at bounding box center [174, 254] width 255 height 26
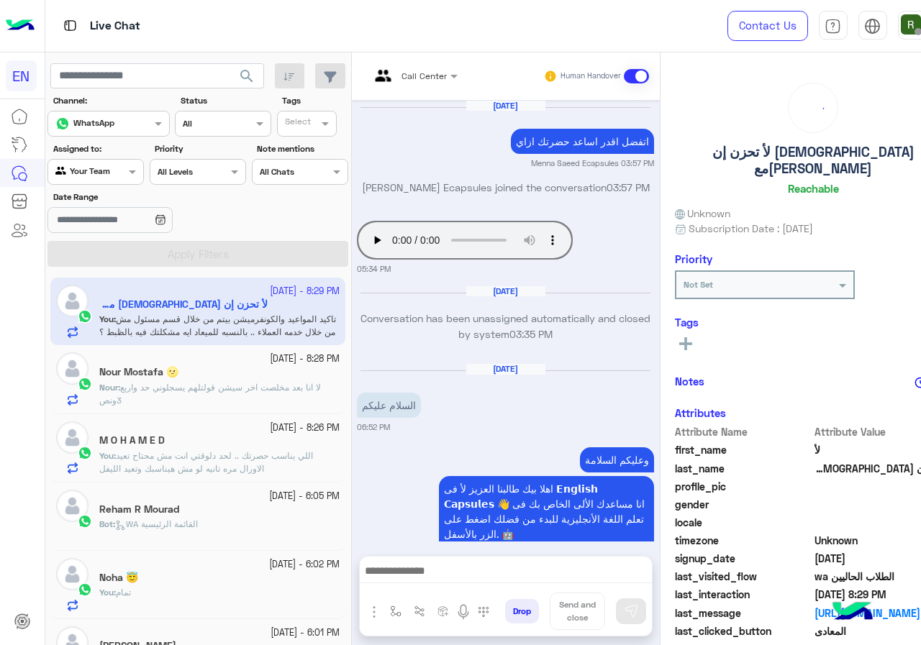
scroll to position [983, 0]
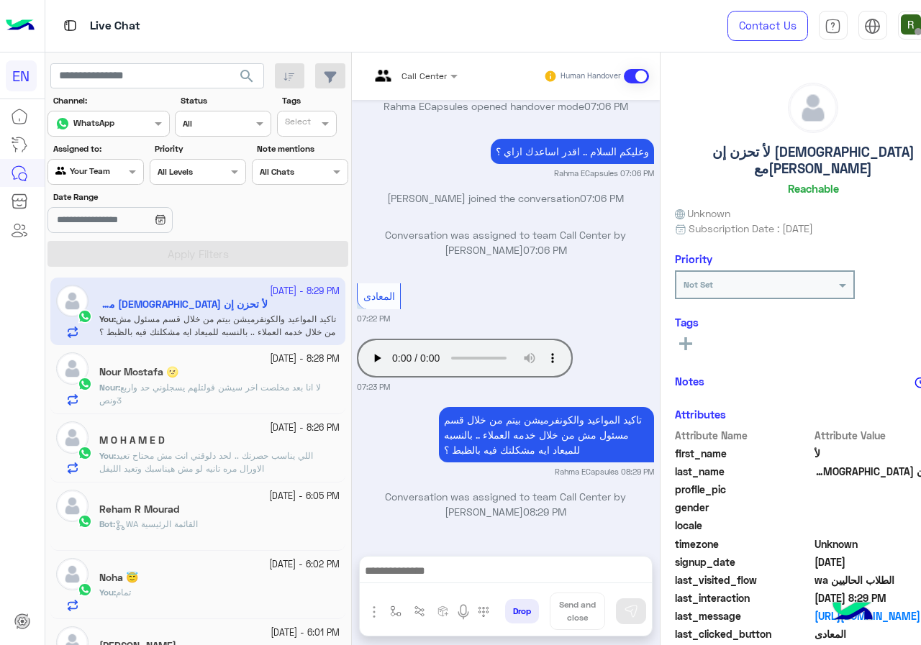
click at [241, 391] on span "لا انا بعد مخلصت اخر سيشن قولتلهم يسجلوني حد واربع 3ونص" at bounding box center [210, 394] width 222 height 24
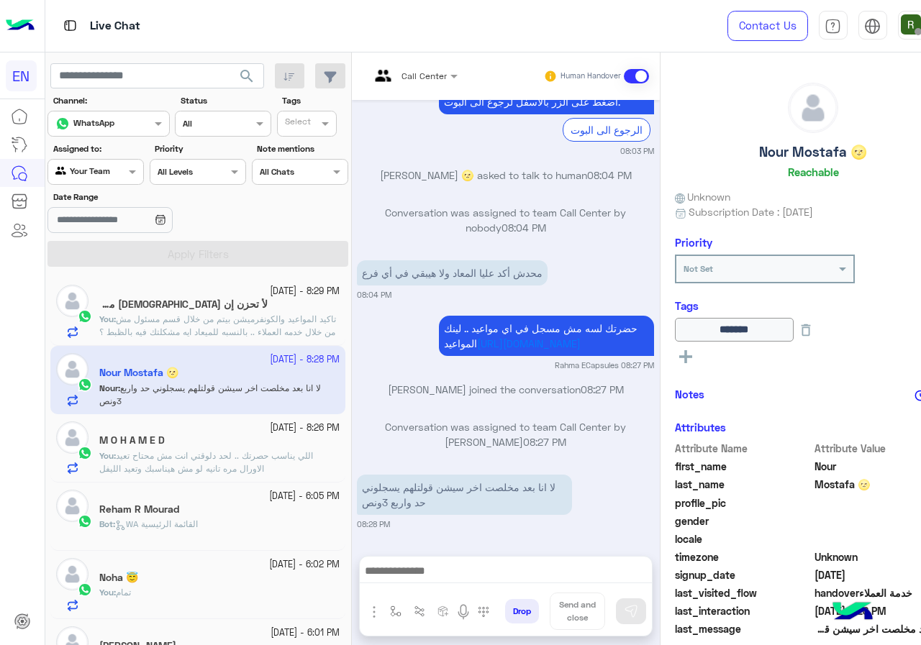
scroll to position [159, 0]
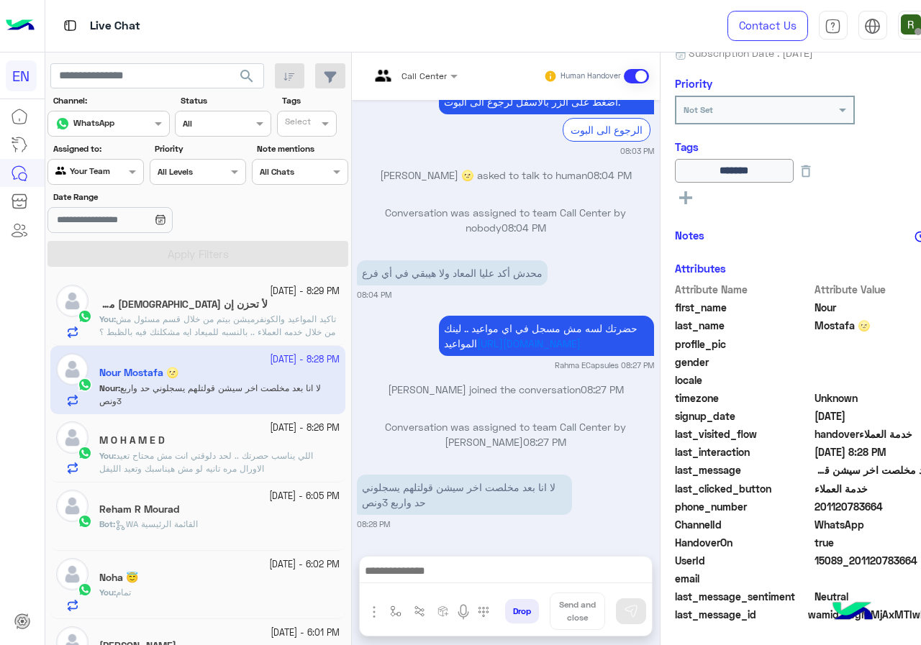
drag, startPoint x: 770, startPoint y: 503, endPoint x: 849, endPoint y: 508, distance: 79.3
click at [849, 508] on span "201120783664" at bounding box center [882, 506] width 137 height 15
click at [834, 510] on span "201120783664" at bounding box center [882, 506] width 137 height 15
drag, startPoint x: 772, startPoint y: 507, endPoint x: 827, endPoint y: 506, distance: 55.4
click at [827, 506] on span "201120783664" at bounding box center [882, 506] width 137 height 15
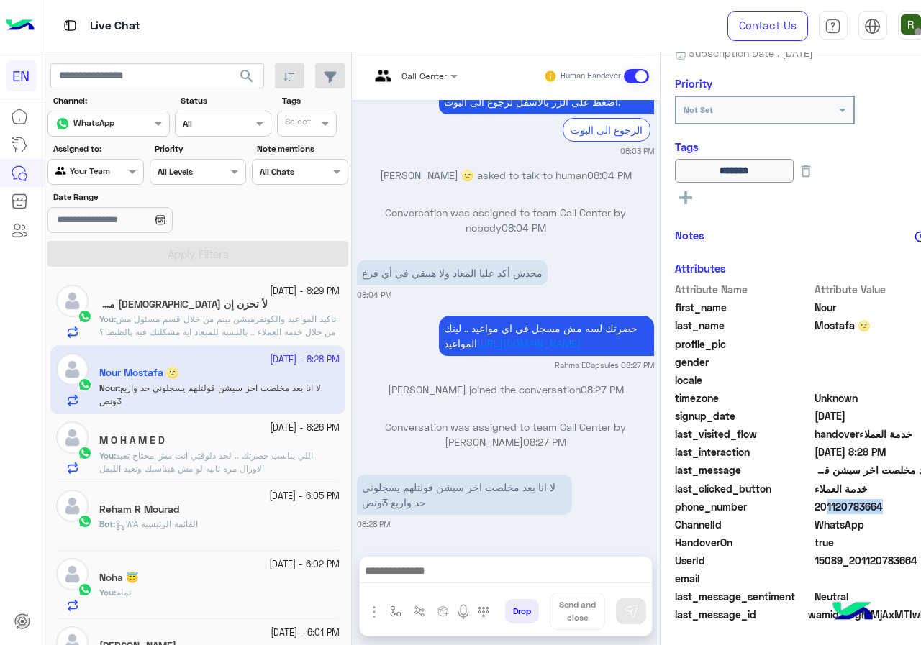
click at [814, 510] on span "201120783664" at bounding box center [882, 506] width 137 height 15
click at [826, 508] on span "201120783664" at bounding box center [882, 506] width 137 height 15
drag, startPoint x: 771, startPoint y: 506, endPoint x: 844, endPoint y: 507, distance: 72.7
click at [844, 507] on span "201120783664" at bounding box center [882, 506] width 137 height 15
copy span "01120783664"
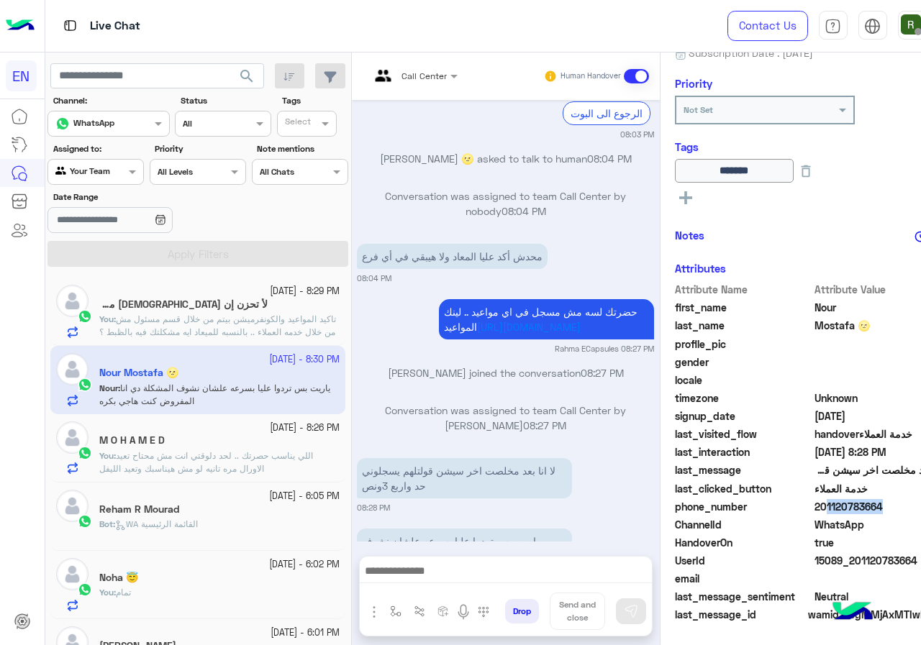
scroll to position [1197, 0]
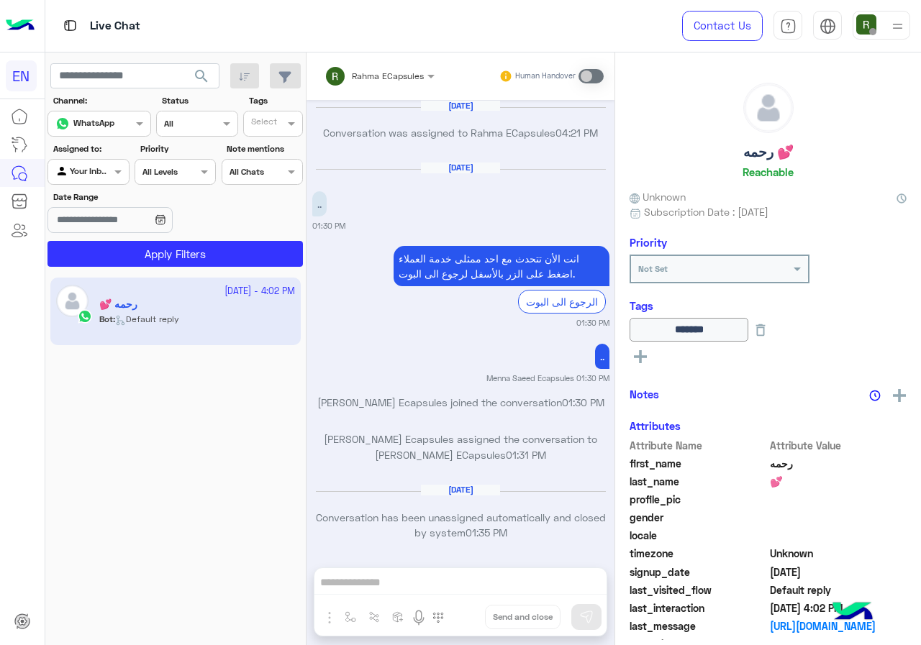
scroll to position [916, 0]
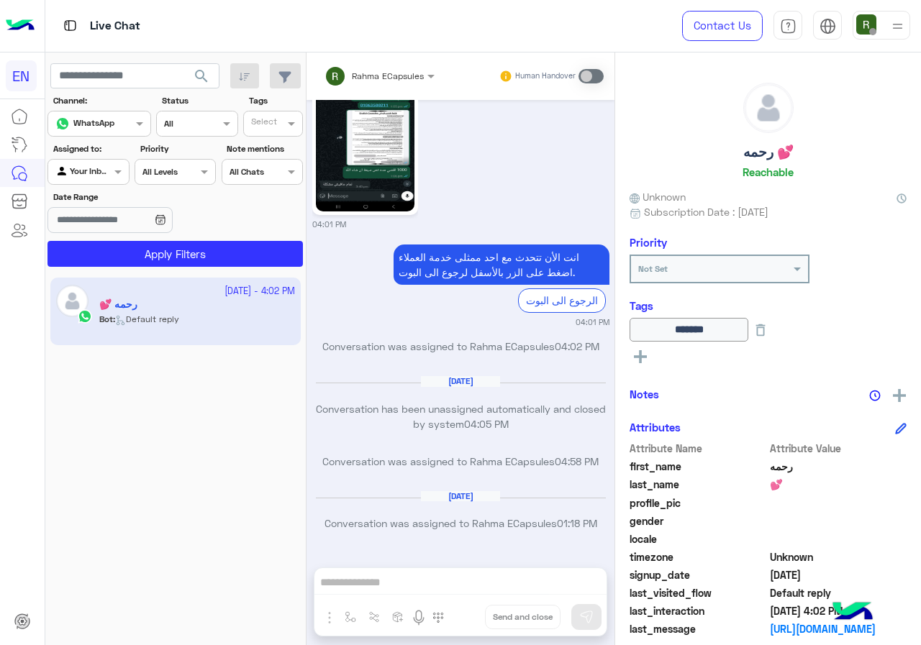
click at [88, 185] on section "Channel: Channel WhatsApp Status Channel All Tags Select Assigned to: Agent Fil…" at bounding box center [175, 180] width 239 height 173
click at [98, 178] on div "Your Inbox" at bounding box center [82, 172] width 55 height 14
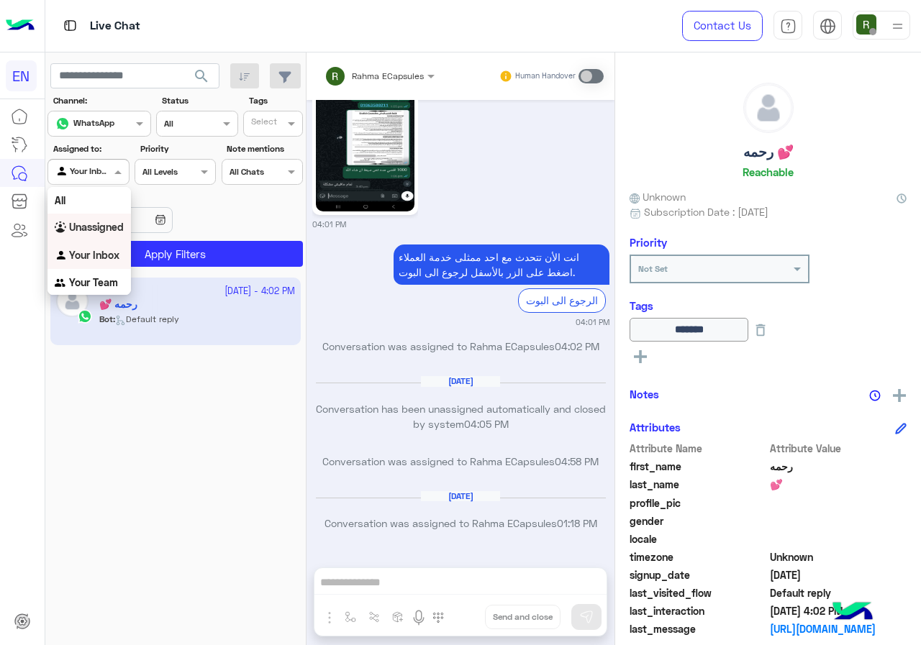
click at [96, 216] on div "Unassigned" at bounding box center [88, 228] width 83 height 28
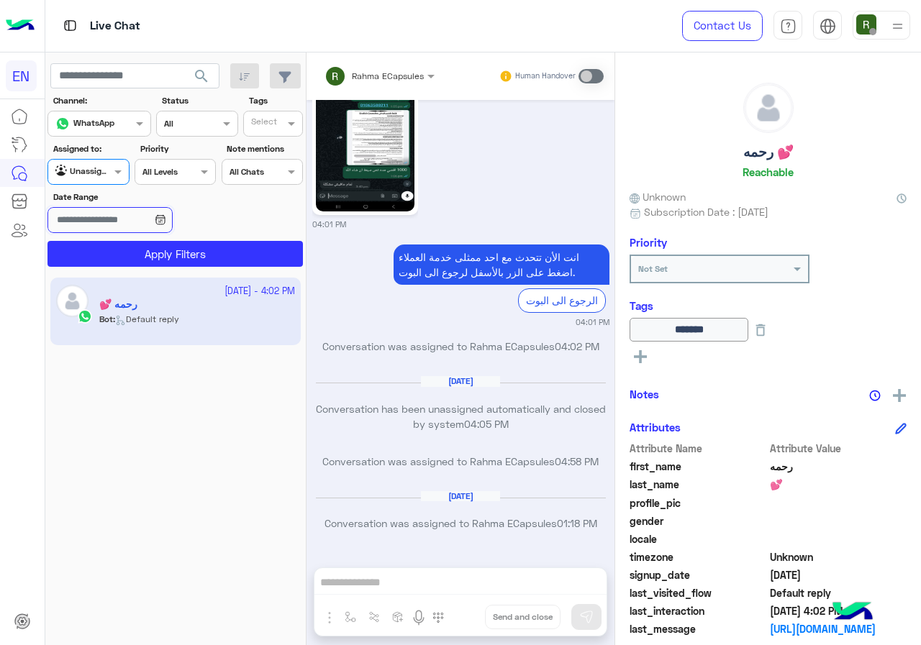
click at [97, 227] on input "Date Range" at bounding box center [109, 220] width 124 height 26
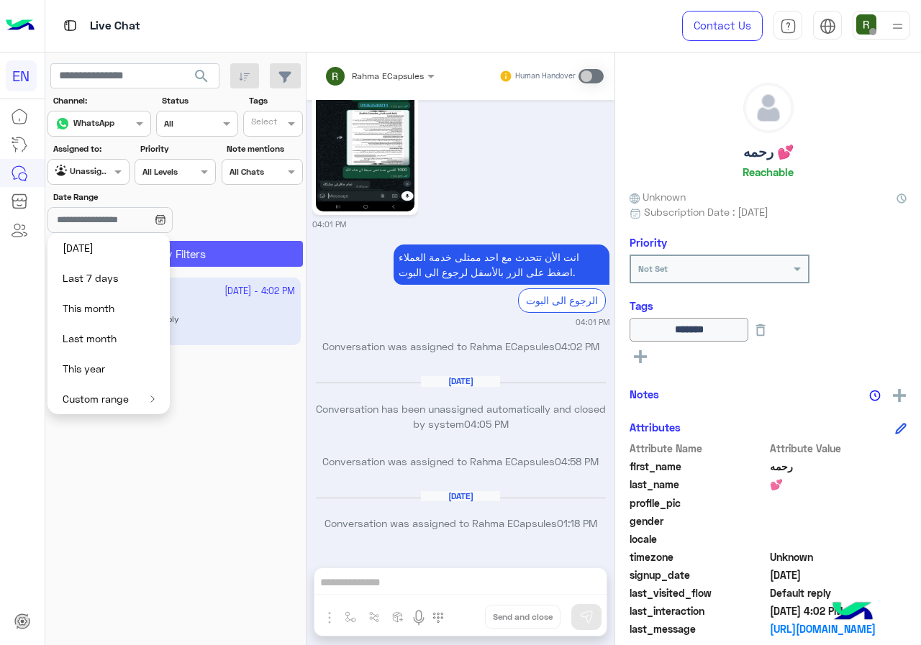
click at [203, 255] on button "Apply Filters" at bounding box center [174, 254] width 255 height 26
click at [131, 232] on div at bounding box center [171, 328] width 252 height 645
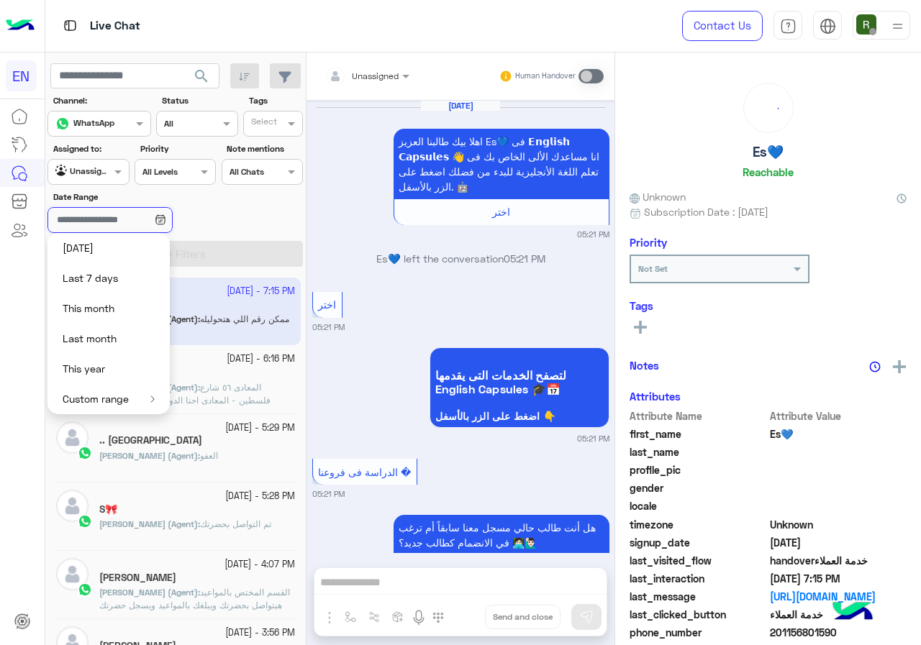
scroll to position [1191, 0]
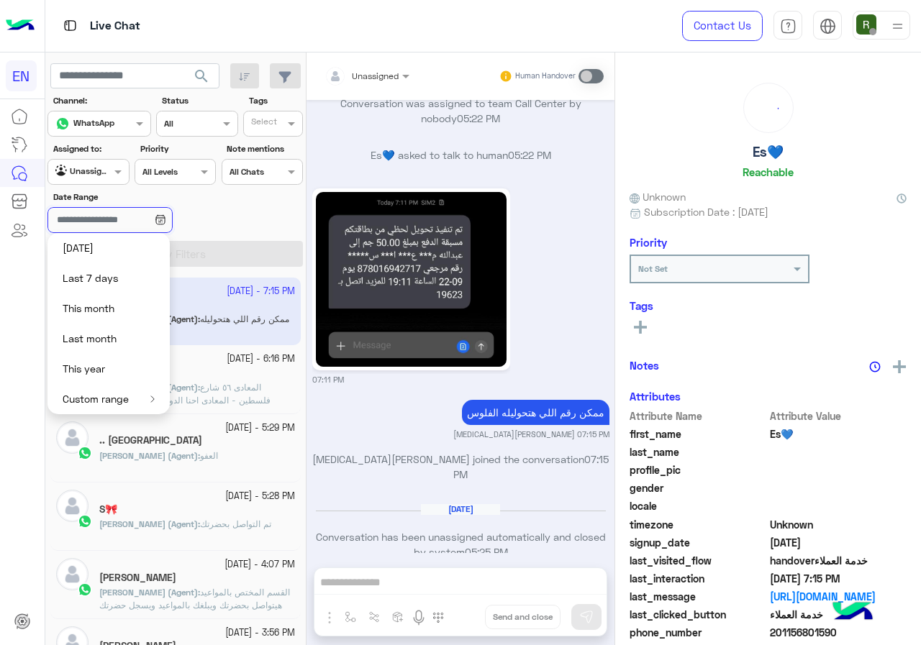
click at [135, 227] on input "Date Range" at bounding box center [109, 220] width 124 height 26
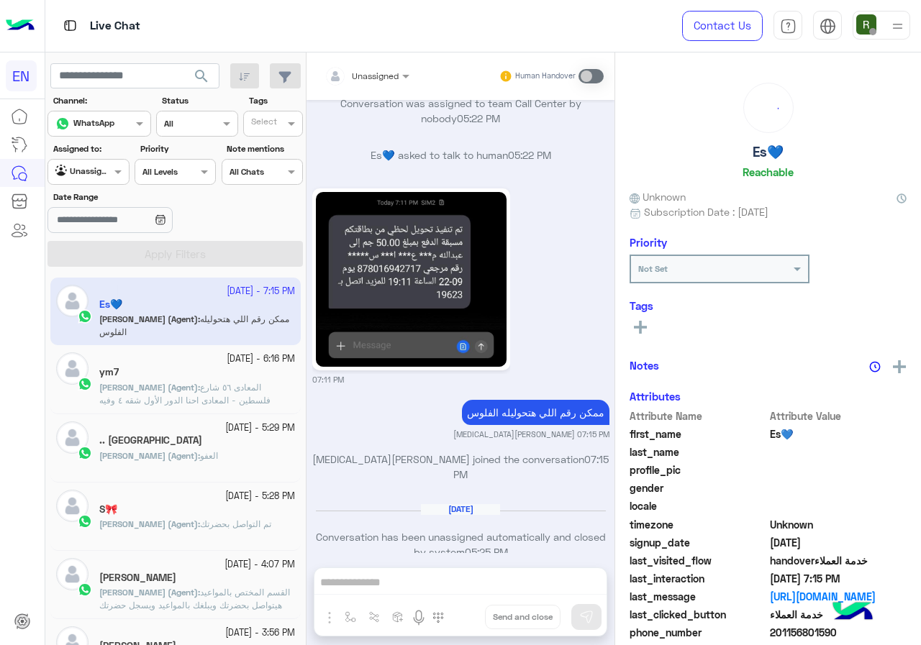
click at [107, 175] on div "Agent Filter Unassigned" at bounding box center [79, 172] width 62 height 14
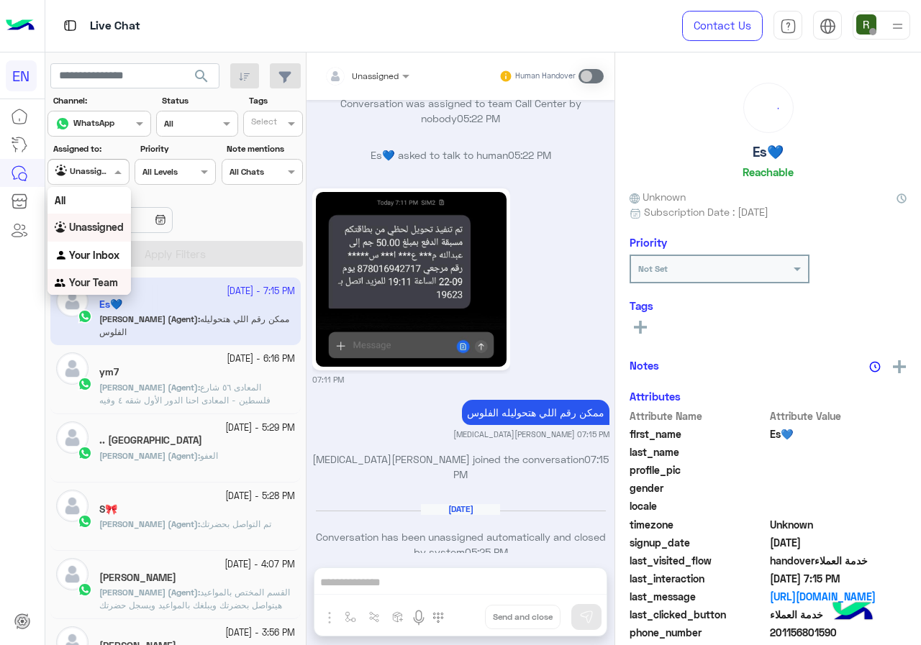
click at [89, 277] on b "Your Team" at bounding box center [93, 282] width 49 height 12
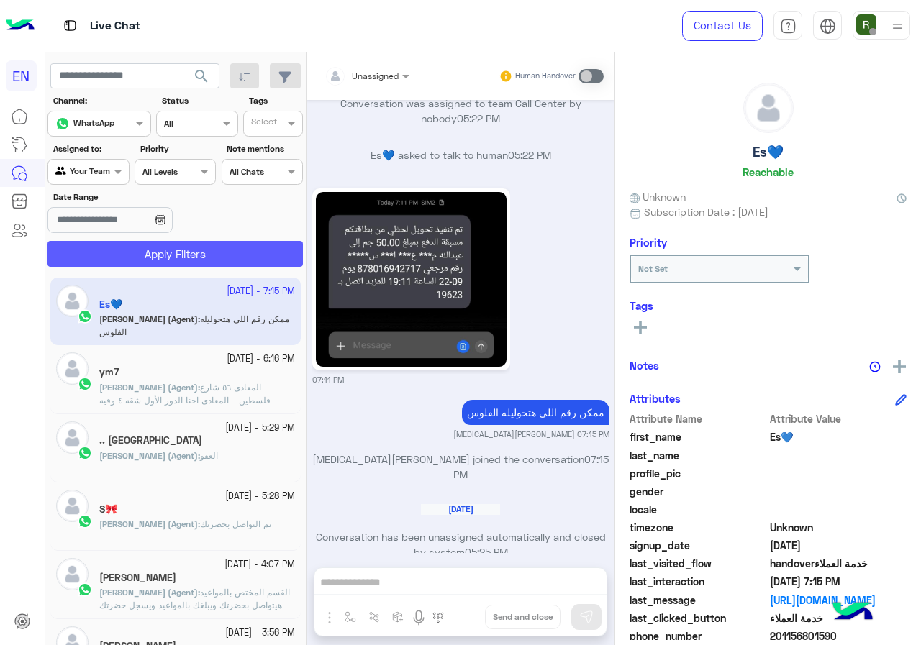
click at [130, 250] on button "Apply Filters" at bounding box center [174, 254] width 255 height 26
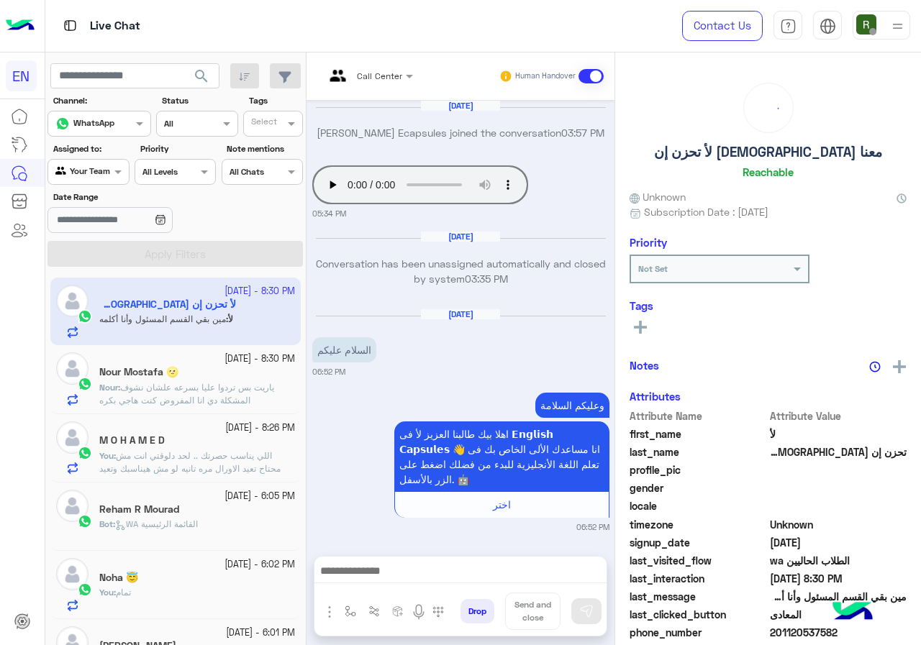
scroll to position [983, 0]
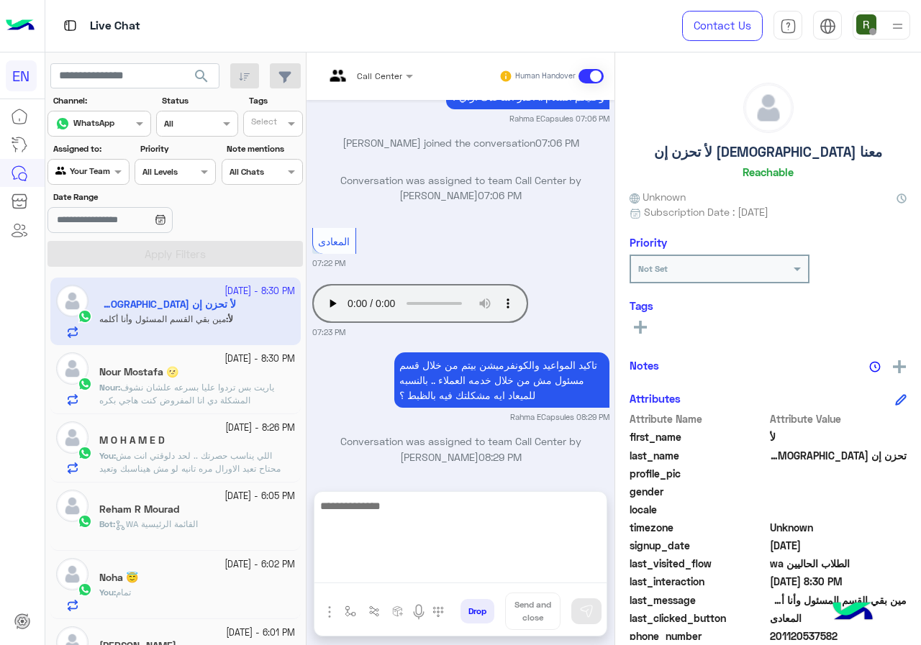
click at [486, 577] on textarea at bounding box center [460, 540] width 292 height 86
type textarea "**********"
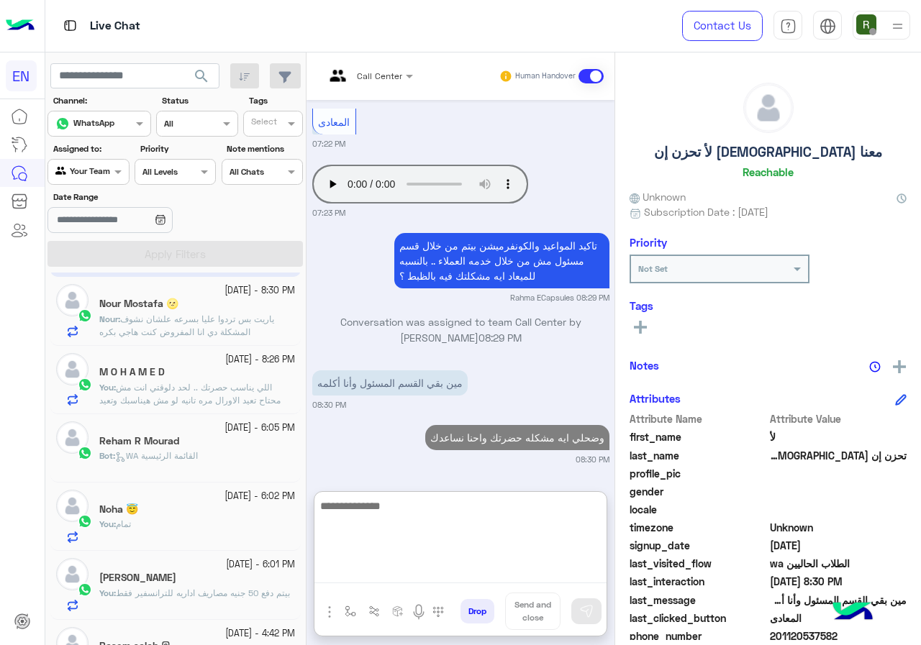
scroll to position [0, 0]
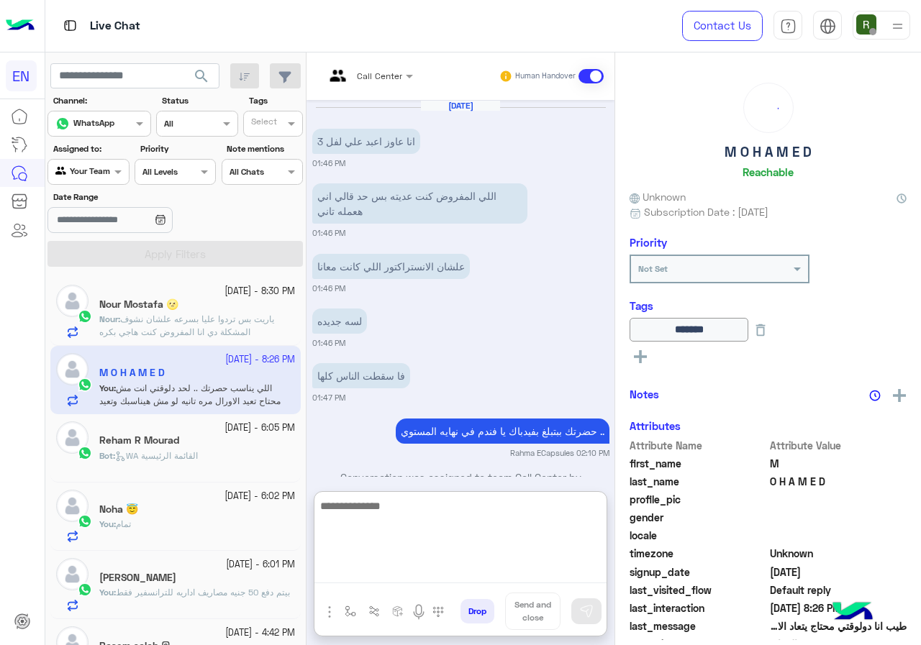
scroll to position [2310, 0]
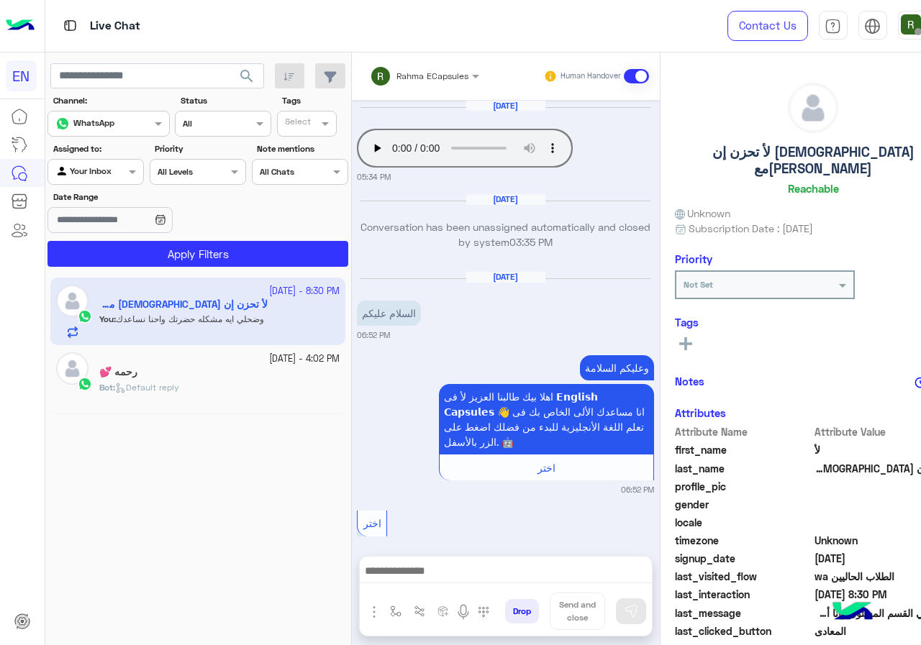
scroll to position [1001, 0]
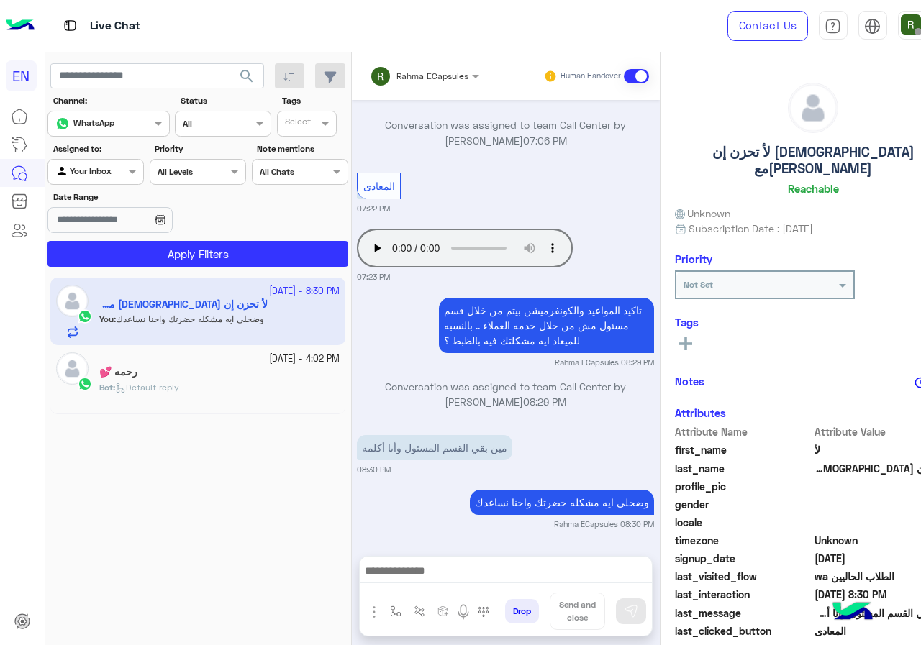
click at [370, 70] on input "text" at bounding box center [406, 74] width 73 height 13
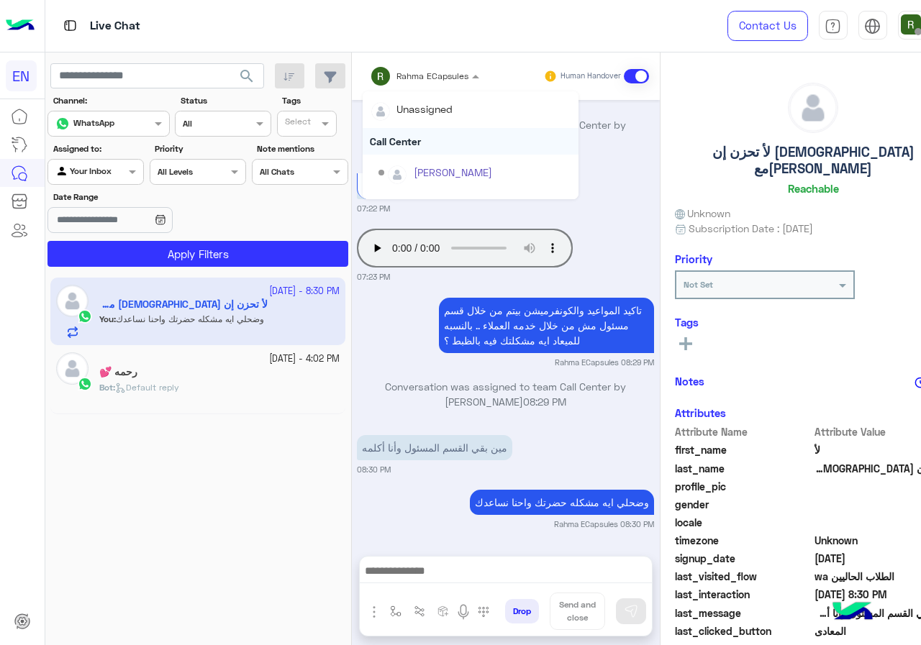
click at [362, 138] on div "Call Center" at bounding box center [470, 141] width 216 height 27
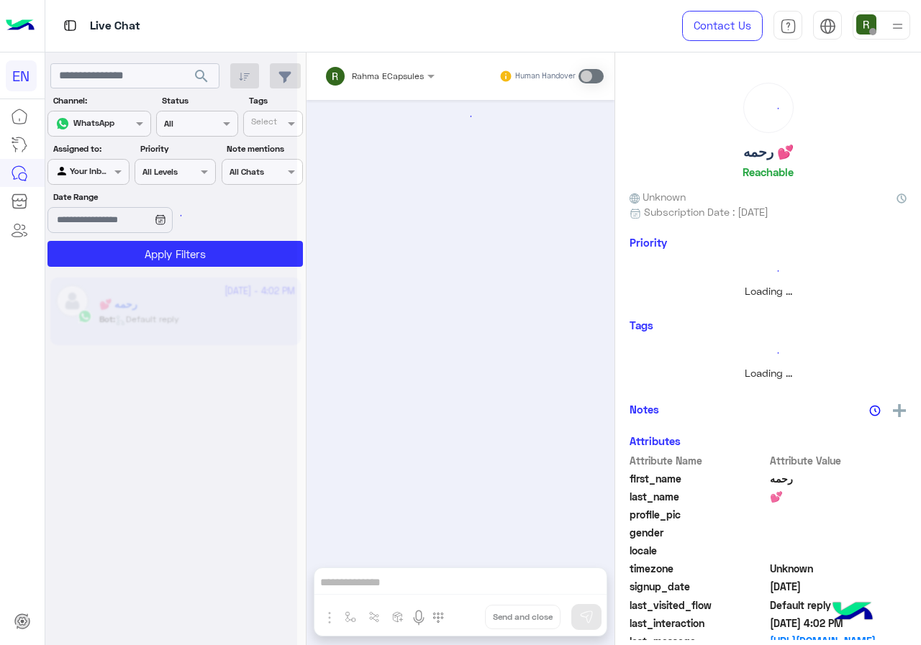
click at [101, 173] on div at bounding box center [88, 170] width 80 height 14
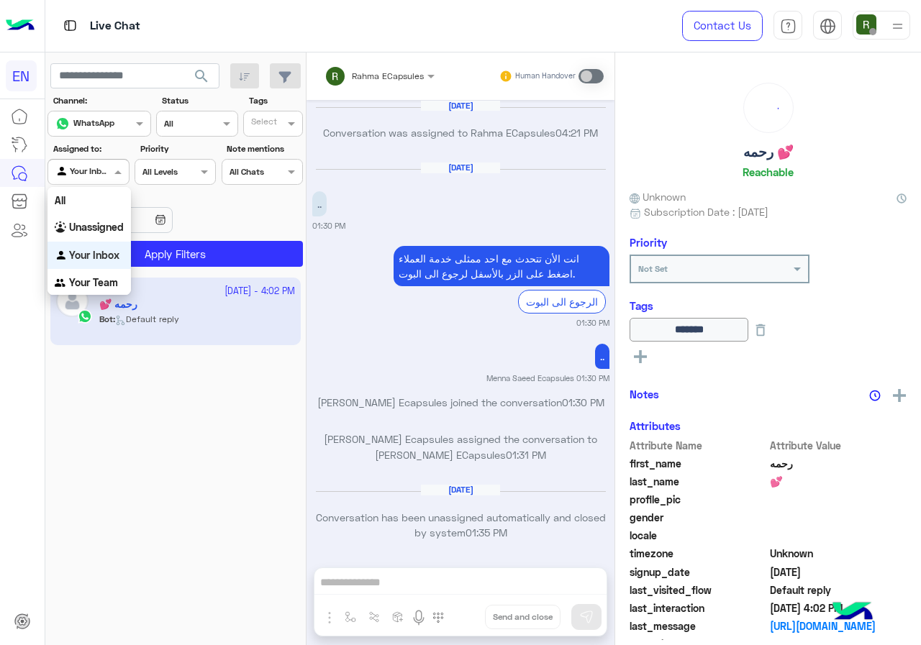
scroll to position [916, 0]
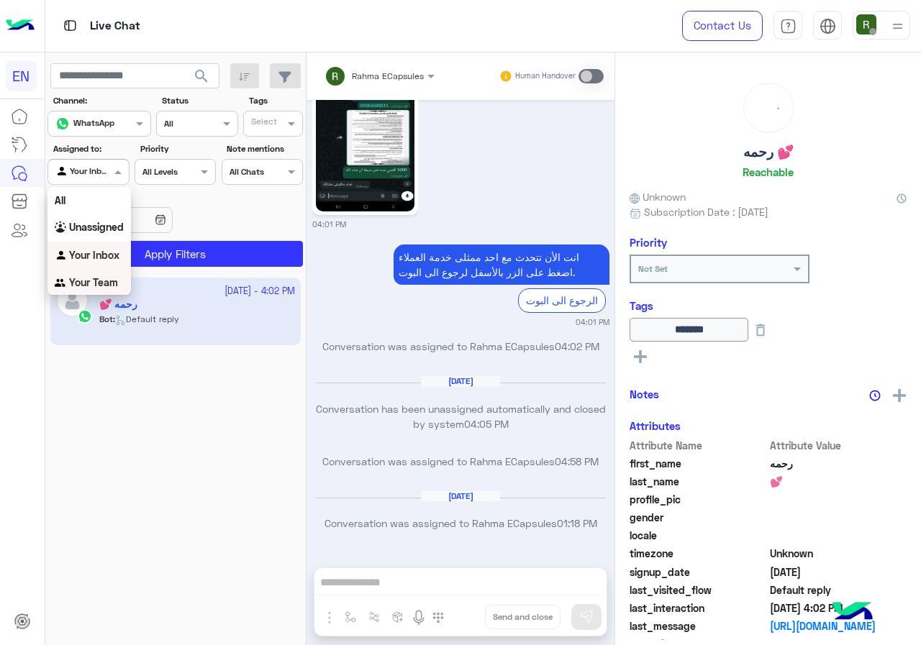
click at [99, 292] on div "Your Team" at bounding box center [88, 283] width 83 height 28
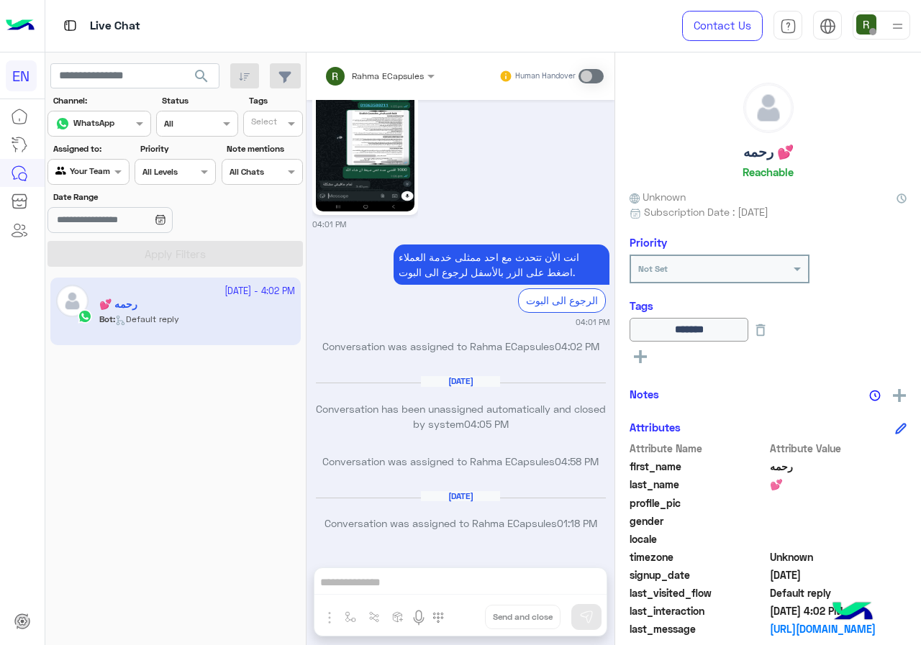
click at [193, 76] on span "search" at bounding box center [201, 76] width 17 height 17
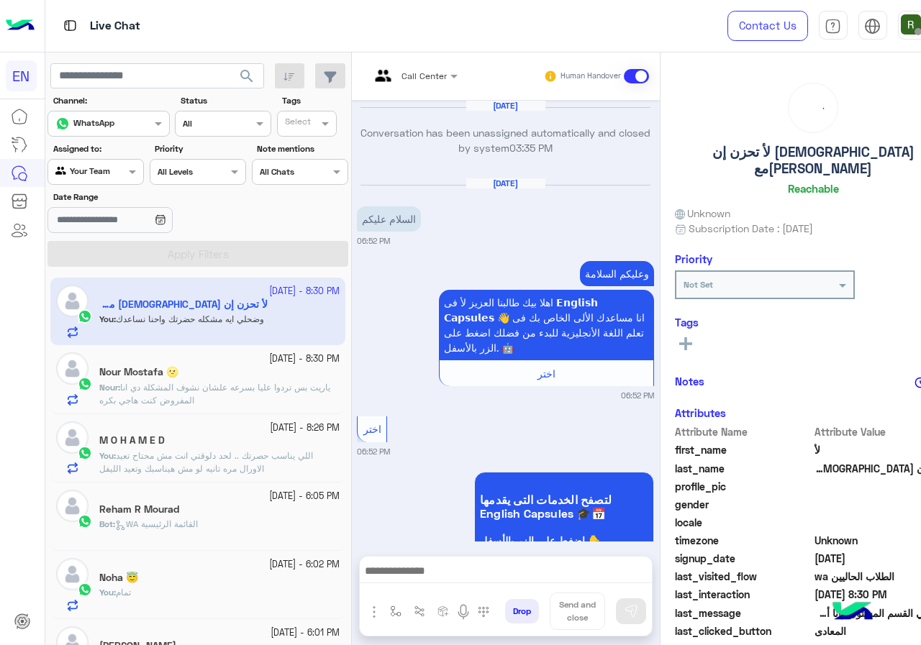
scroll to position [959, 0]
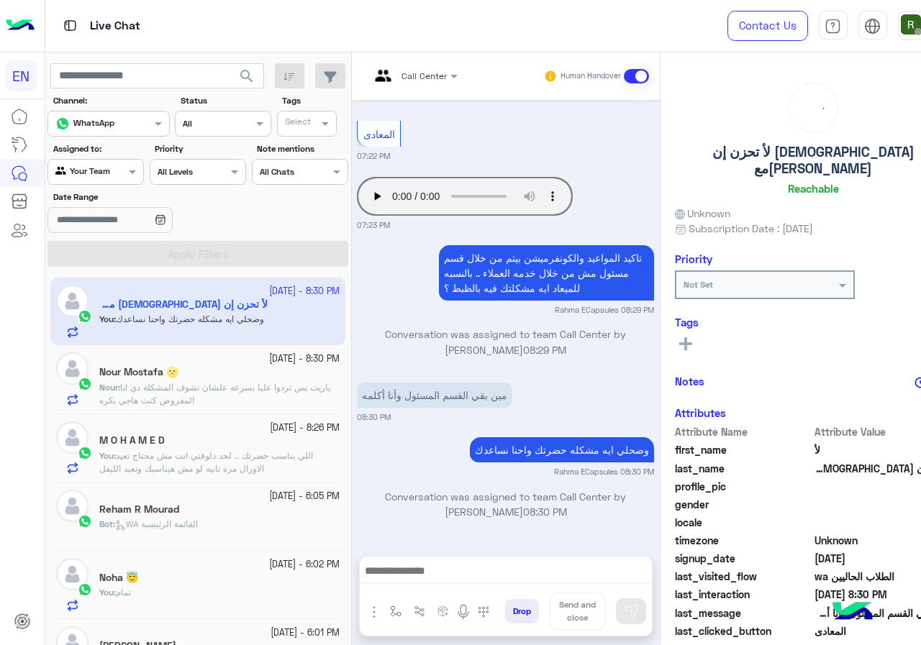
click at [185, 393] on p "Nour : ياريت بس تردوا عليا بسرعه علشان نشوف المشكلة دي انا المفروض كنت هاجي بكره" at bounding box center [219, 394] width 240 height 26
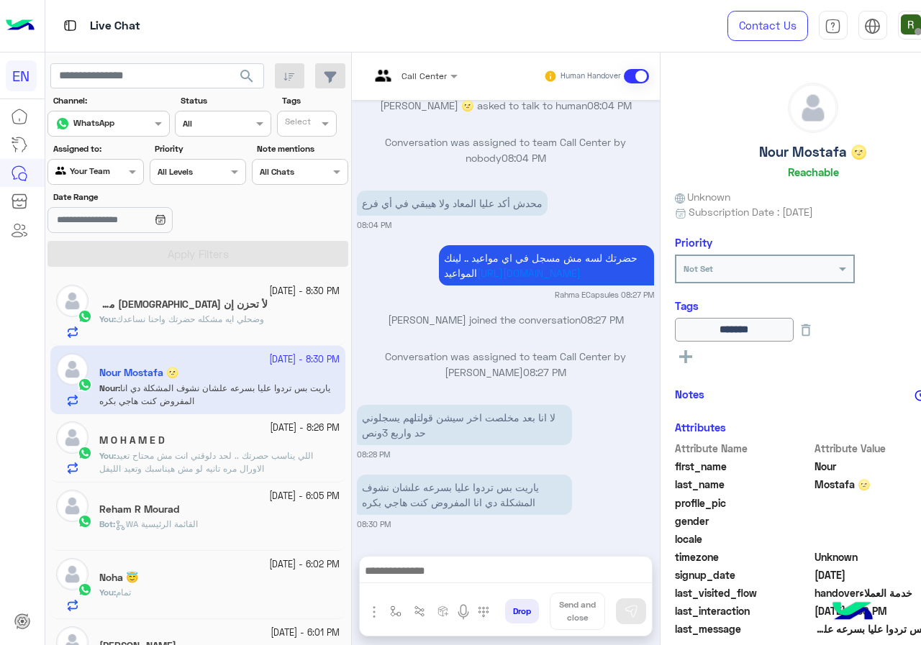
scroll to position [159, 0]
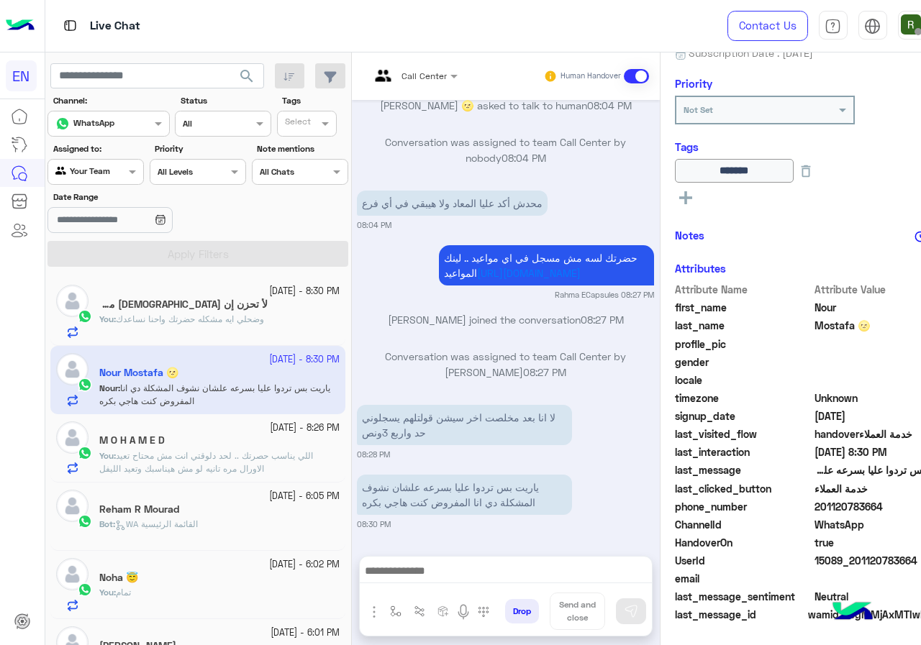
drag, startPoint x: 774, startPoint y: 508, endPoint x: 860, endPoint y: 507, distance: 86.3
click at [860, 507] on span "201120783664" at bounding box center [882, 506] width 137 height 15
copy span "01120783664"
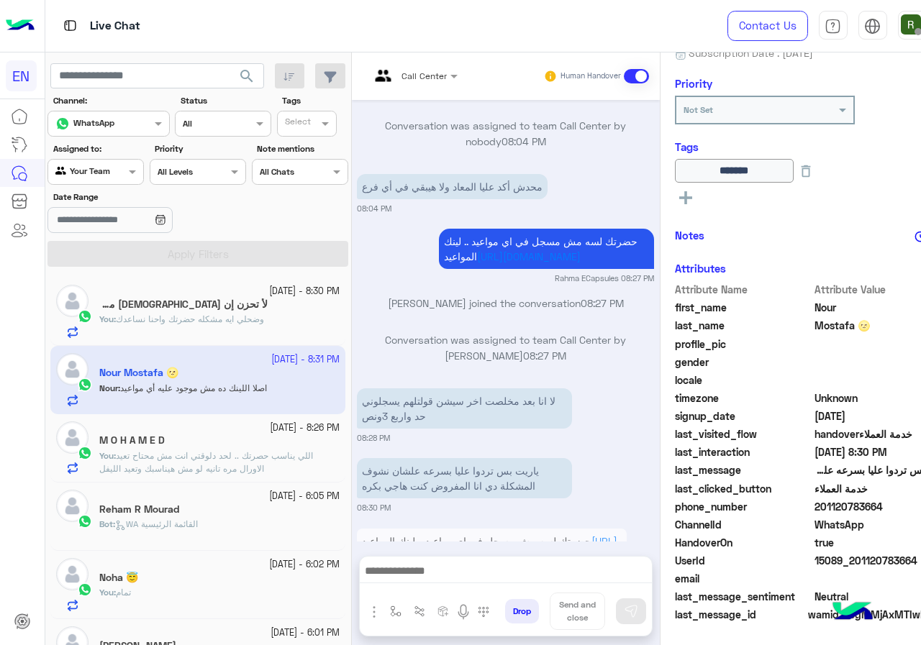
scroll to position [1151, 0]
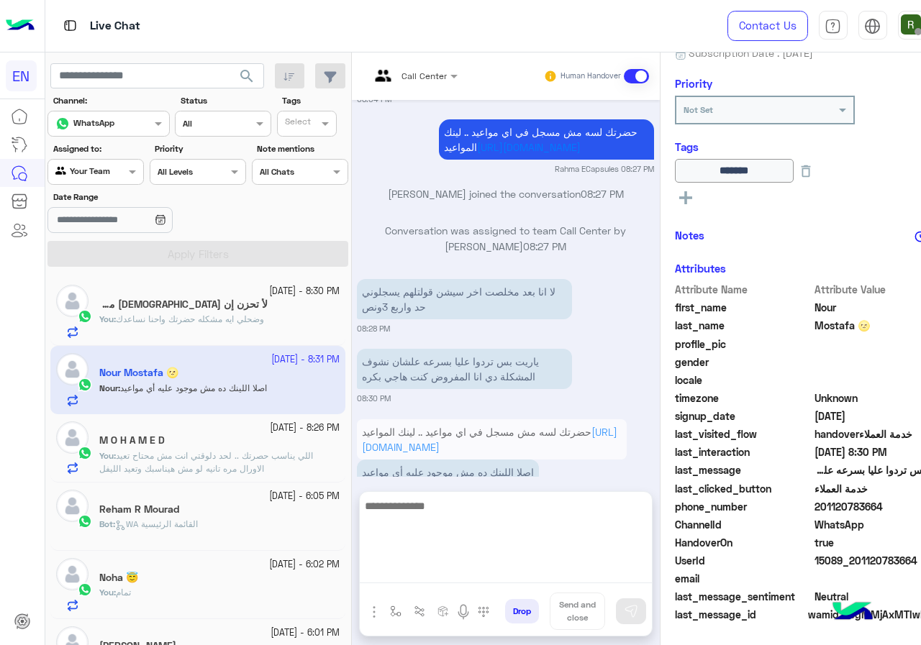
click at [398, 571] on textarea at bounding box center [506, 540] width 292 height 86
type textarea "**********"
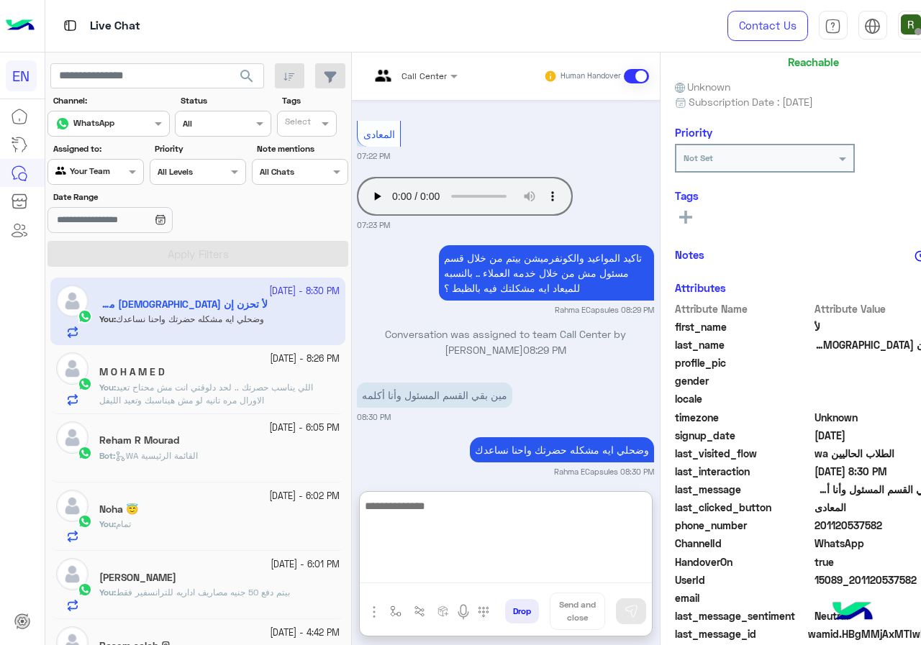
scroll to position [129, 0]
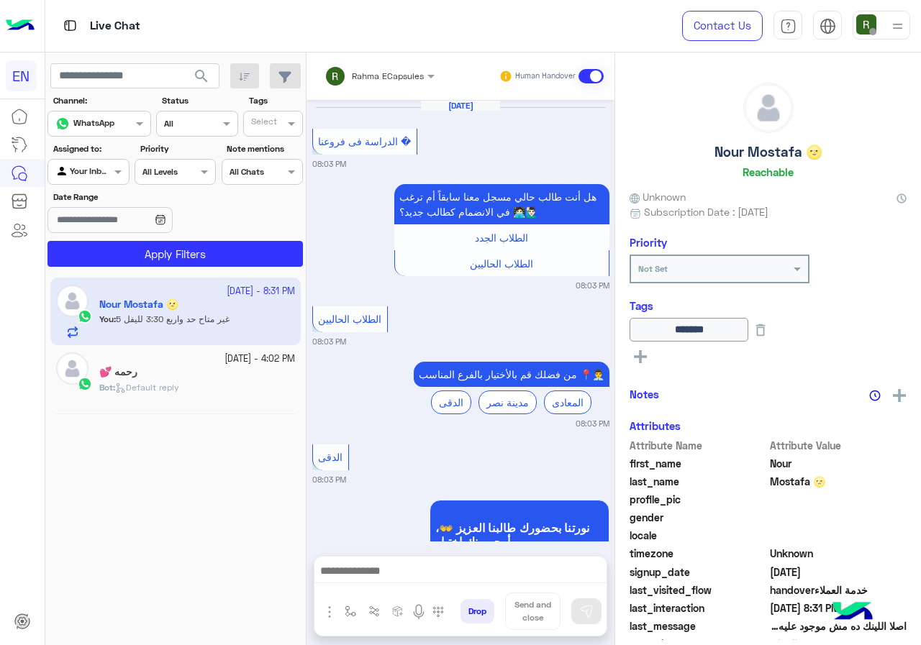
scroll to position [1039, 0]
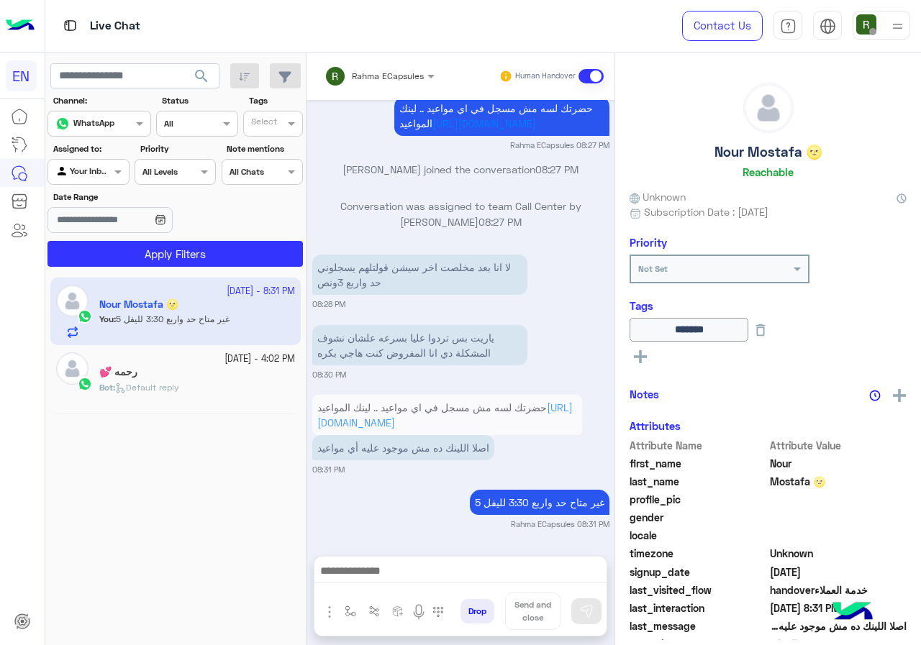
click at [412, 69] on div at bounding box center [379, 74] width 124 height 14
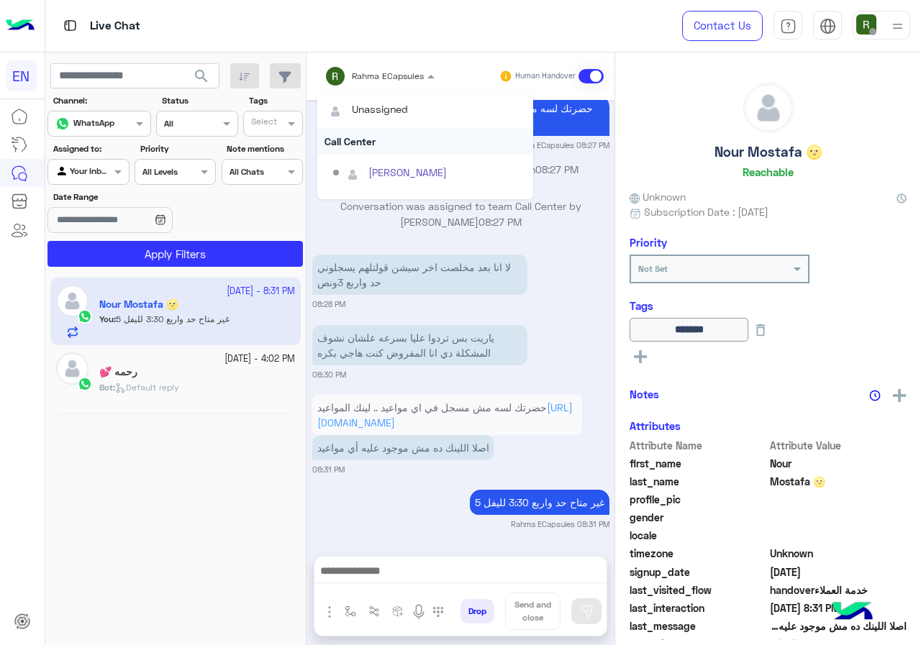
click at [382, 139] on div "Call Center" at bounding box center [425, 141] width 216 height 27
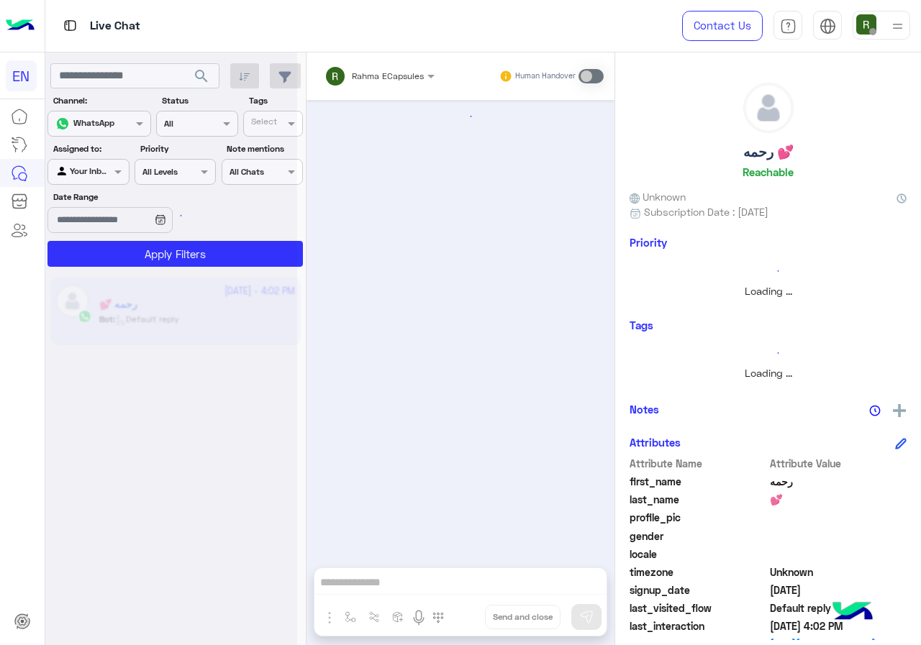
scroll to position [916, 0]
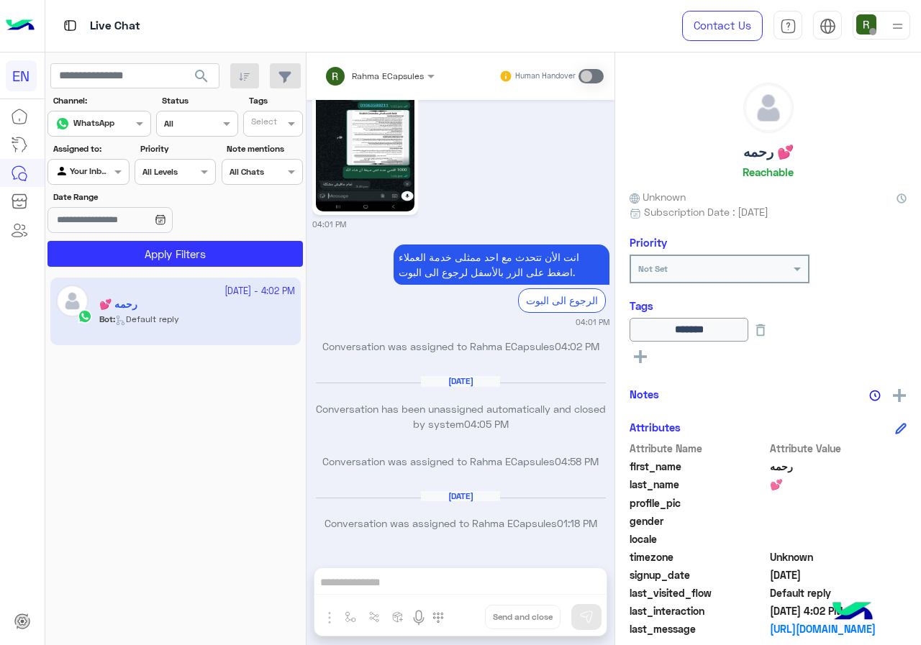
click at [104, 165] on div at bounding box center [88, 170] width 80 height 14
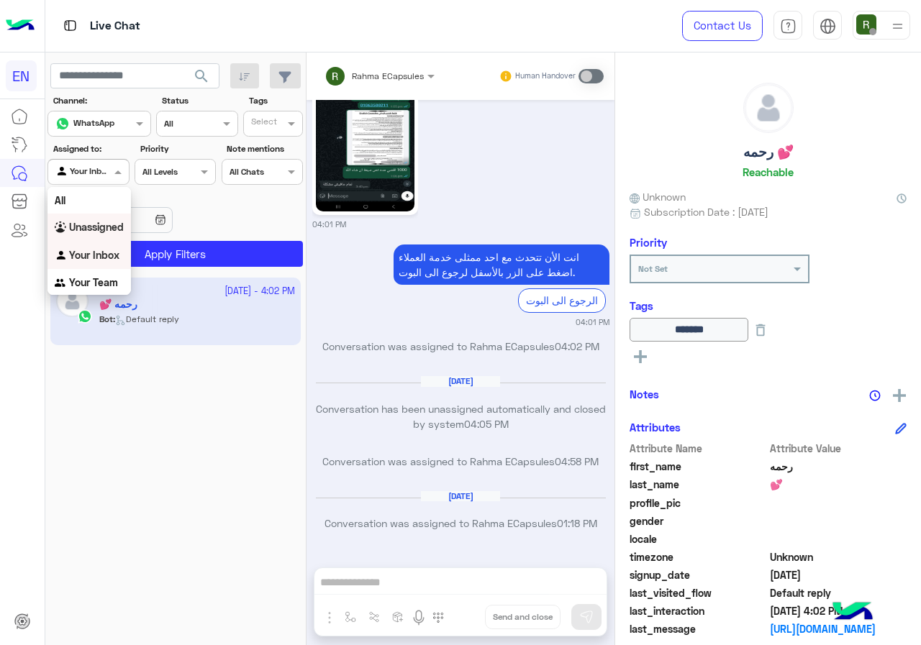
click at [112, 231] on b "Unassigned" at bounding box center [96, 227] width 55 height 12
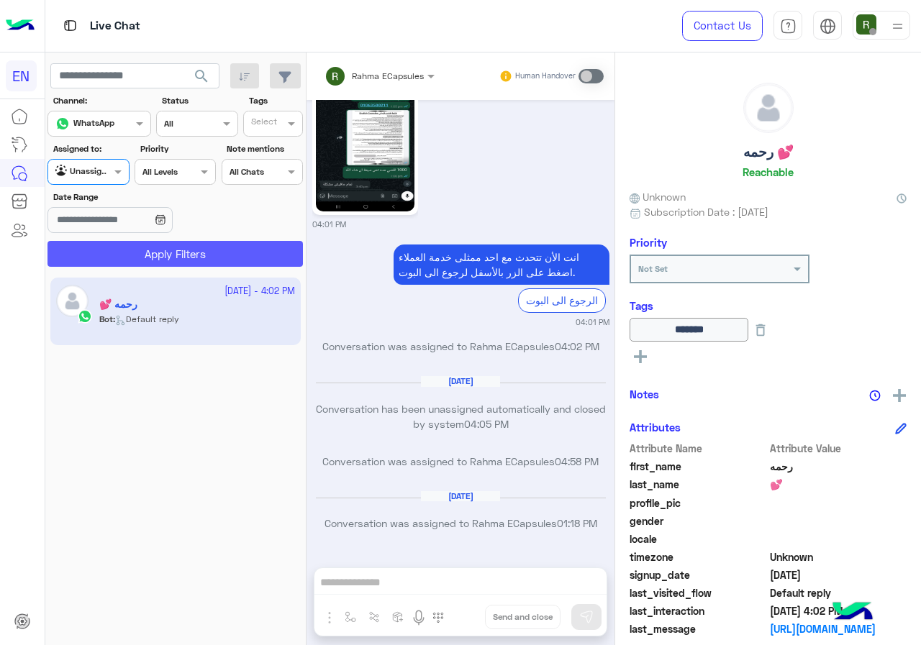
click at [121, 247] on button "Apply Filters" at bounding box center [174, 254] width 255 height 26
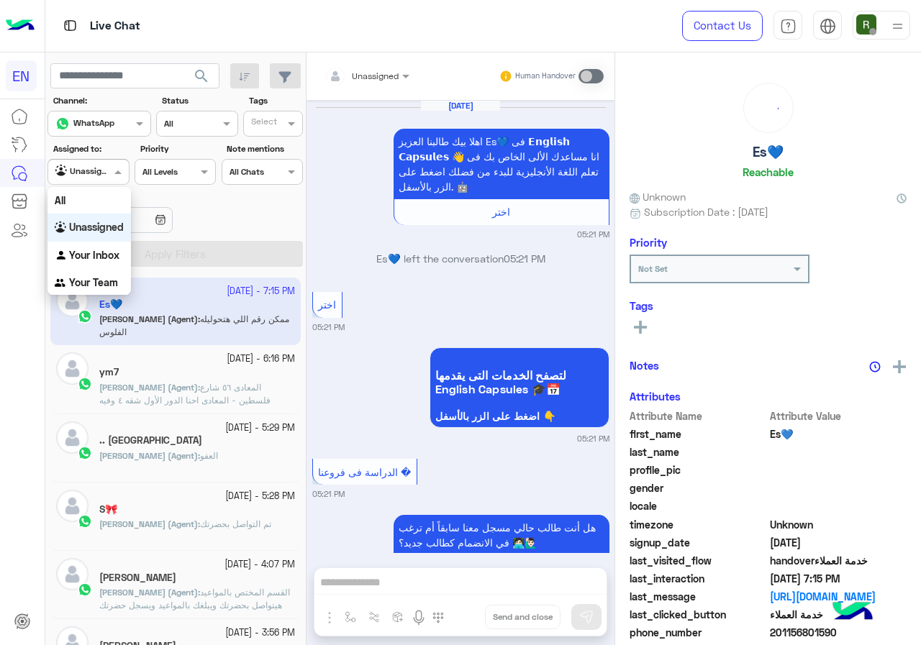
scroll to position [1191, 0]
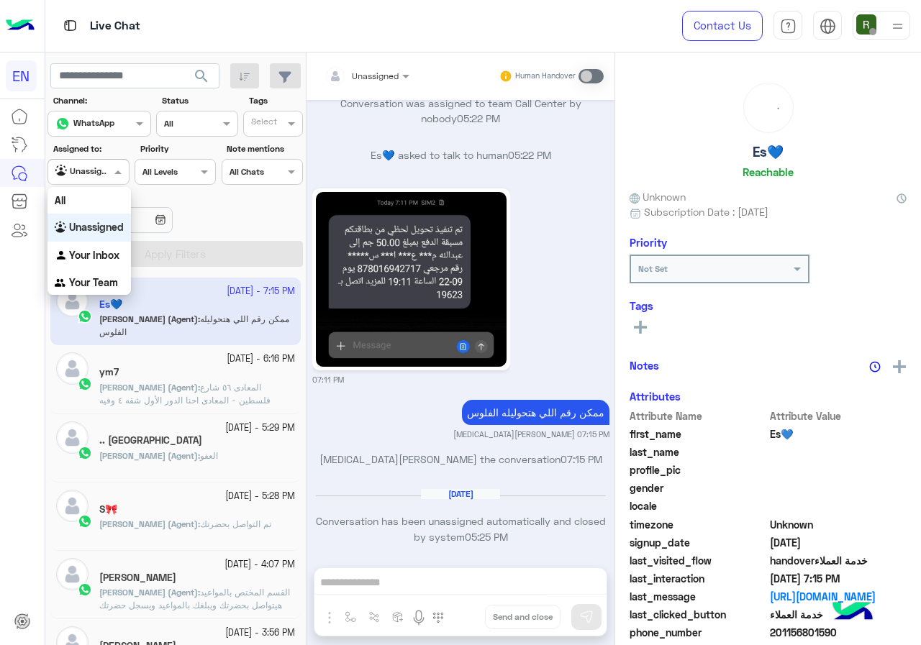
click at [104, 168] on div at bounding box center [88, 170] width 80 height 14
click at [101, 291] on div "Your Team" at bounding box center [88, 283] width 83 height 28
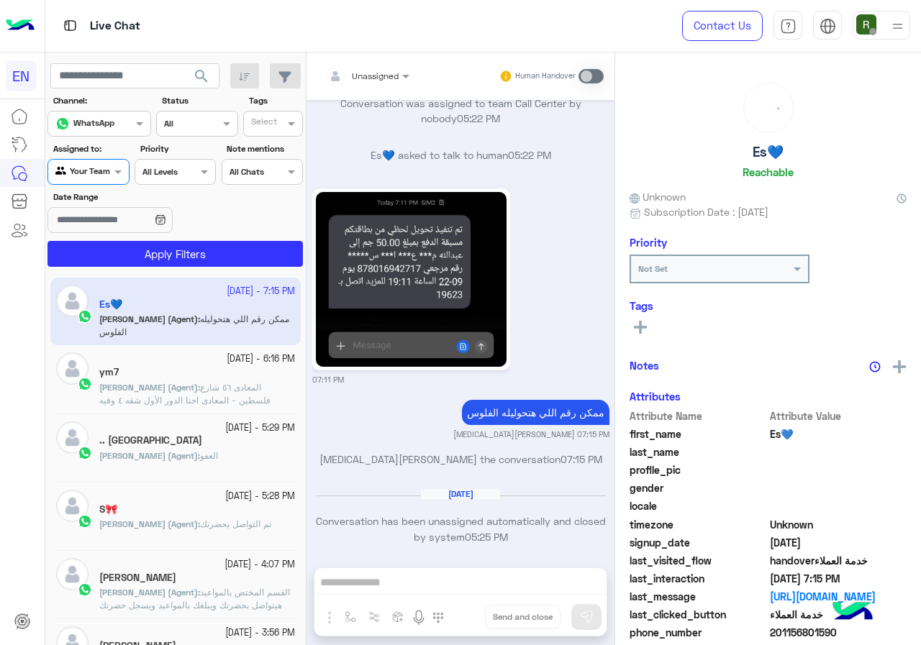
click at [140, 237] on section "Channel: Channel WhatsApp Status Channel All Tags Select Assigned to: Agent Fil…" at bounding box center [175, 180] width 239 height 173
click at [140, 250] on button "Apply Filters" at bounding box center [174, 254] width 255 height 26
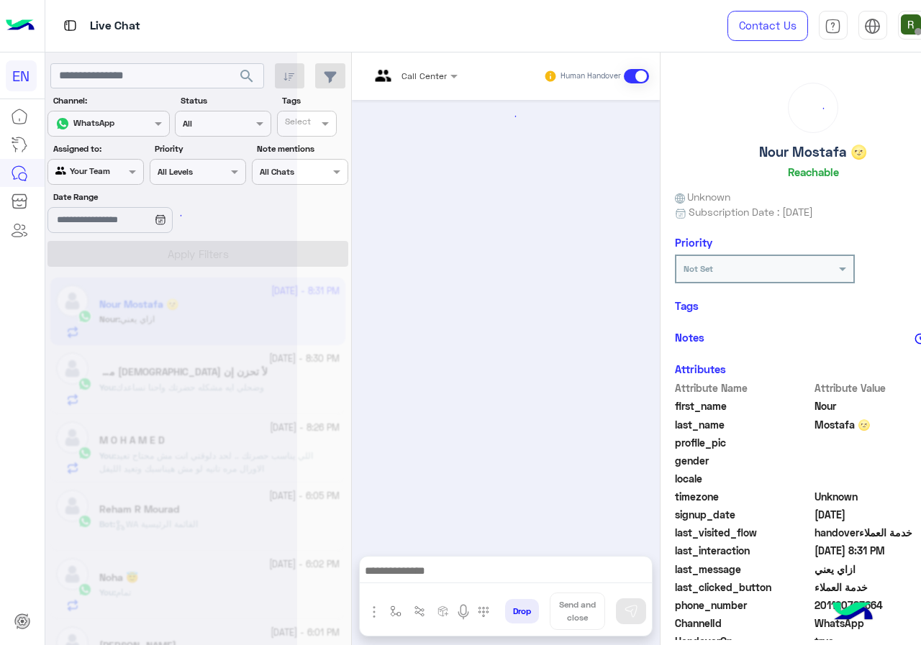
scroll to position [969, 0]
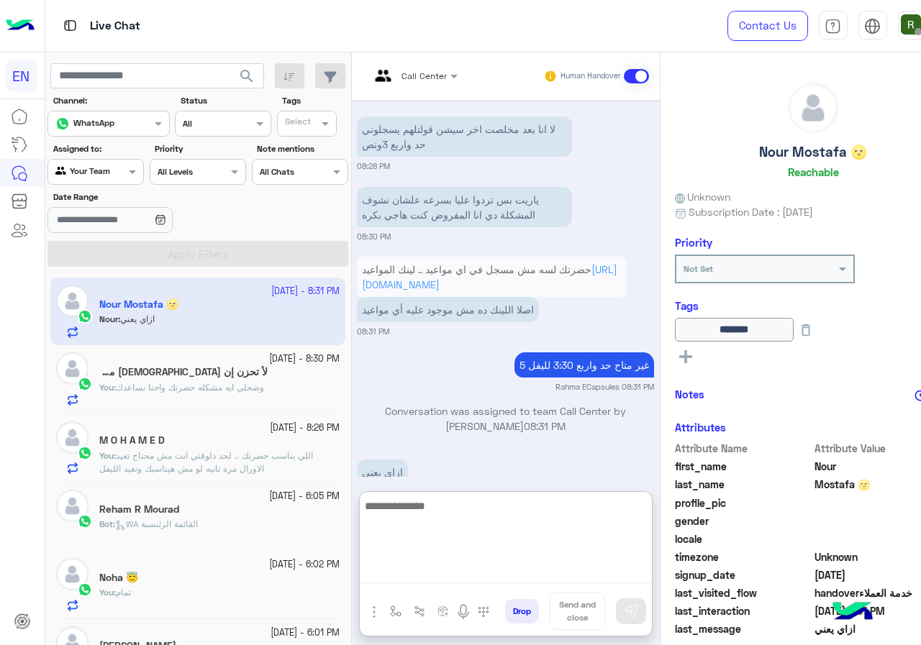
click at [377, 580] on textarea at bounding box center [506, 540] width 292 height 86
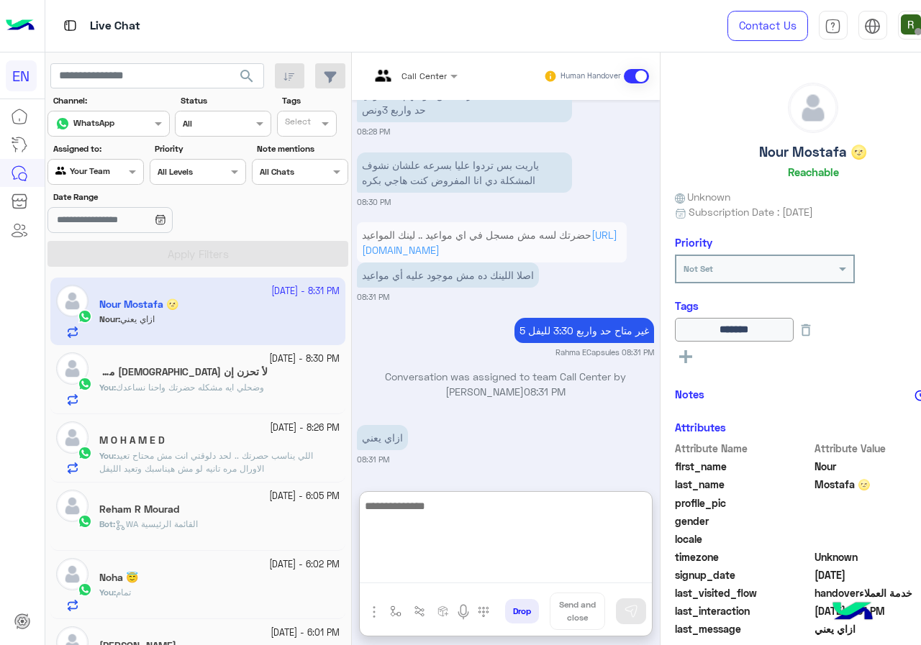
scroll to position [1034, 0]
type textarea "**********"
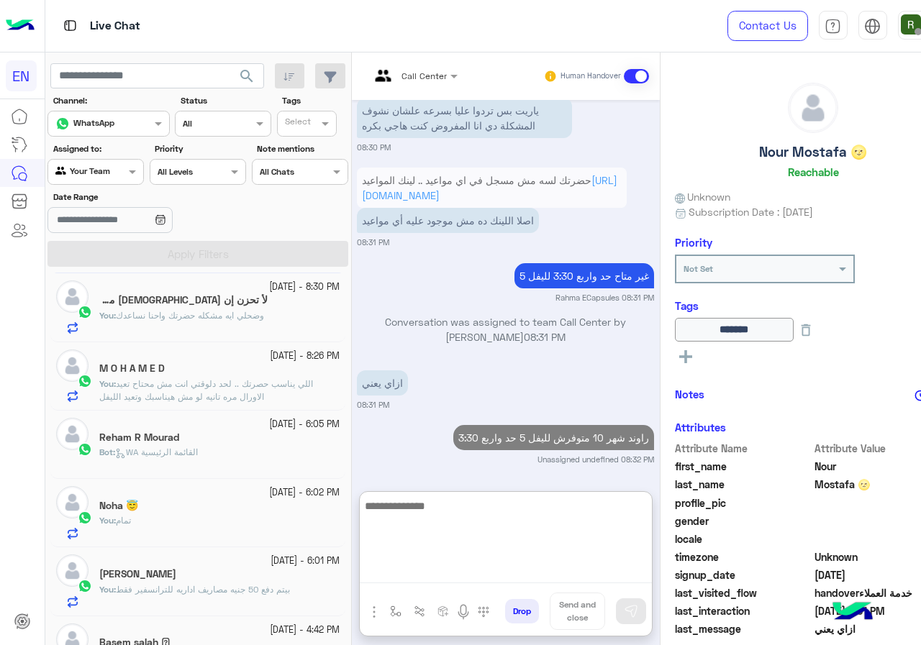
scroll to position [144, 0]
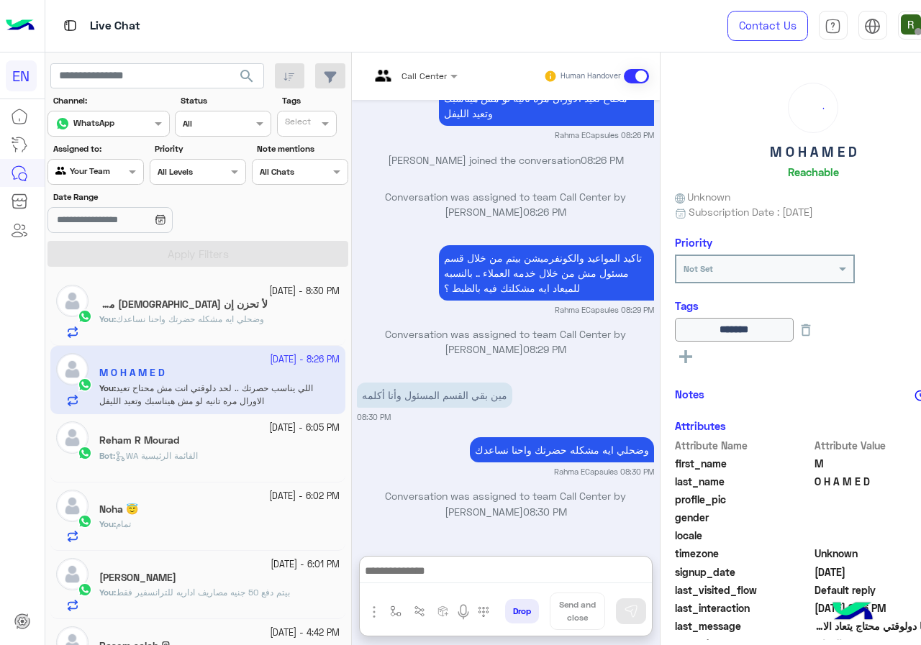
click at [95, 181] on div "Agent Filter Your Team" at bounding box center [95, 172] width 96 height 26
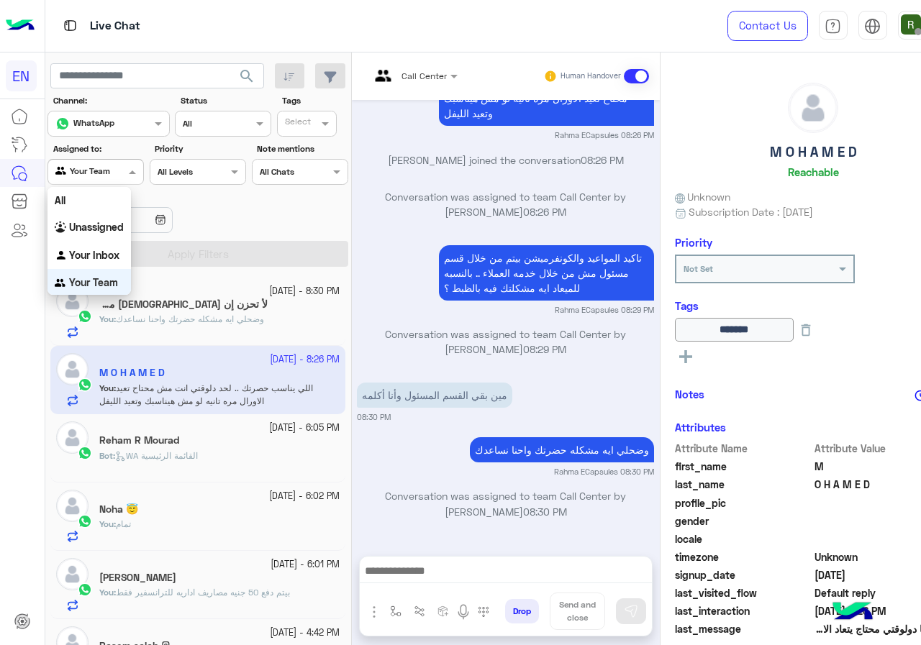
scroll to position [1, 0]
click at [93, 244] on div "Your Inbox" at bounding box center [88, 255] width 83 height 28
